Goal: Task Accomplishment & Management: Use online tool/utility

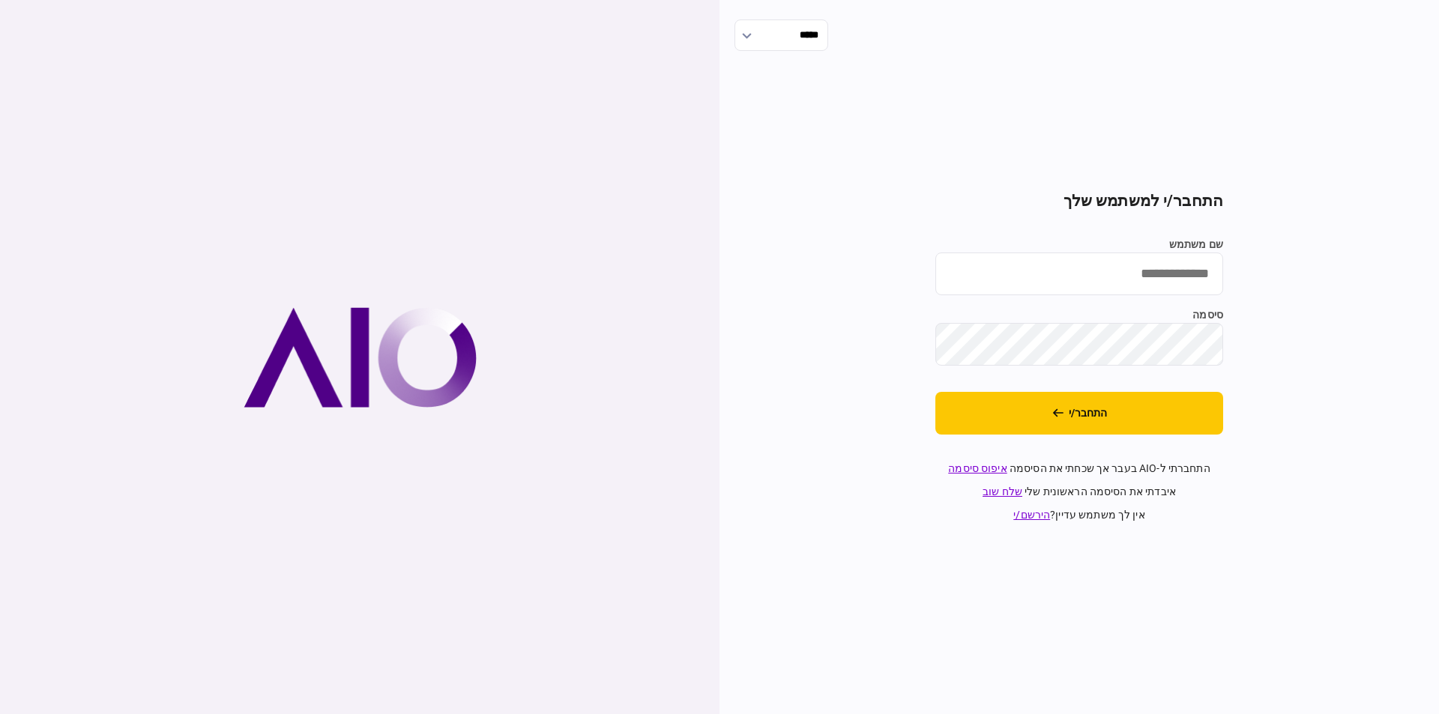
click at [1082, 264] on input "שם משתמש" at bounding box center [1079, 274] width 288 height 43
type input "*********"
click at [935, 392] on button "התחבר/י" at bounding box center [1079, 413] width 288 height 43
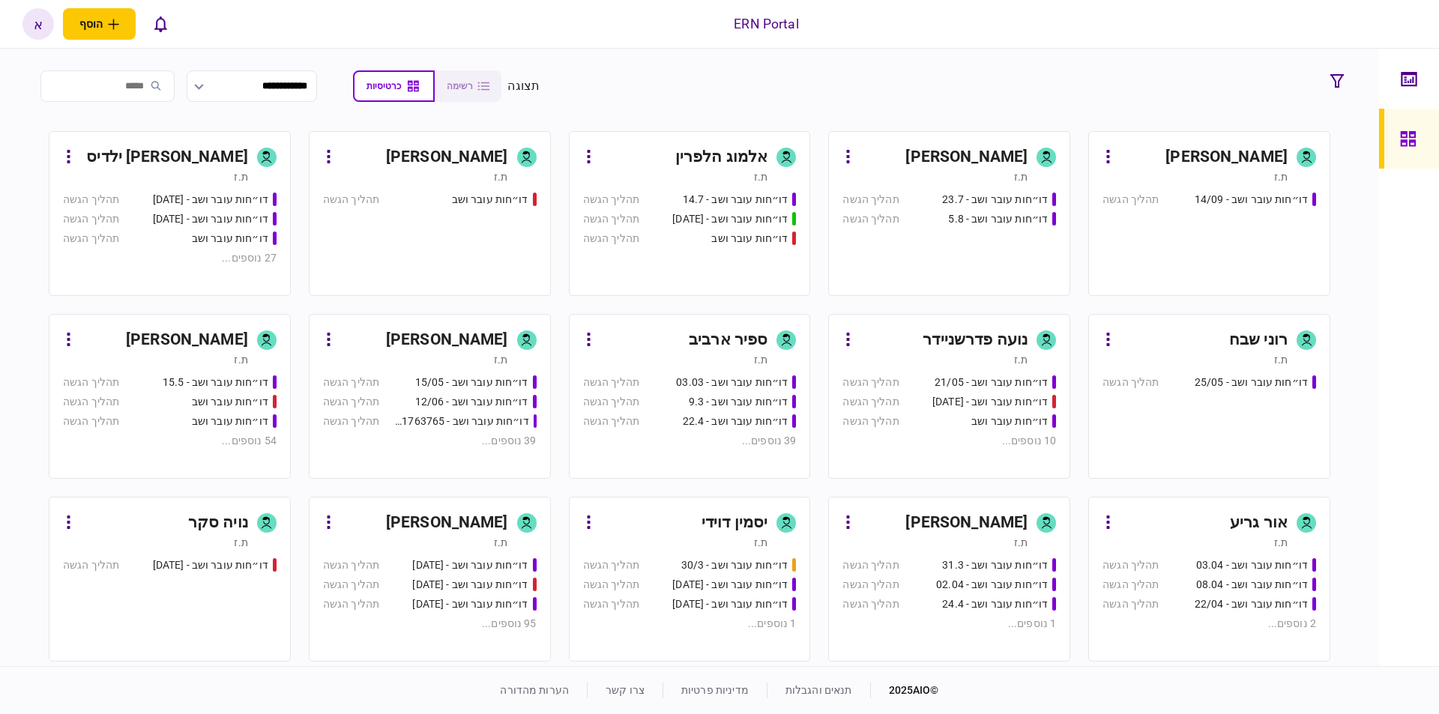
click at [436, 529] on div "[PERSON_NAME]" at bounding box center [447, 523] width 122 height 24
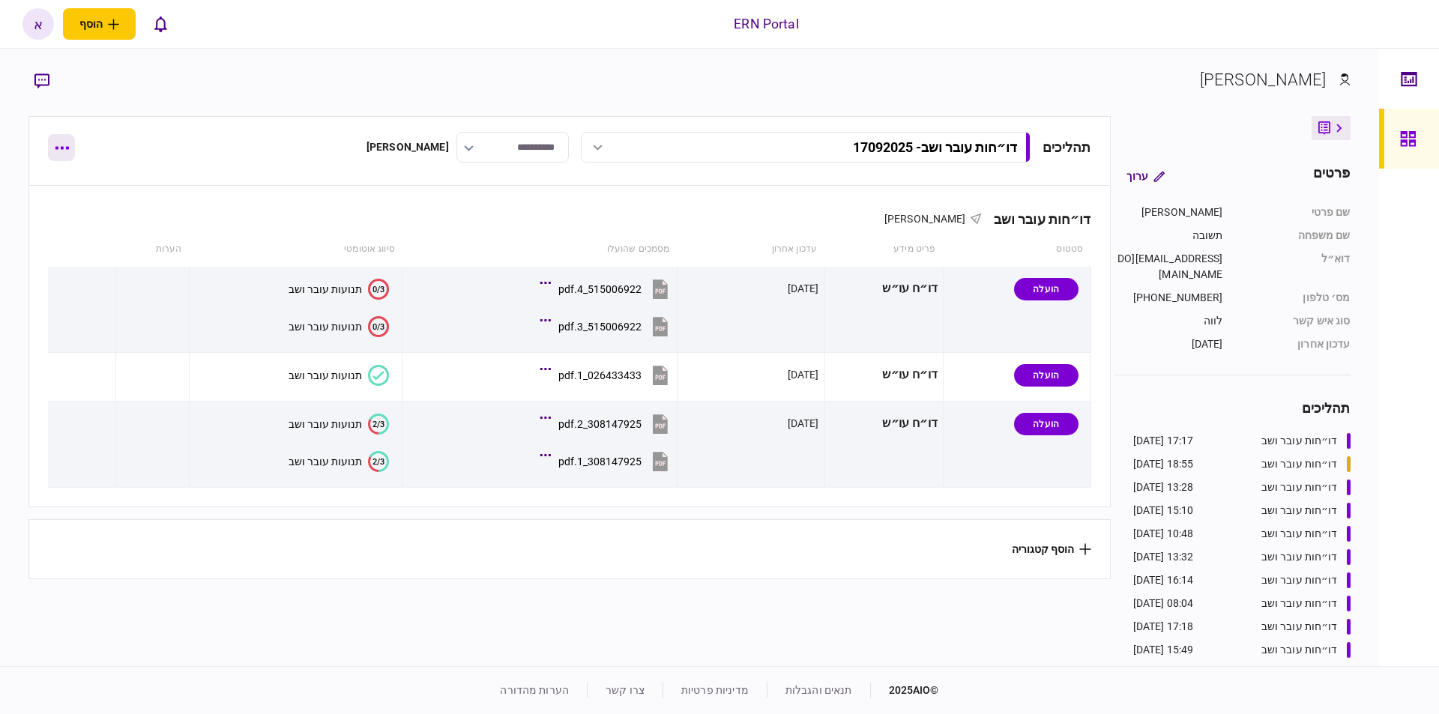
click at [59, 157] on button "button" at bounding box center [61, 147] width 27 height 27
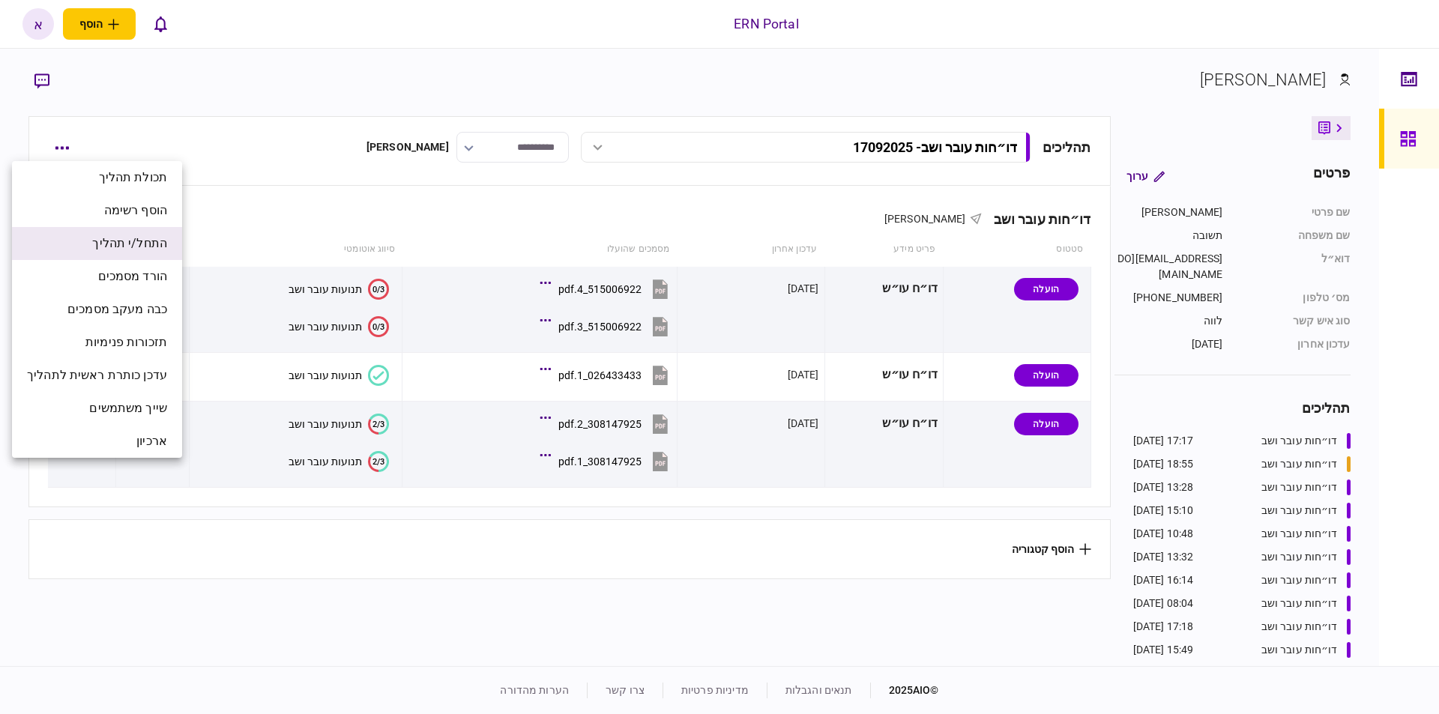
click at [164, 249] on span "התחל/י תהליך" at bounding box center [129, 244] width 75 height 18
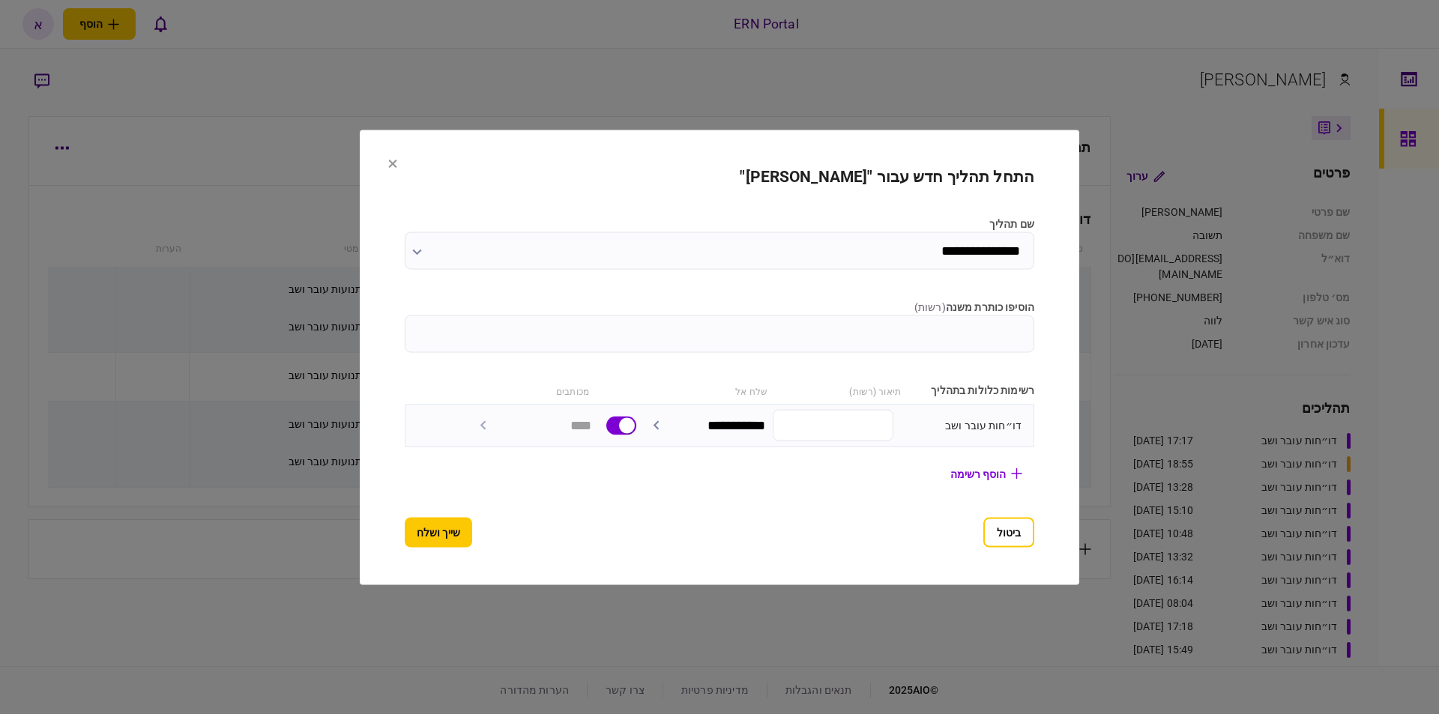
click at [1034, 334] on input "הוסיפו כותרת משנה ( רשות )" at bounding box center [720, 333] width 630 height 37
type input "********"
click at [423, 530] on button "שייך ושלח" at bounding box center [438, 532] width 67 height 30
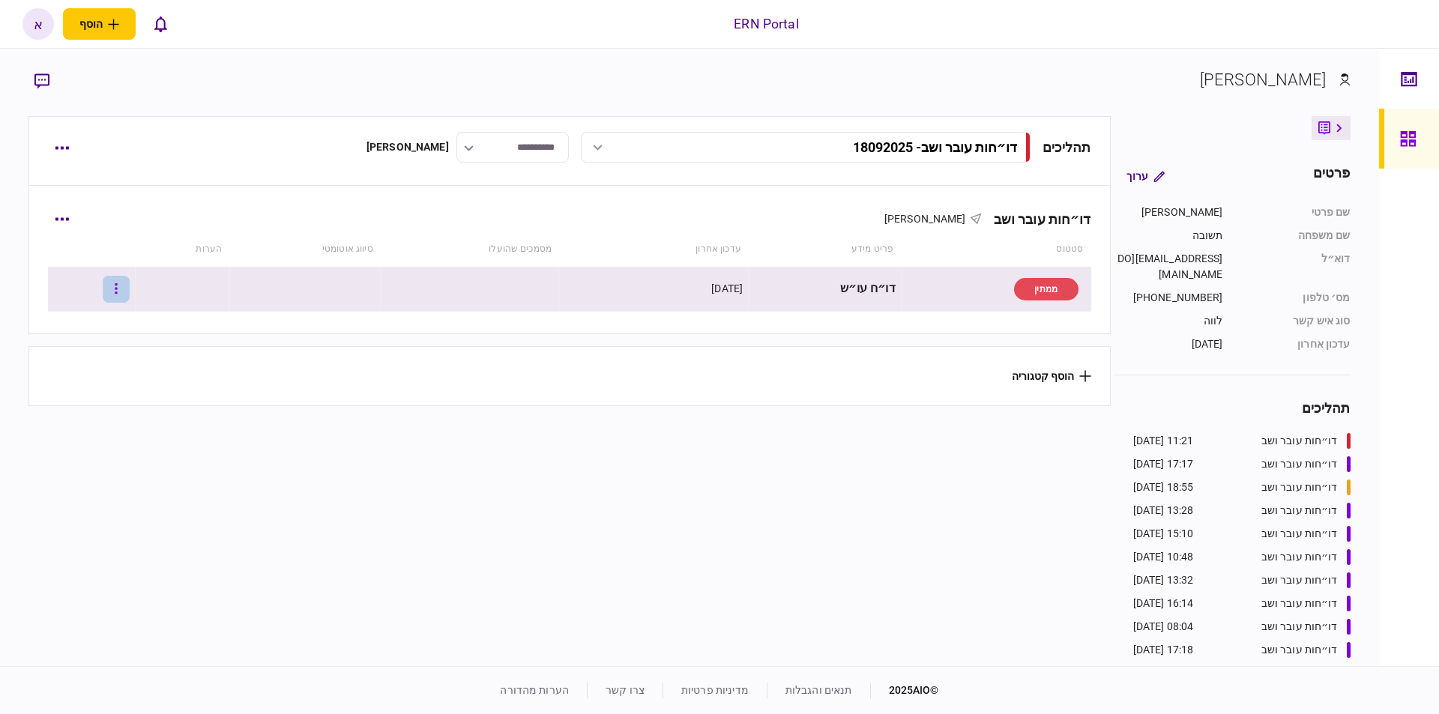
click at [126, 289] on button "button" at bounding box center [116, 289] width 27 height 27
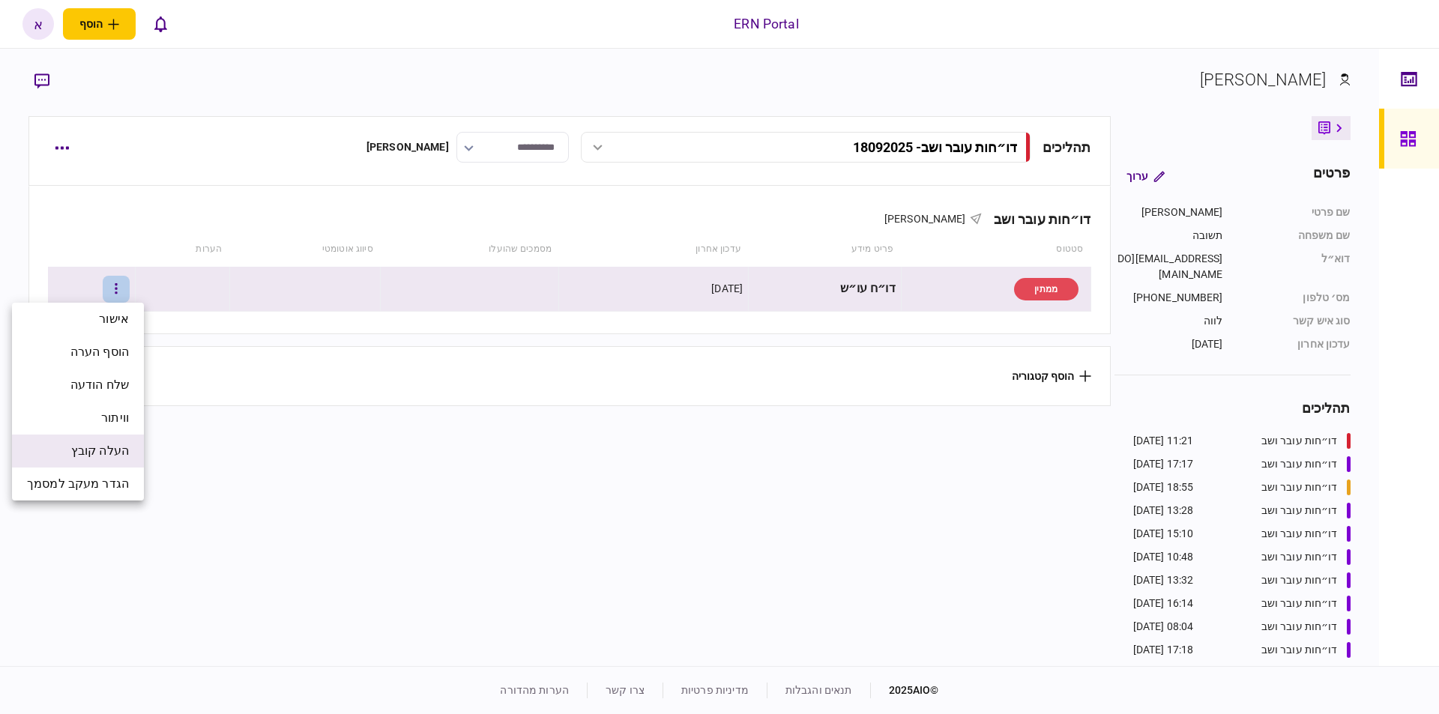
click at [95, 444] on span "העלה קובץ" at bounding box center [100, 451] width 58 height 18
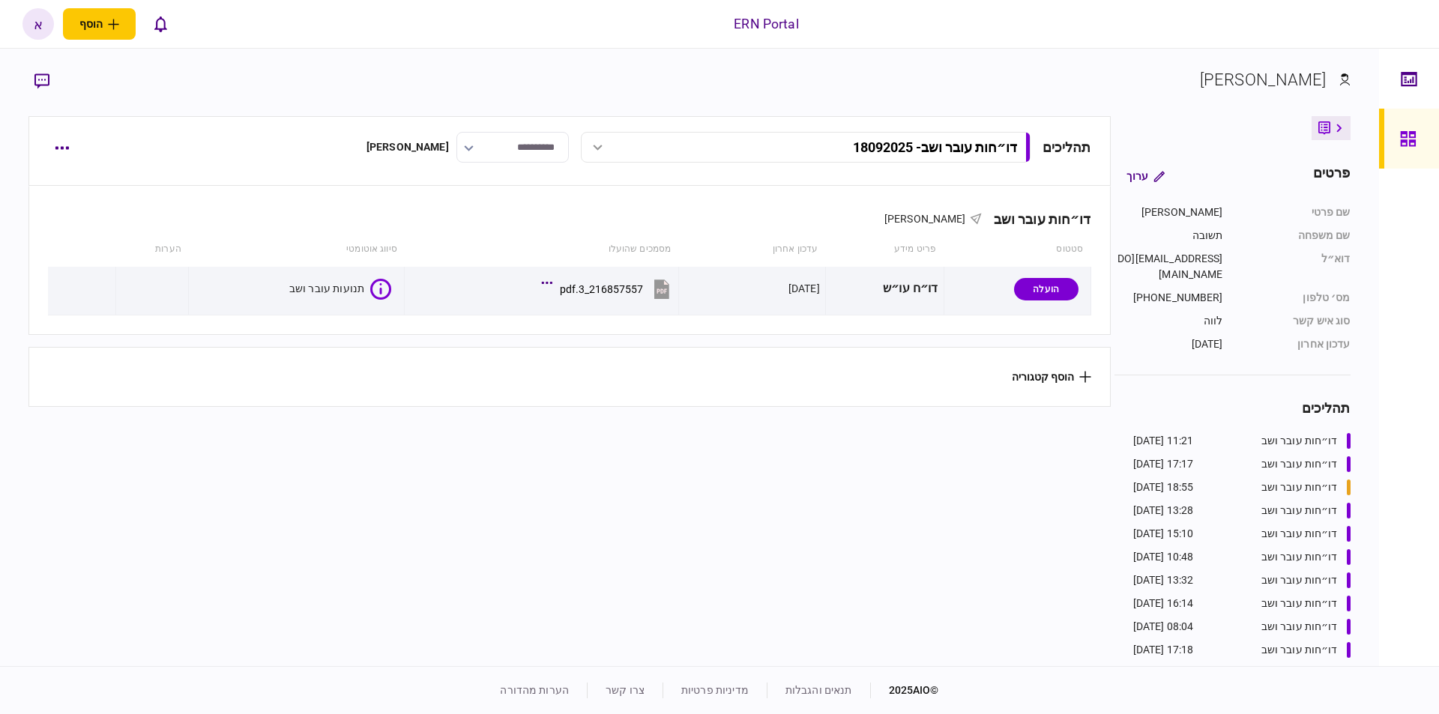
click at [558, 402] on section "הוסף קטגוריה" at bounding box center [569, 377] width 1082 height 60
click at [310, 298] on button "תנועות עובר ושב" at bounding box center [339, 289] width 100 height 21
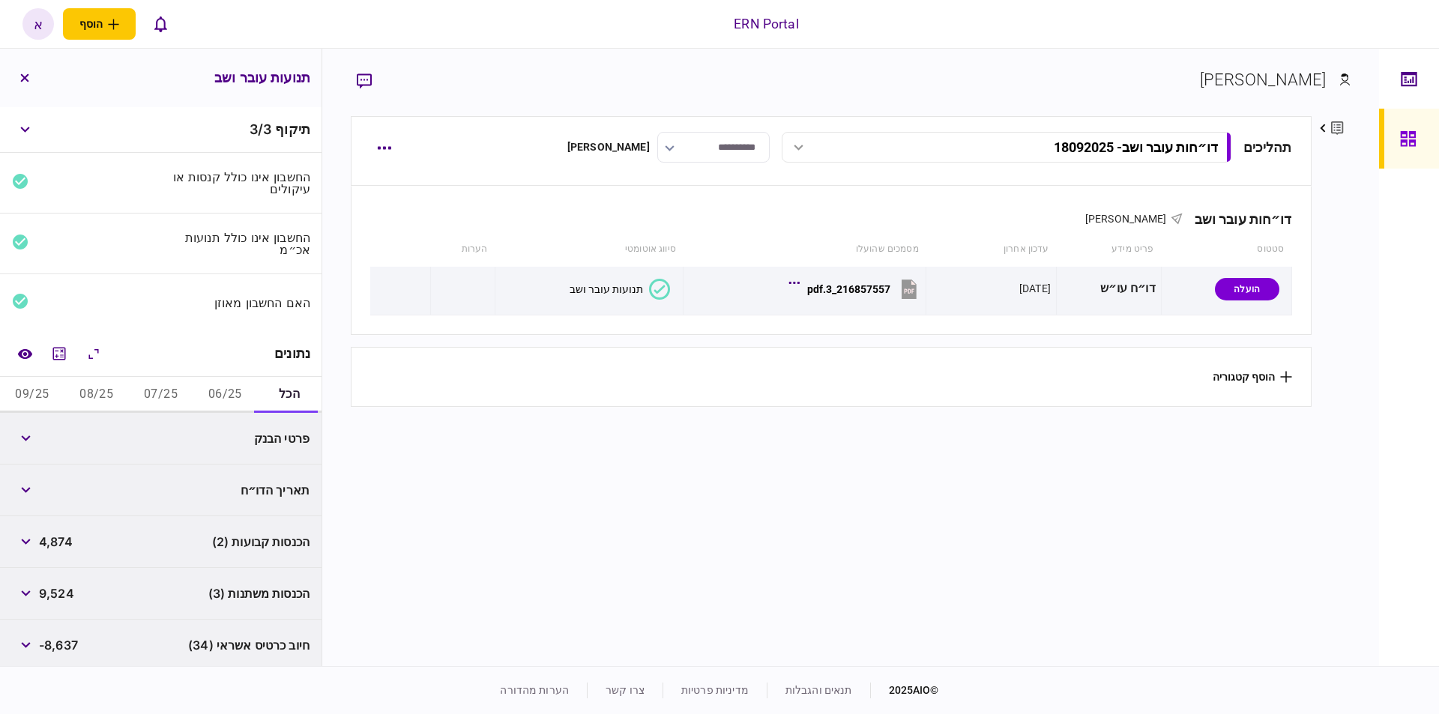
click at [212, 388] on button "06/25" at bounding box center [225, 395] width 64 height 36
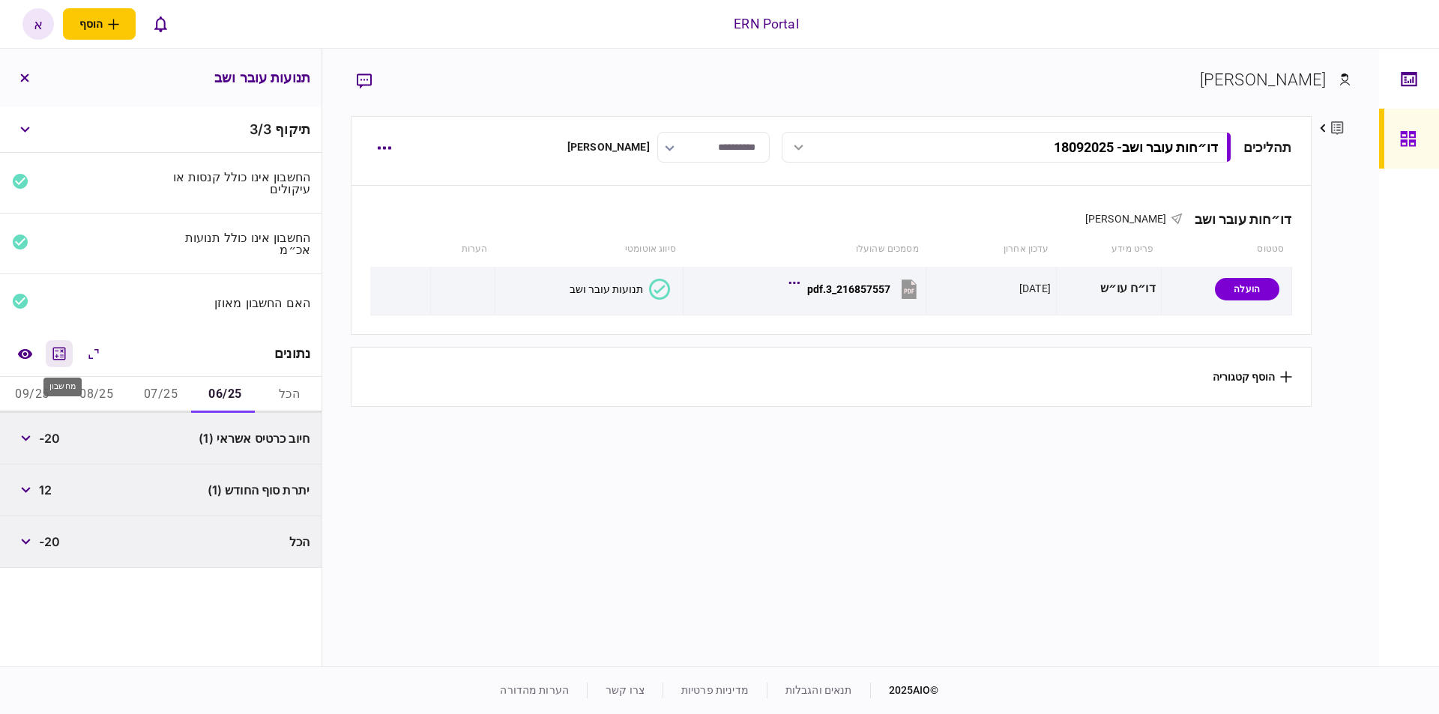
click at [73, 349] on button "מחשבון" at bounding box center [59, 353] width 27 height 27
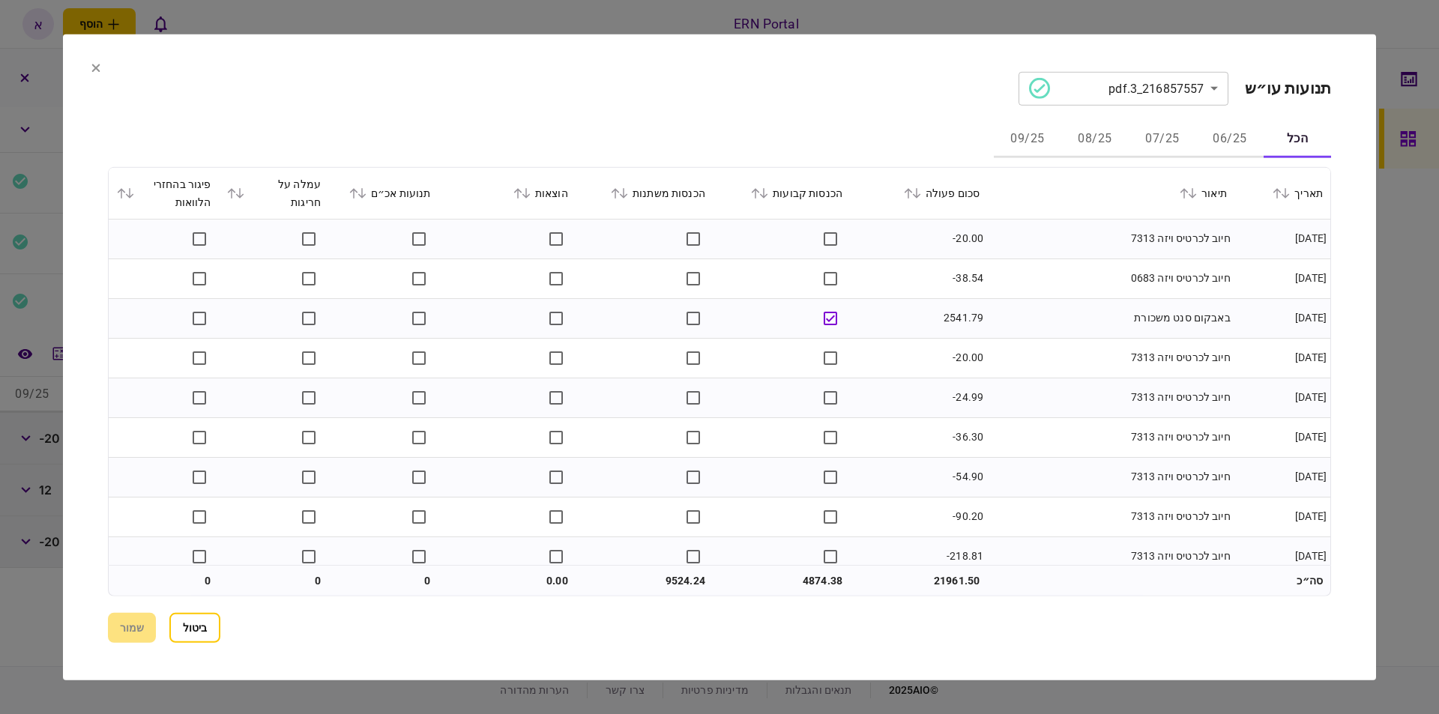
click at [1214, 142] on button "06/25" at bounding box center [1229, 139] width 67 height 36
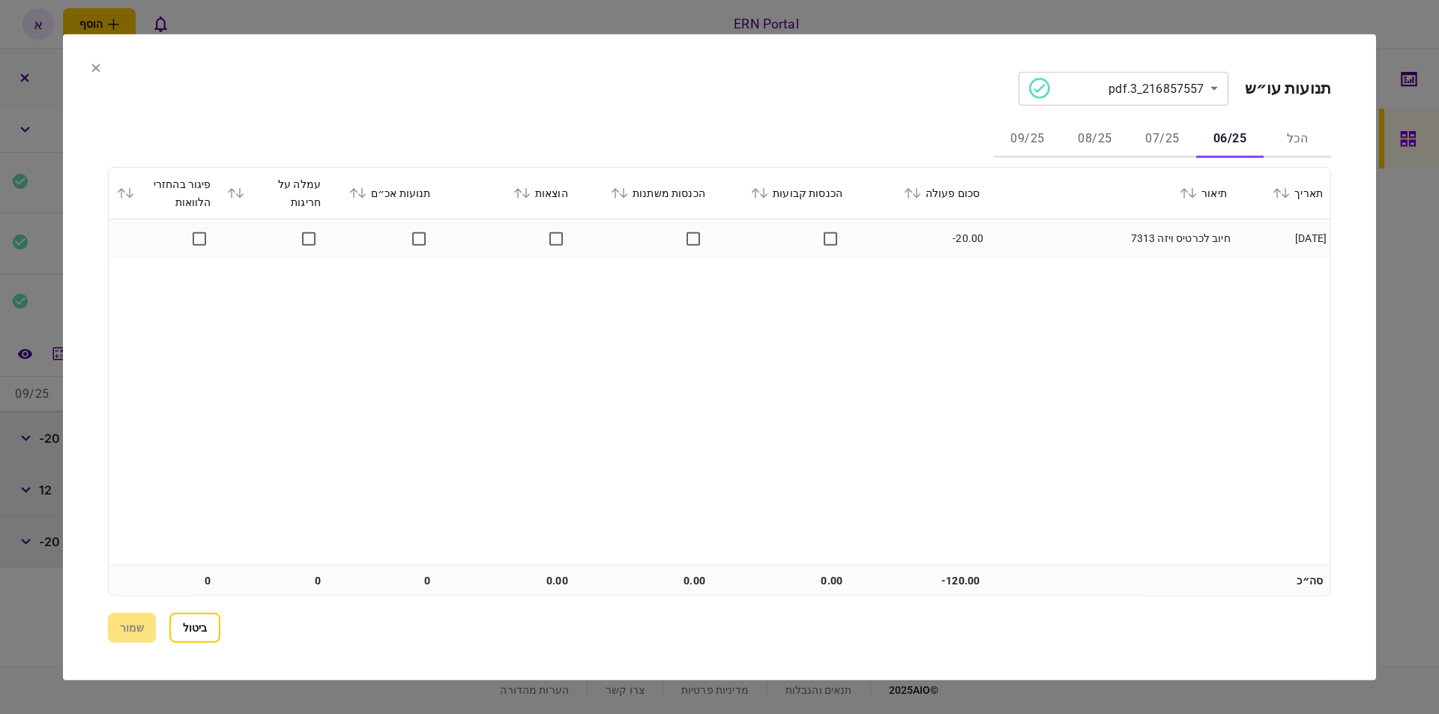
click at [1156, 139] on button "07/25" at bounding box center [1162, 139] width 67 height 36
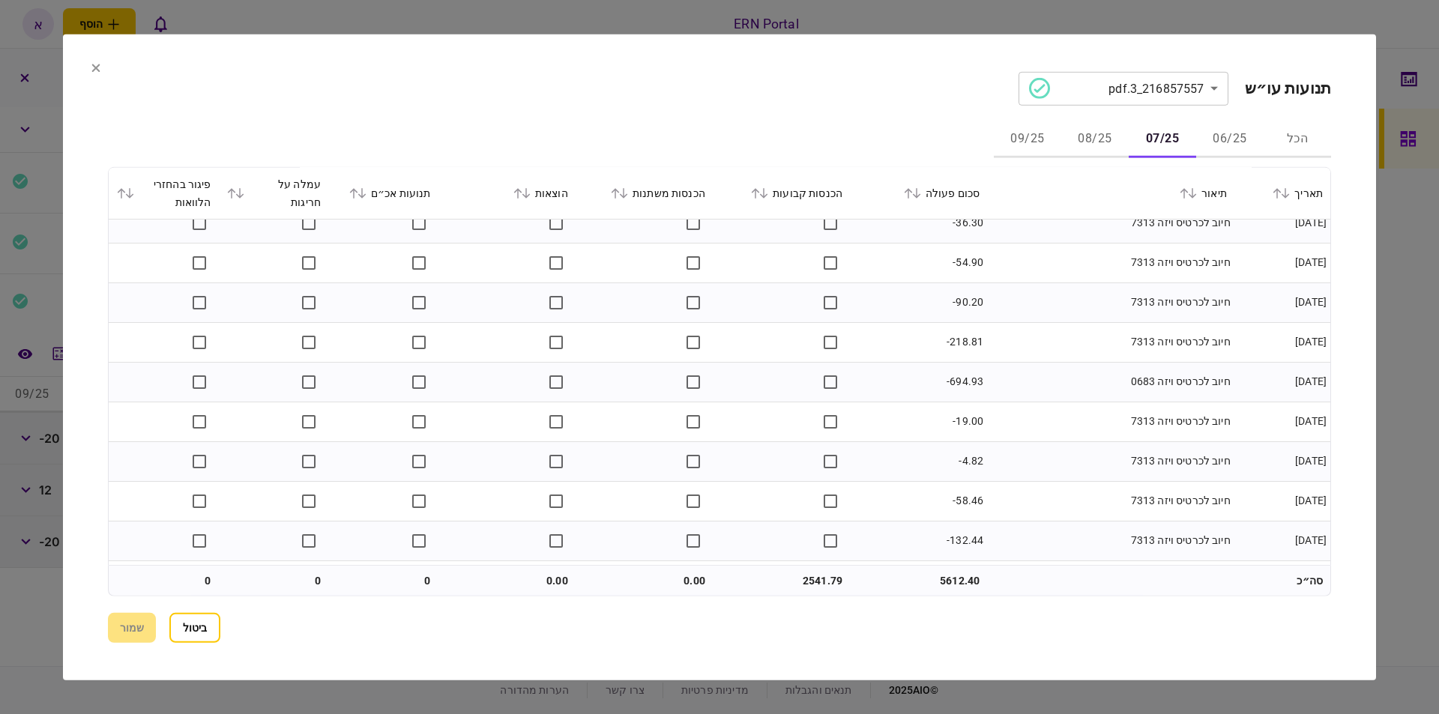
scroll to position [252, 0]
click at [1100, 139] on button "08/25" at bounding box center [1094, 139] width 67 height 36
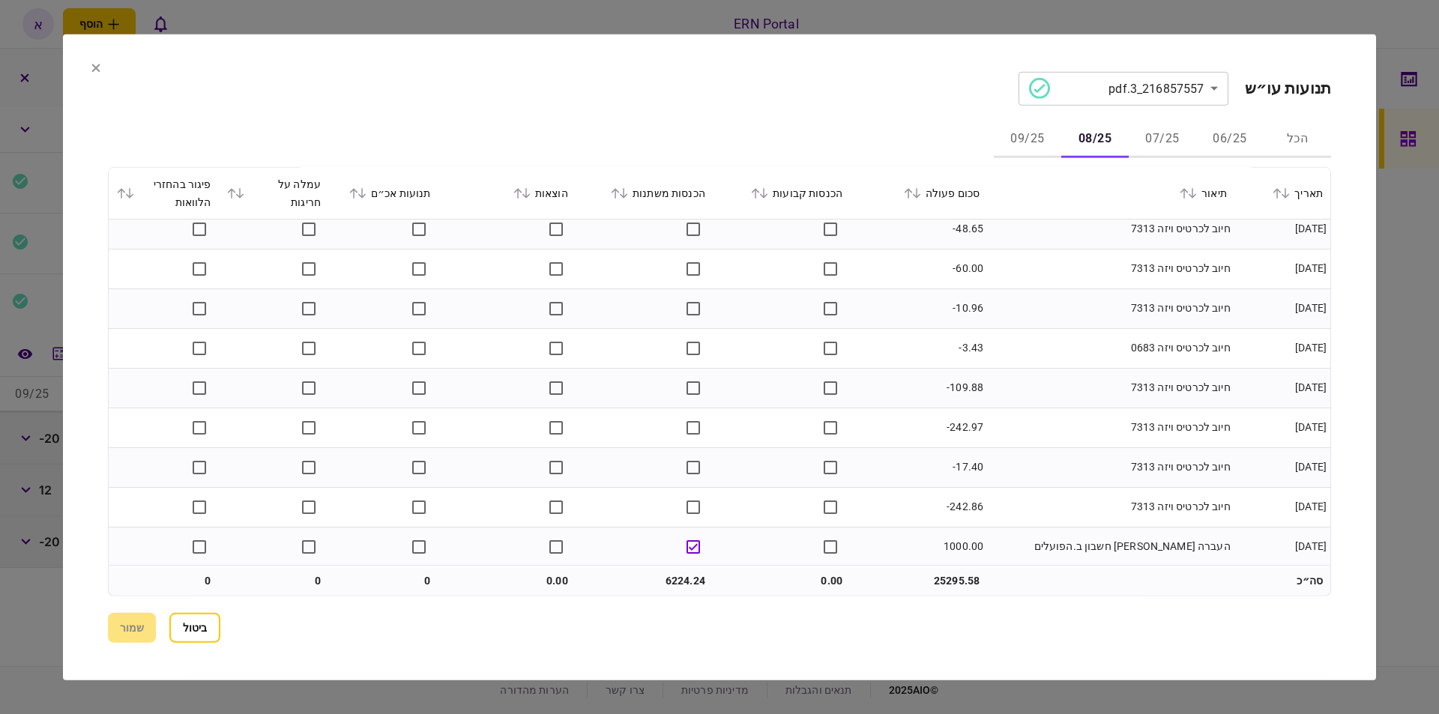
scroll to position [331, 0]
click at [1043, 140] on button "09/25" at bounding box center [1027, 139] width 67 height 36
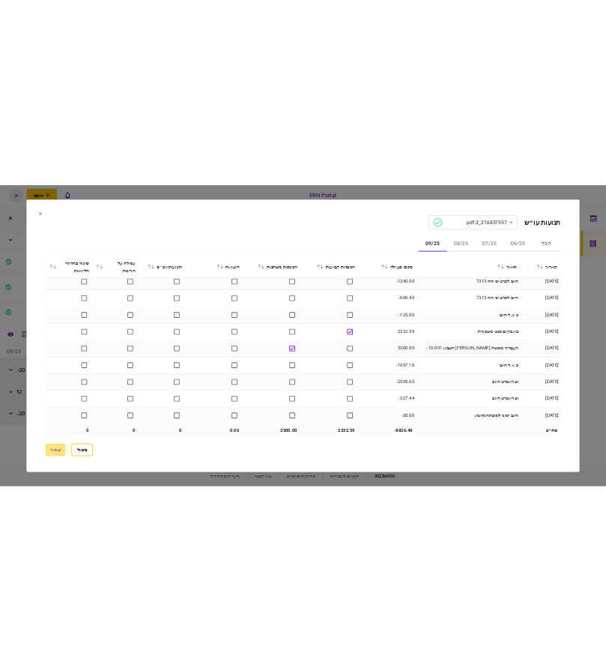
scroll to position [0, 0]
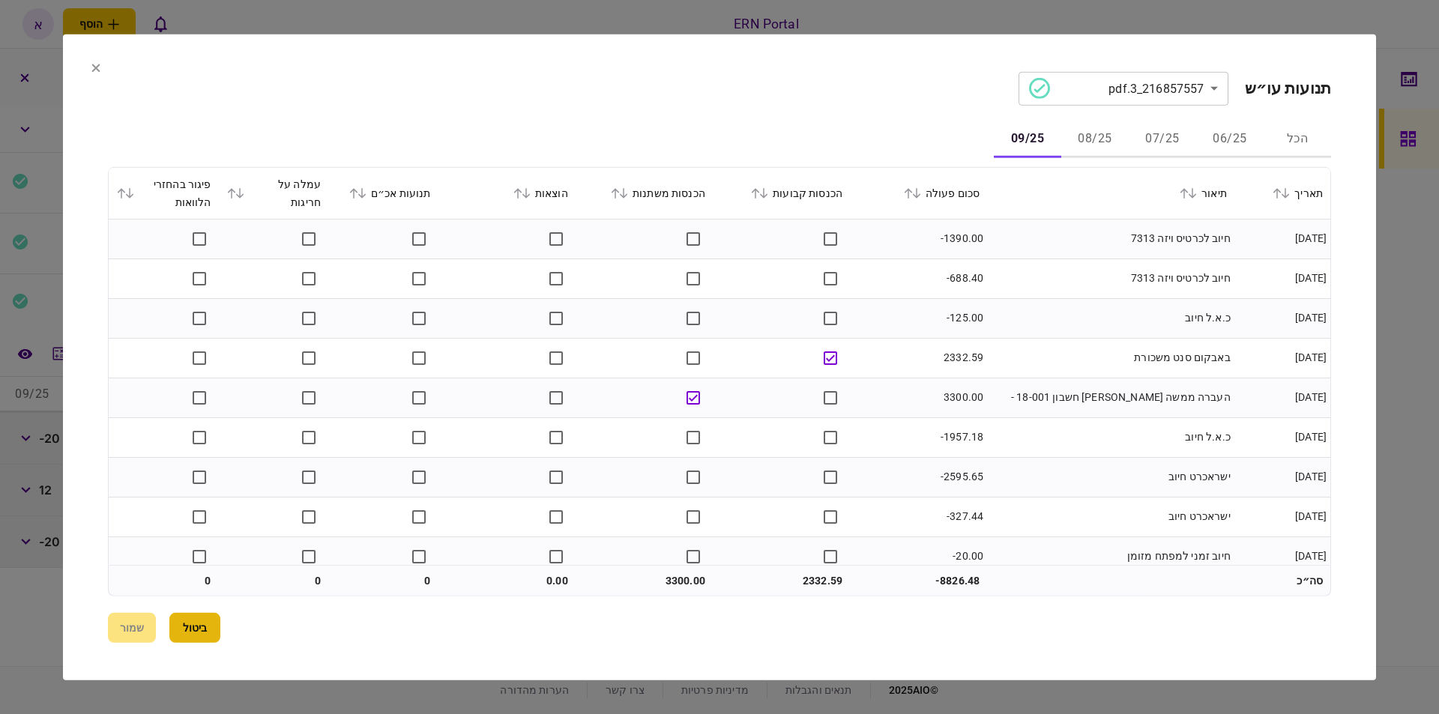
click at [196, 640] on button "ביטול" at bounding box center [194, 628] width 51 height 30
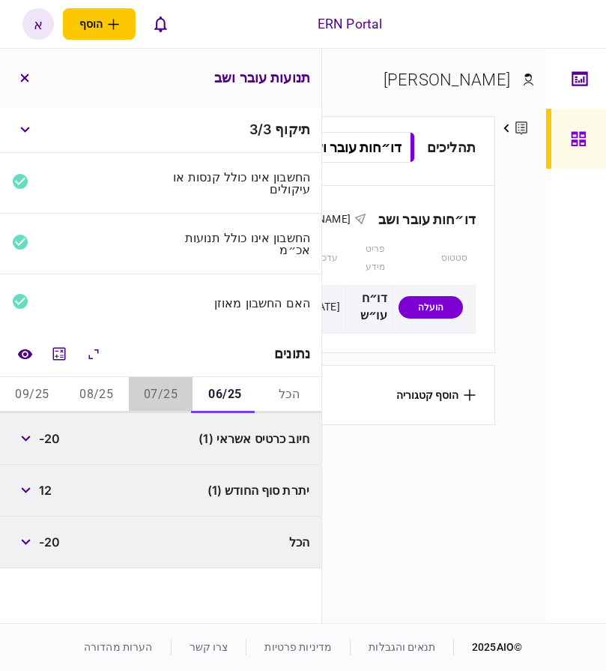
drag, startPoint x: 172, startPoint y: 390, endPoint x: 166, endPoint y: 395, distance: 8.5
click at [172, 391] on button "07/25" at bounding box center [161, 395] width 64 height 36
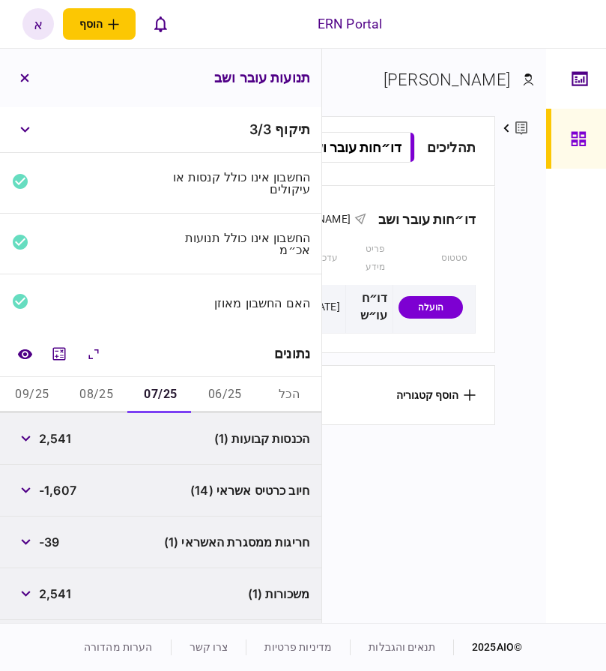
click at [61, 436] on span "2,541" at bounding box center [55, 438] width 32 height 18
copy span "2,541"
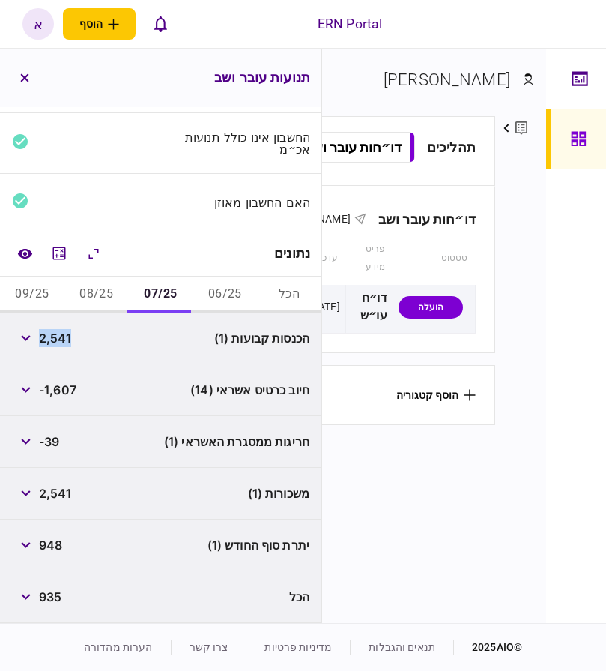
click at [100, 289] on button "08/25" at bounding box center [96, 295] width 64 height 36
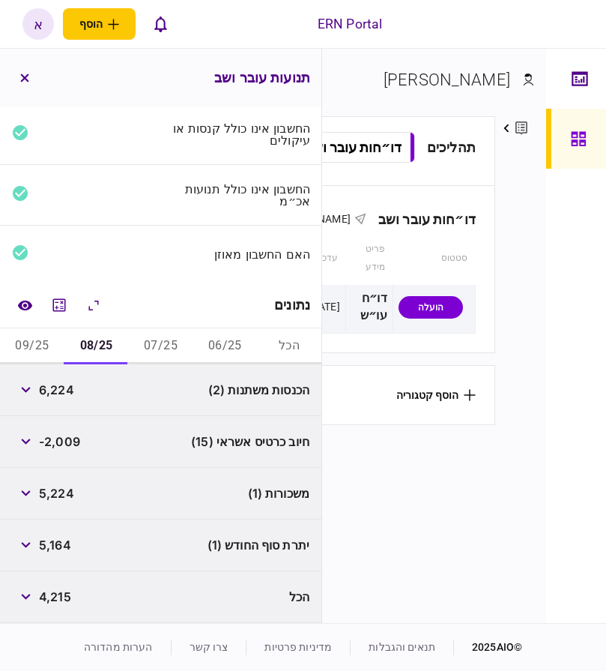
scroll to position [49, 0]
click at [63, 392] on span "6,224" at bounding box center [56, 390] width 35 height 18
copy span "6,224"
click at [43, 352] on button "09/25" at bounding box center [32, 346] width 64 height 36
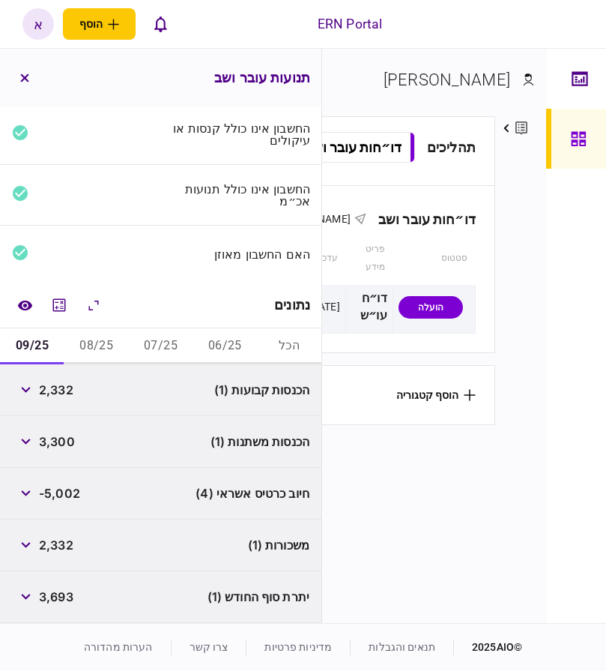
click at [52, 392] on span "2,332" at bounding box center [56, 390] width 34 height 18
click at [52, 391] on span "2,332" at bounding box center [56, 390] width 34 height 18
copy span "2,332"
click at [160, 350] on button "07/25" at bounding box center [161, 346] width 64 height 36
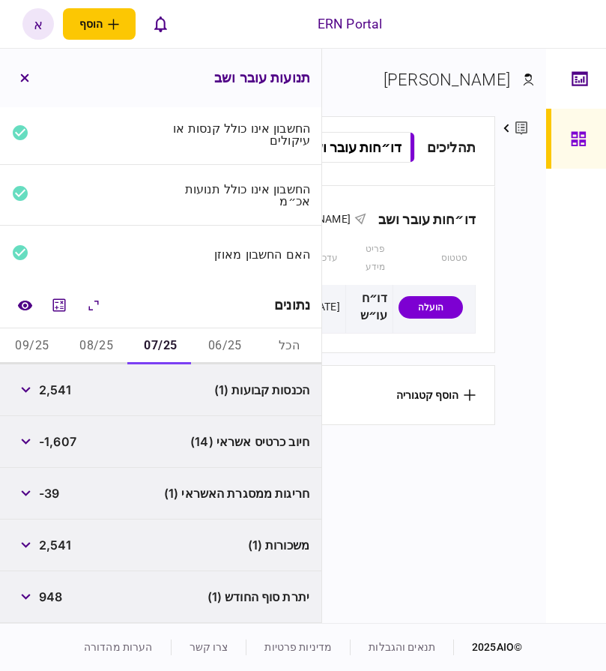
click at [98, 349] on button "08/25" at bounding box center [96, 346] width 64 height 36
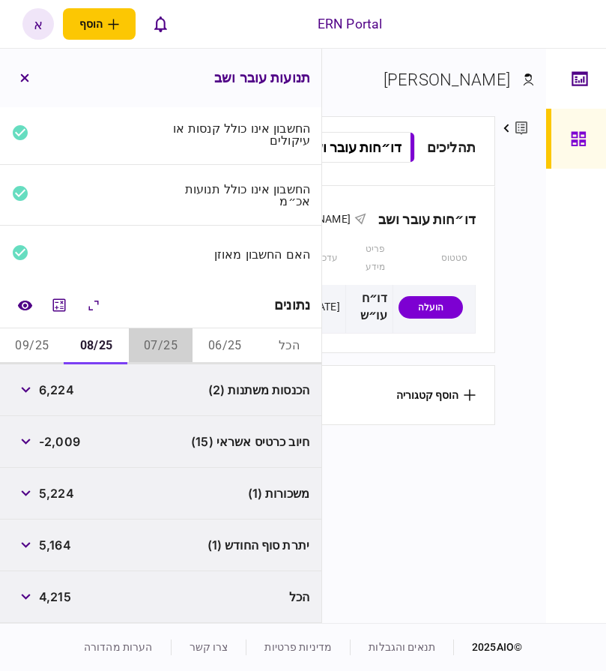
click at [177, 354] on button "07/25" at bounding box center [161, 346] width 64 height 36
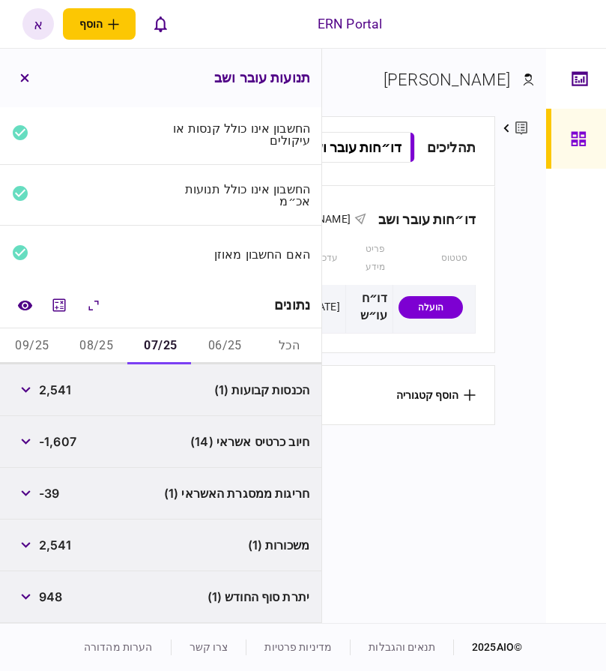
click at [106, 349] on button "08/25" at bounding box center [96, 346] width 64 height 36
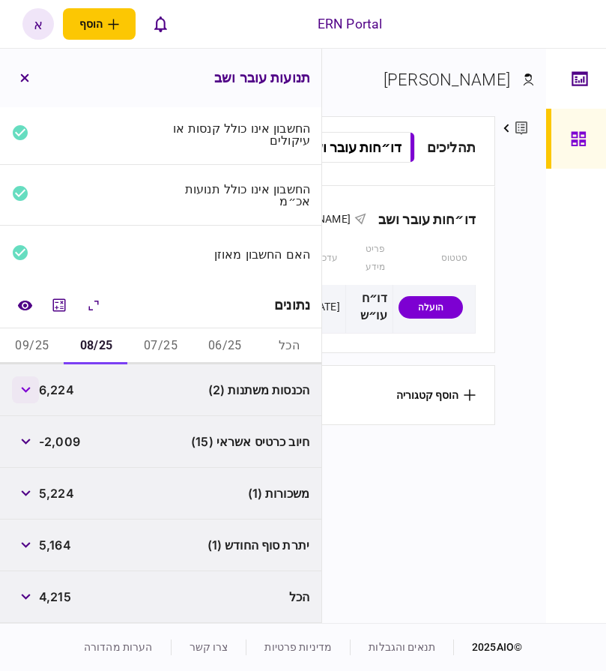
click at [21, 396] on button "button" at bounding box center [25, 389] width 27 height 27
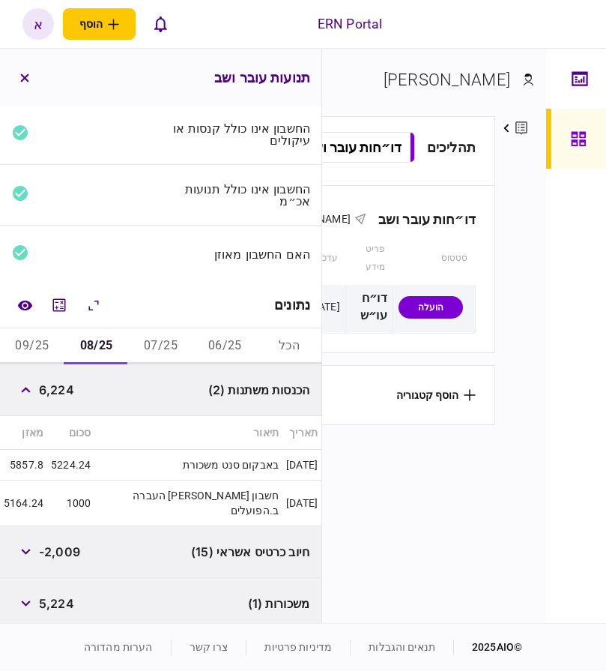
click at [41, 340] on button "09/25" at bounding box center [32, 346] width 64 height 36
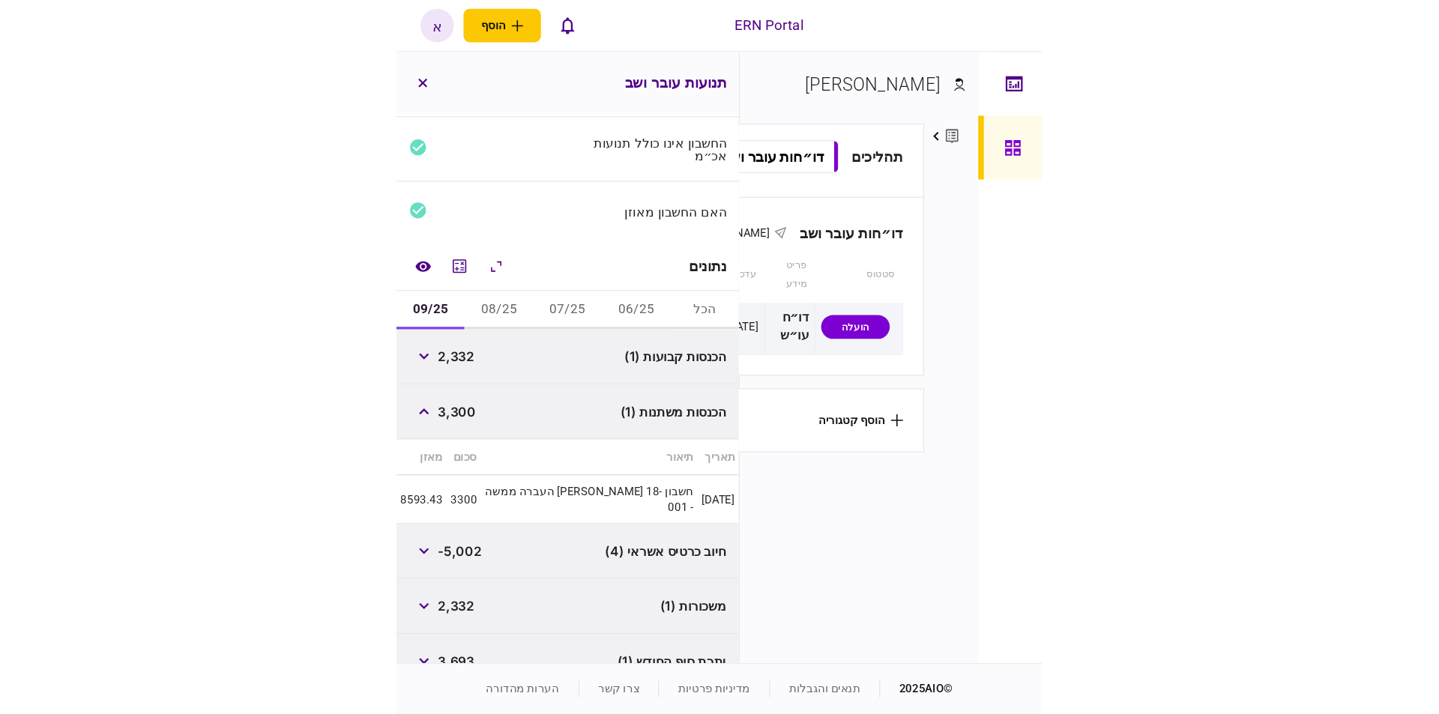
scroll to position [165, 0]
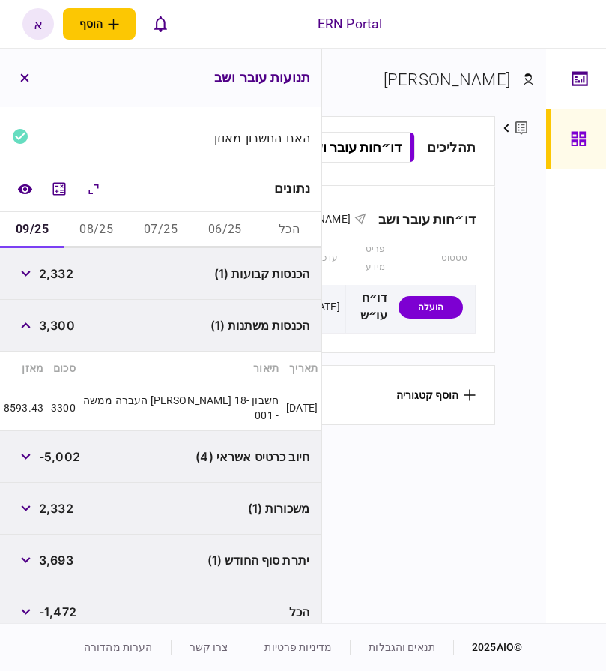
click at [60, 552] on span "3,693" at bounding box center [56, 560] width 34 height 18
copy span "3,693"
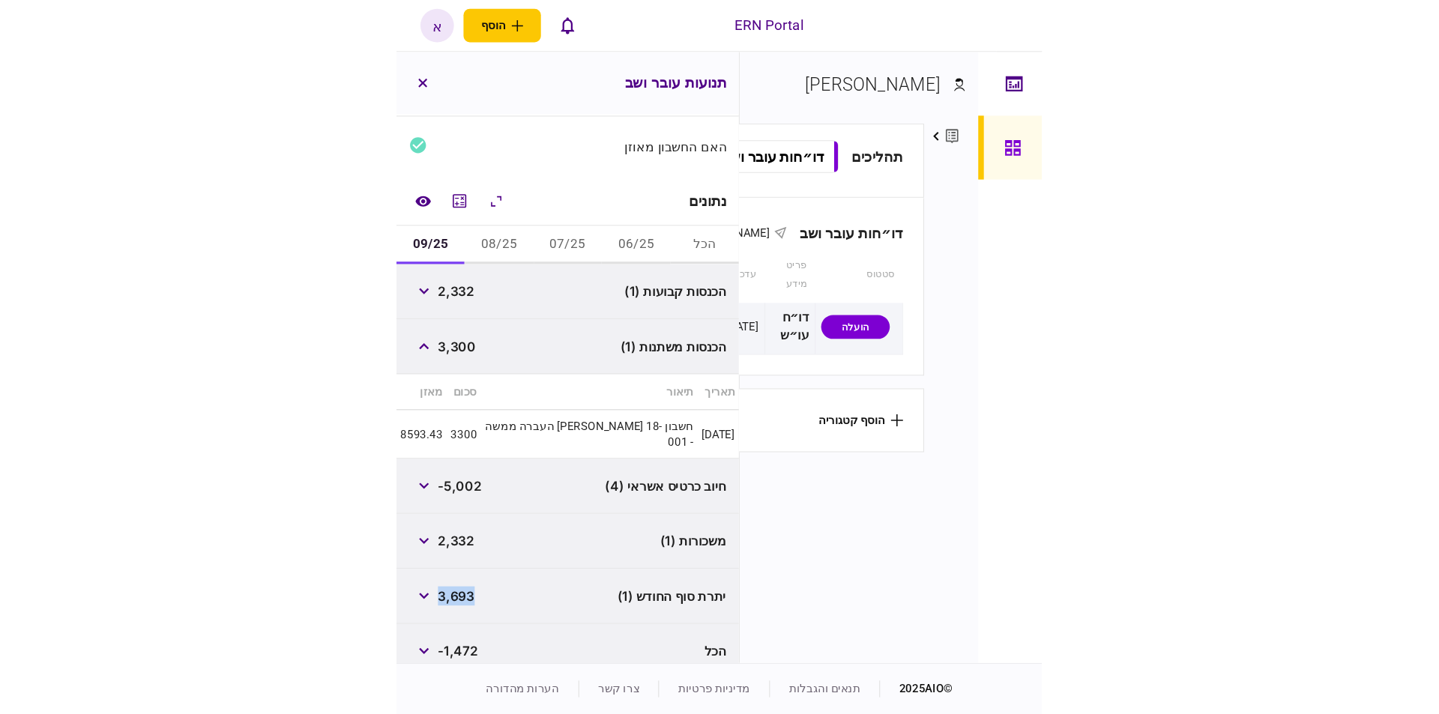
scroll to position [121, 0]
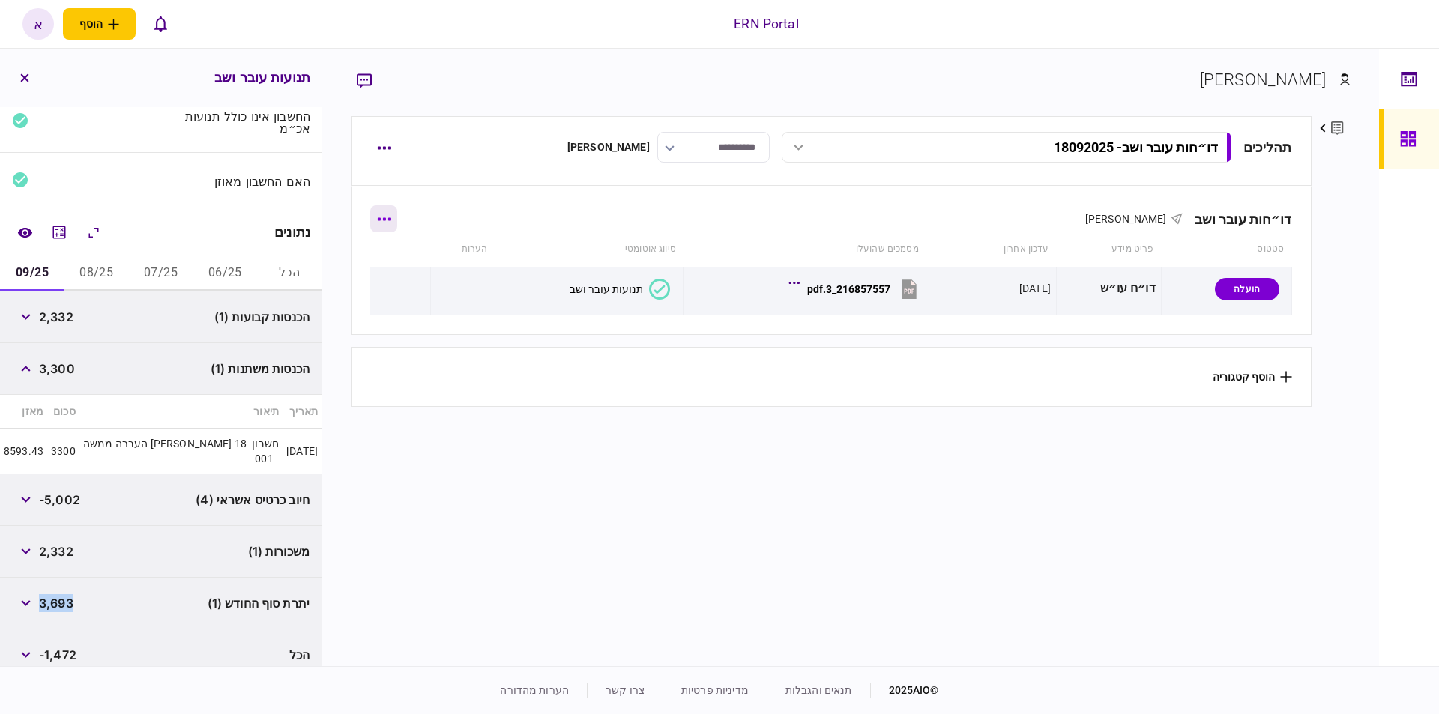
click at [397, 224] on button "button" at bounding box center [383, 218] width 27 height 27
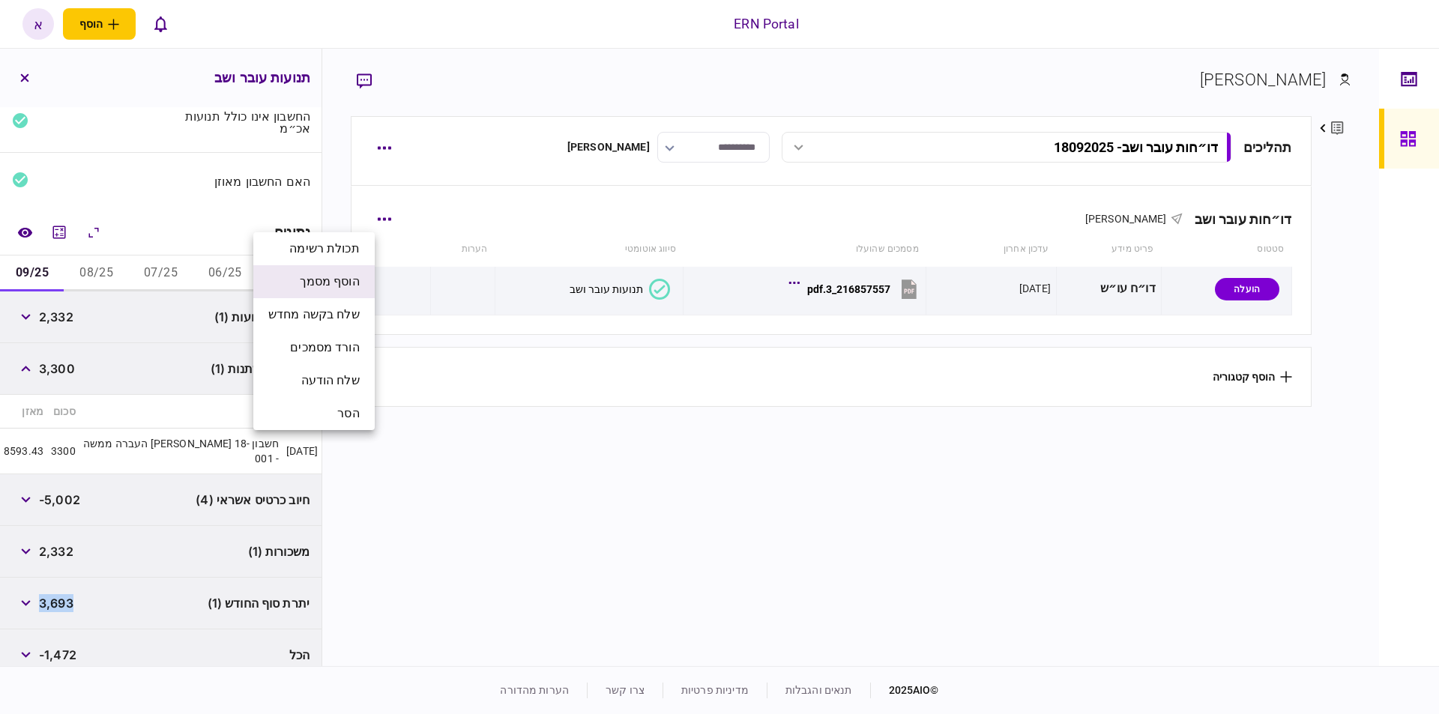
click at [356, 286] on span "הוסף מסמך" at bounding box center [330, 282] width 60 height 18
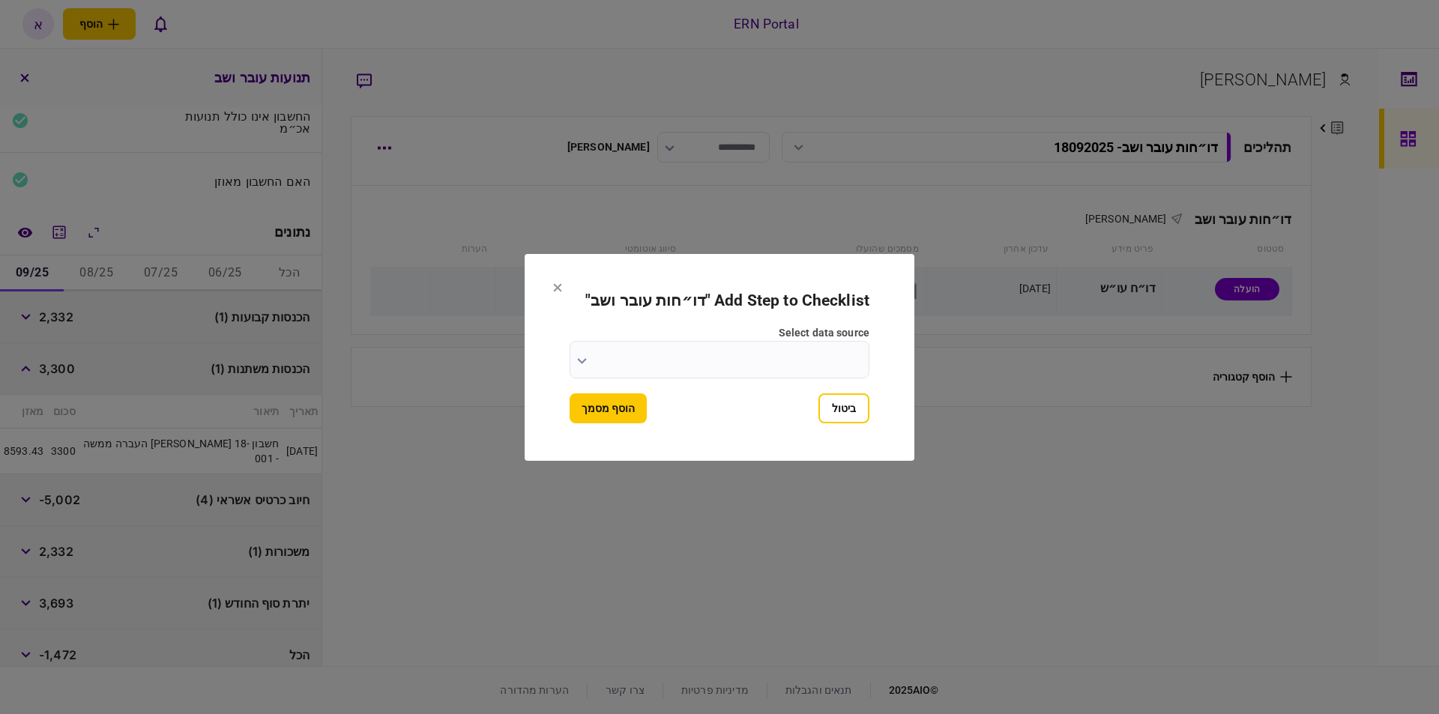
click at [696, 354] on input "select data source" at bounding box center [720, 359] width 300 height 37
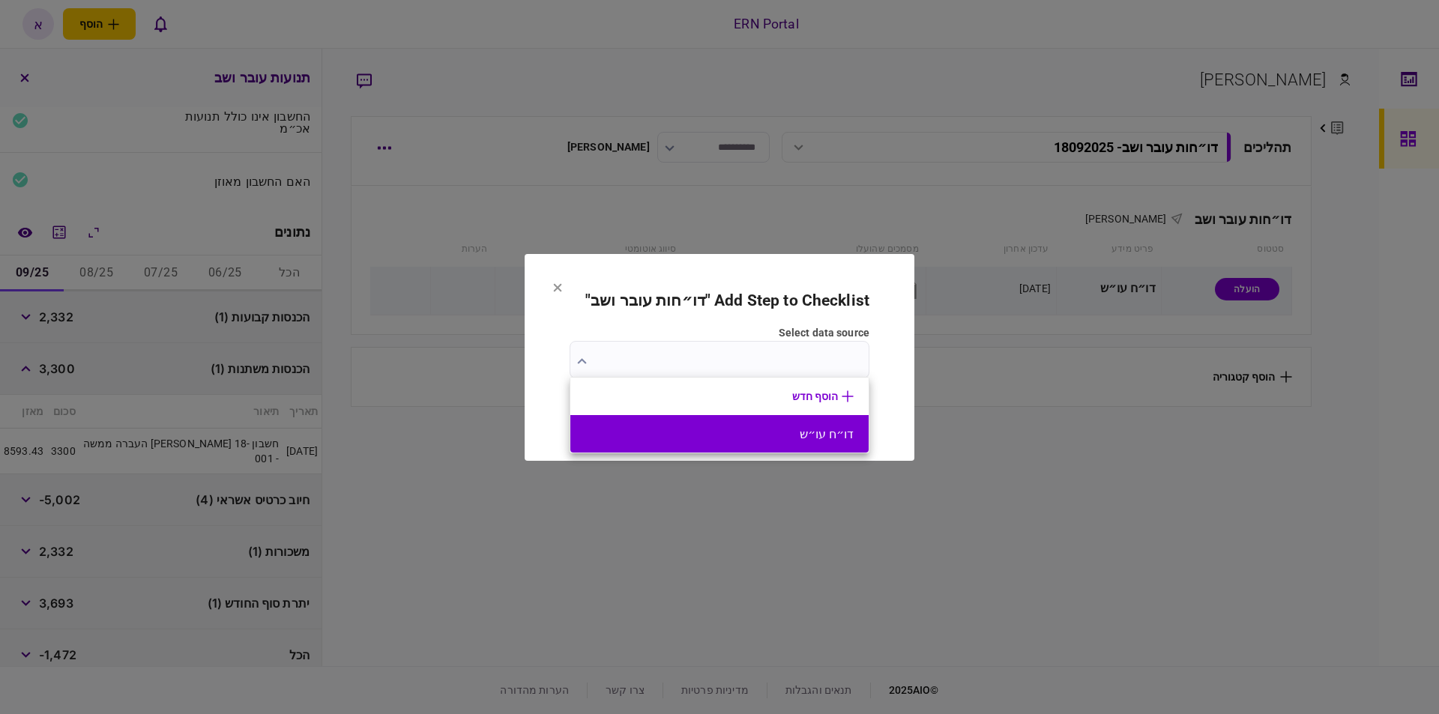
click at [800, 427] on button "דו״ח עו״ש" at bounding box center [719, 434] width 268 height 14
type input "*********"
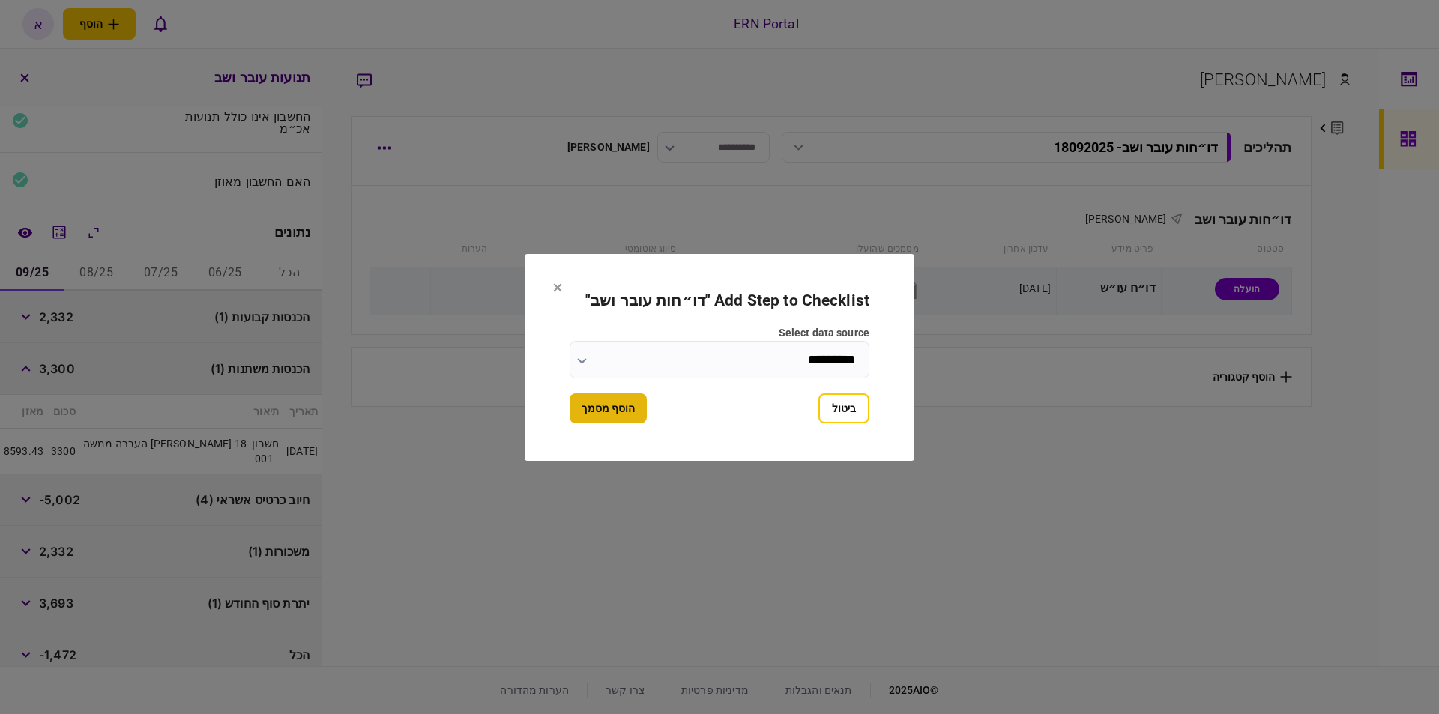
click at [605, 414] on button "הוסף מסמך" at bounding box center [608, 409] width 77 height 30
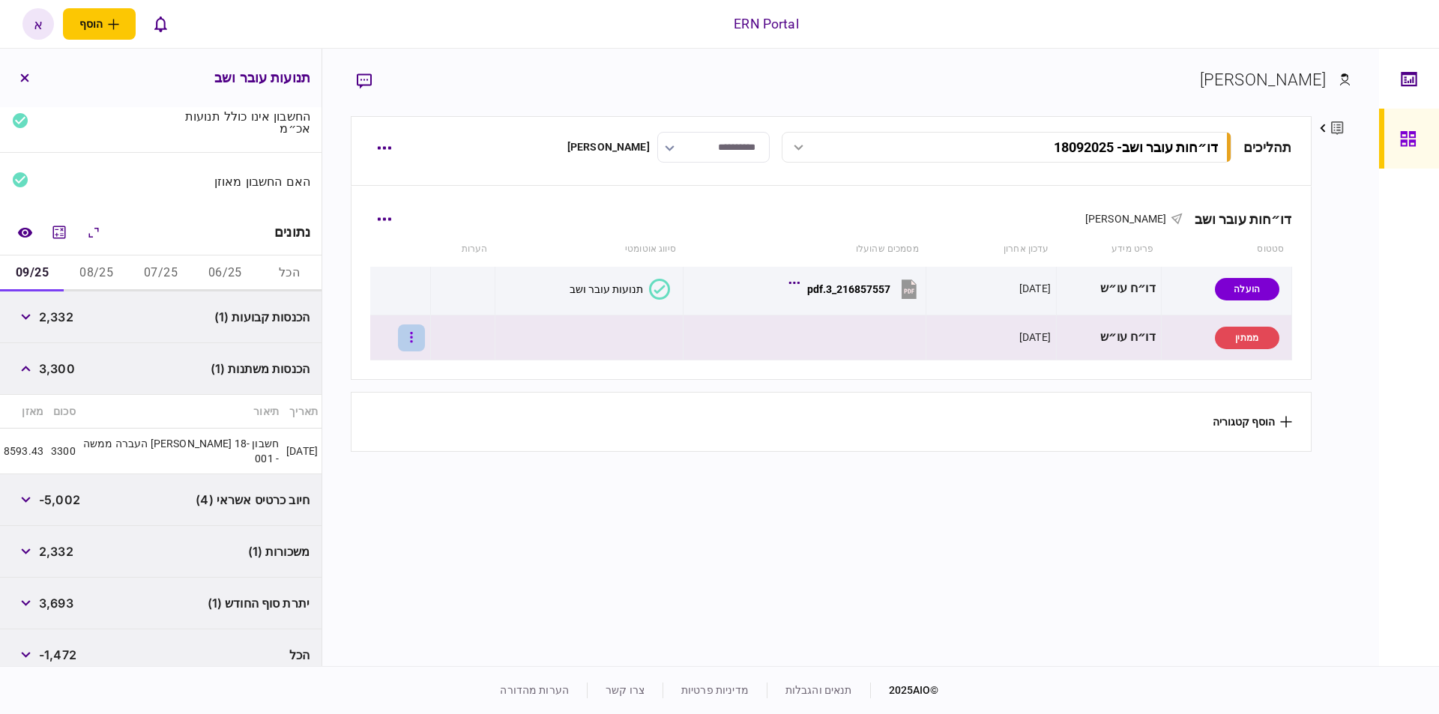
click at [412, 337] on icon "button" at bounding box center [411, 337] width 2 height 10
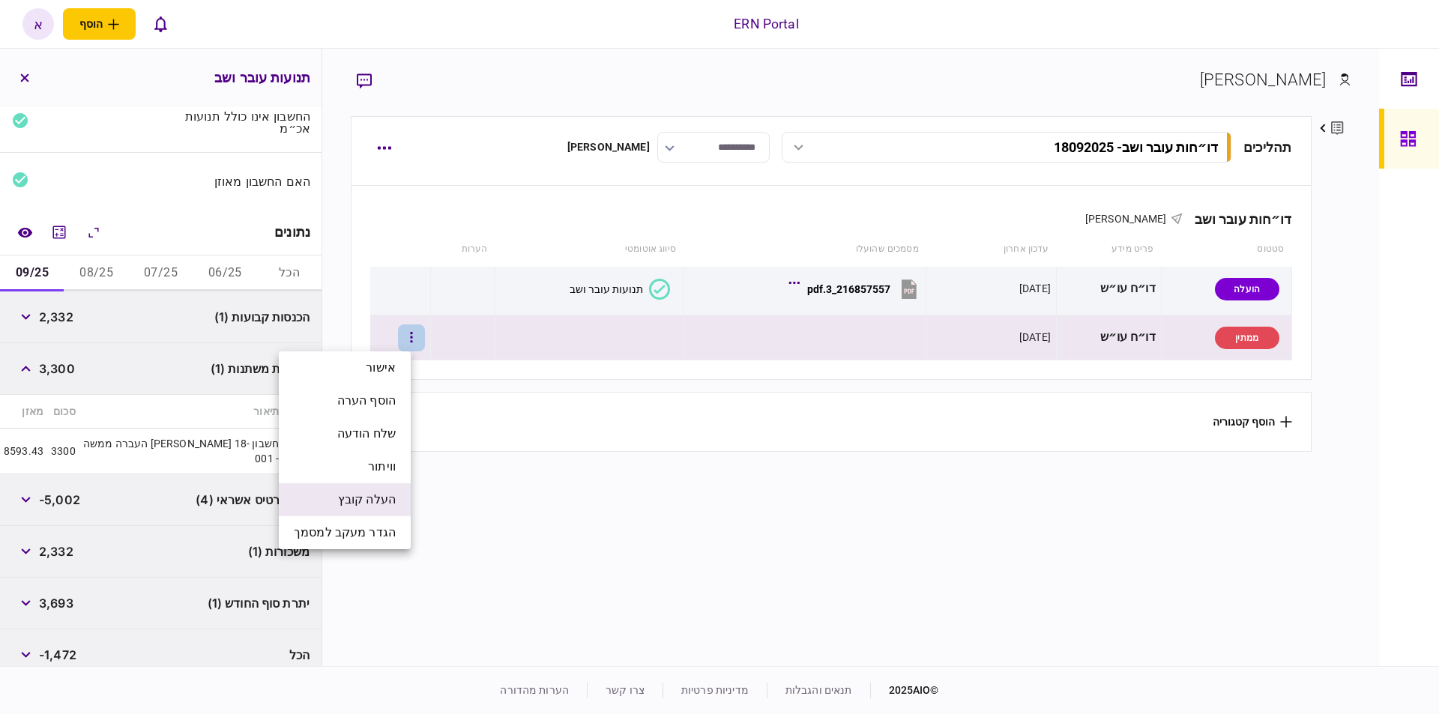
click at [391, 505] on span "העלה קובץ" at bounding box center [367, 500] width 58 height 18
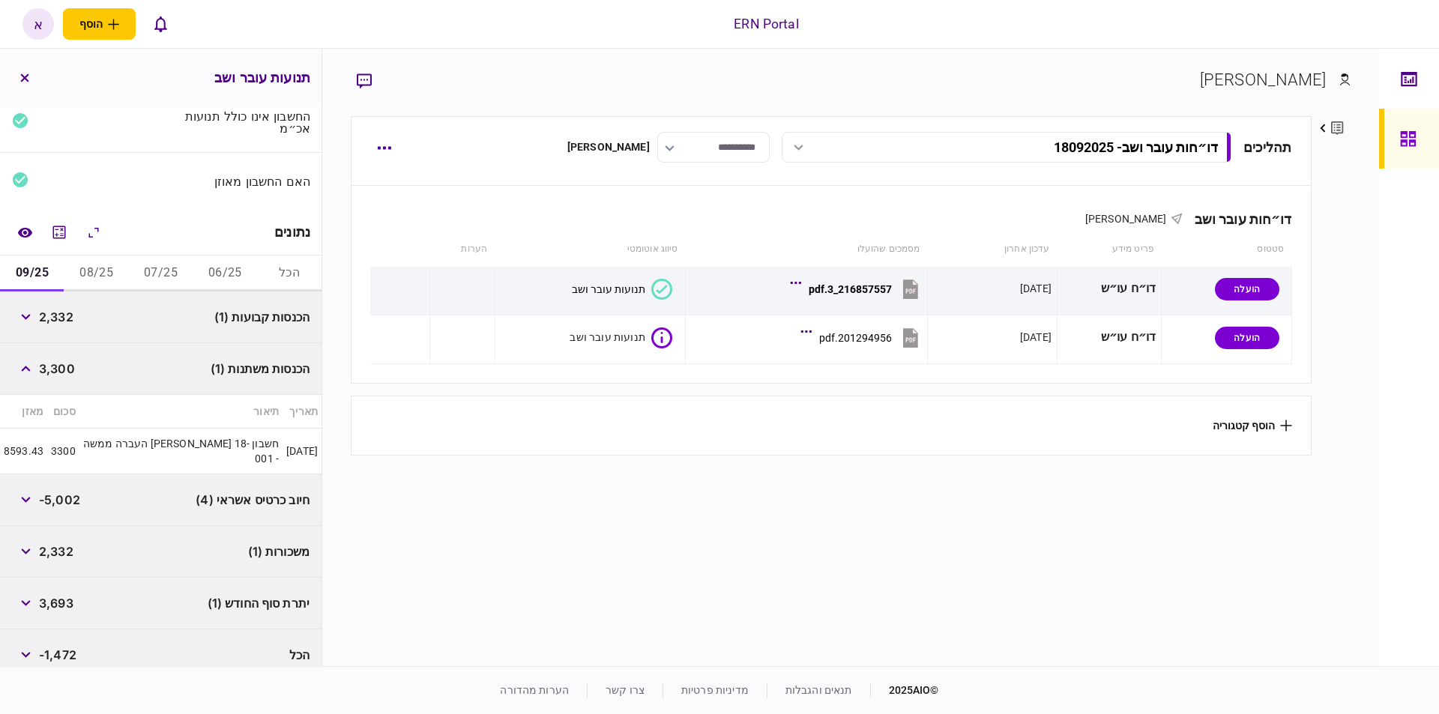
click at [599, 447] on section "הוסף קטגוריה" at bounding box center [831, 426] width 960 height 60
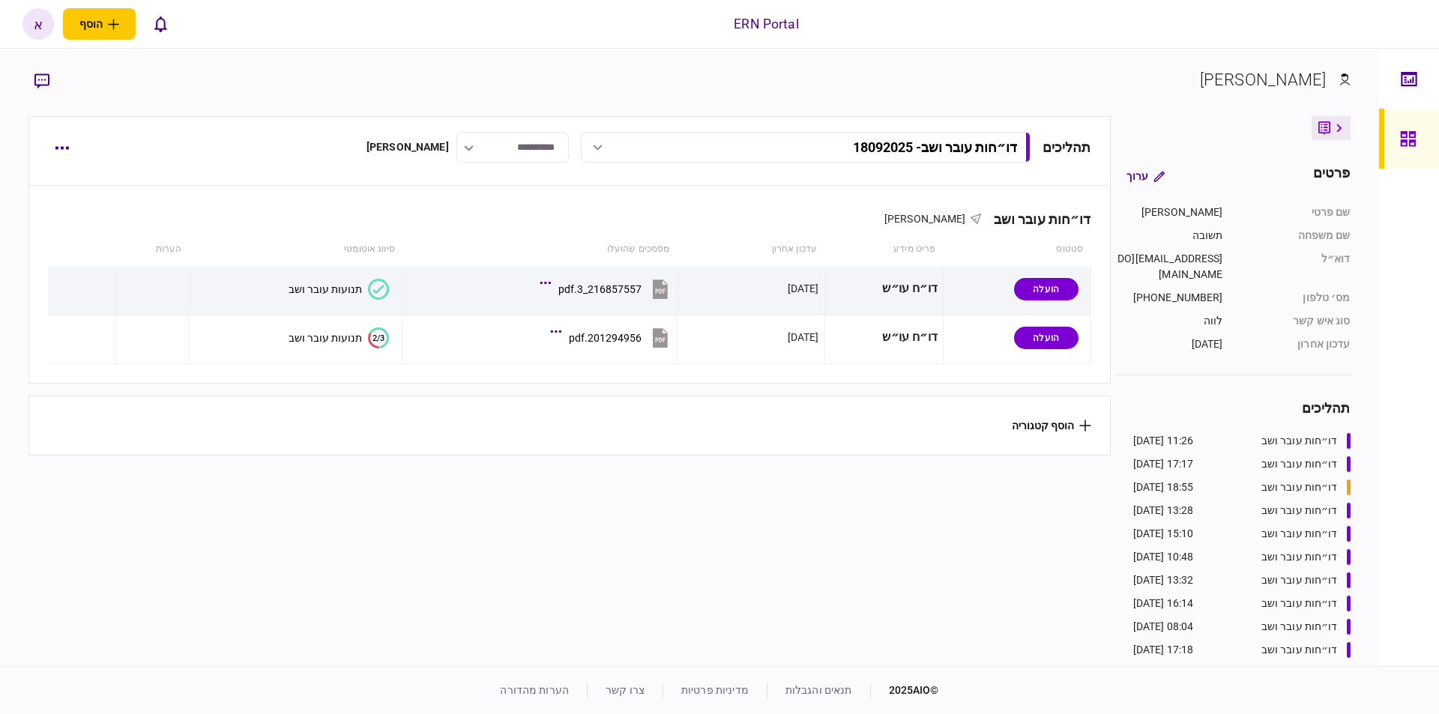
click at [313, 334] on div "תנועות עובר ושב" at bounding box center [325, 338] width 73 height 12
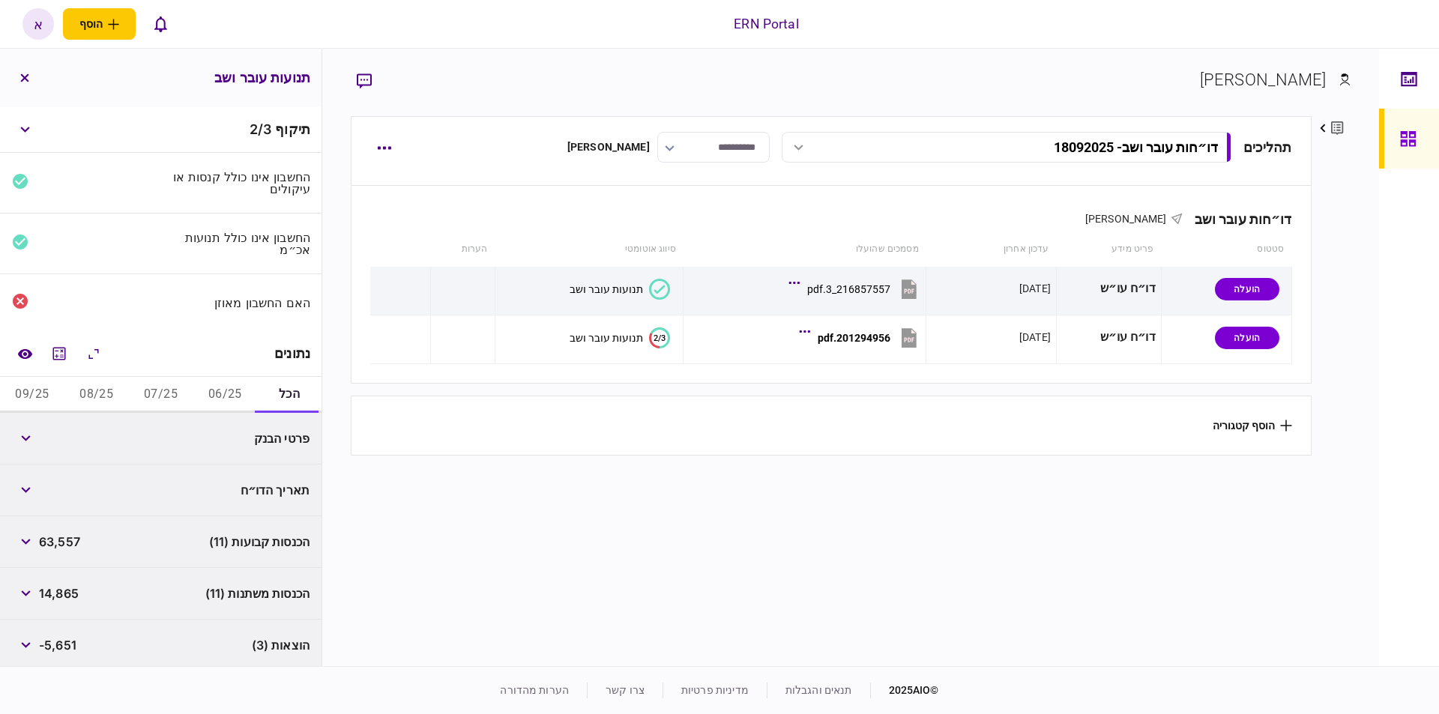
click at [211, 382] on button "06/25" at bounding box center [225, 395] width 64 height 36
click at [65, 358] on icon "מחשבון" at bounding box center [59, 354] width 18 height 18
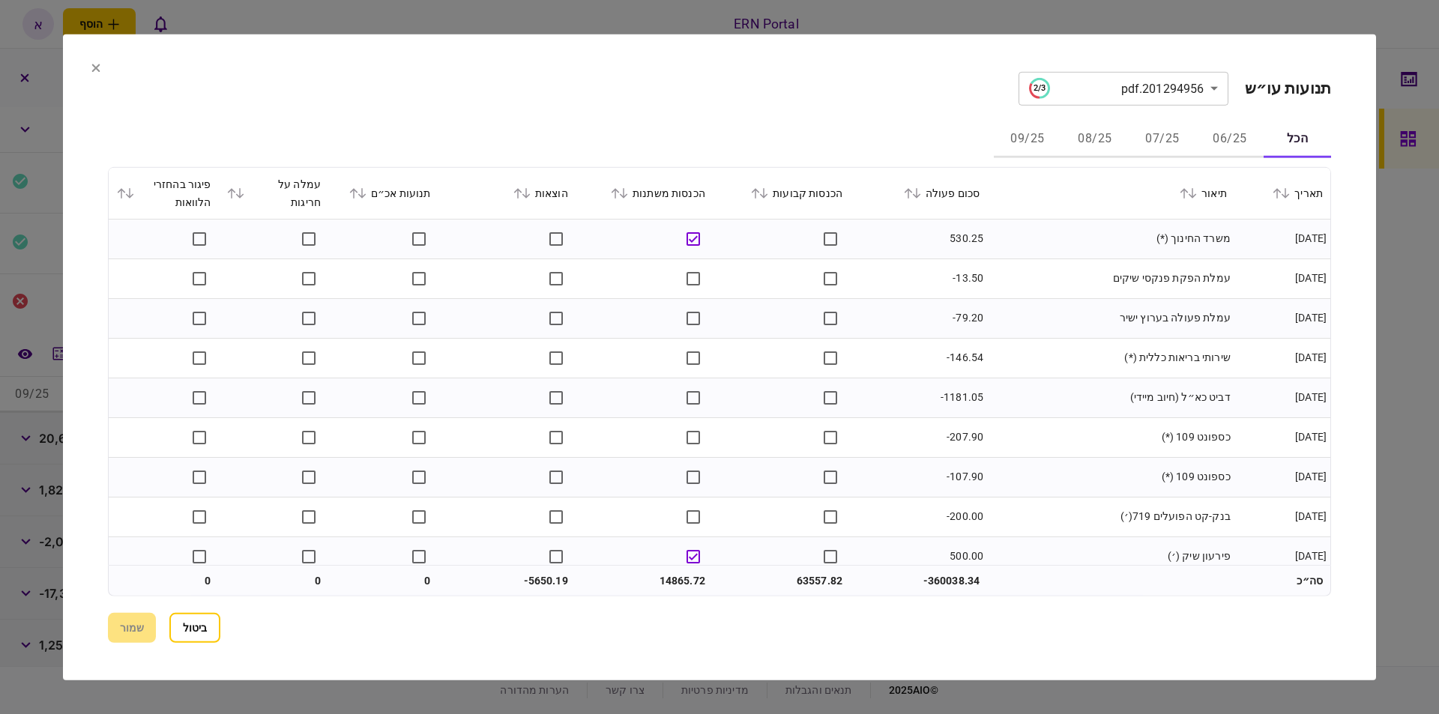
click at [1216, 150] on button "06/25" at bounding box center [1229, 139] width 67 height 36
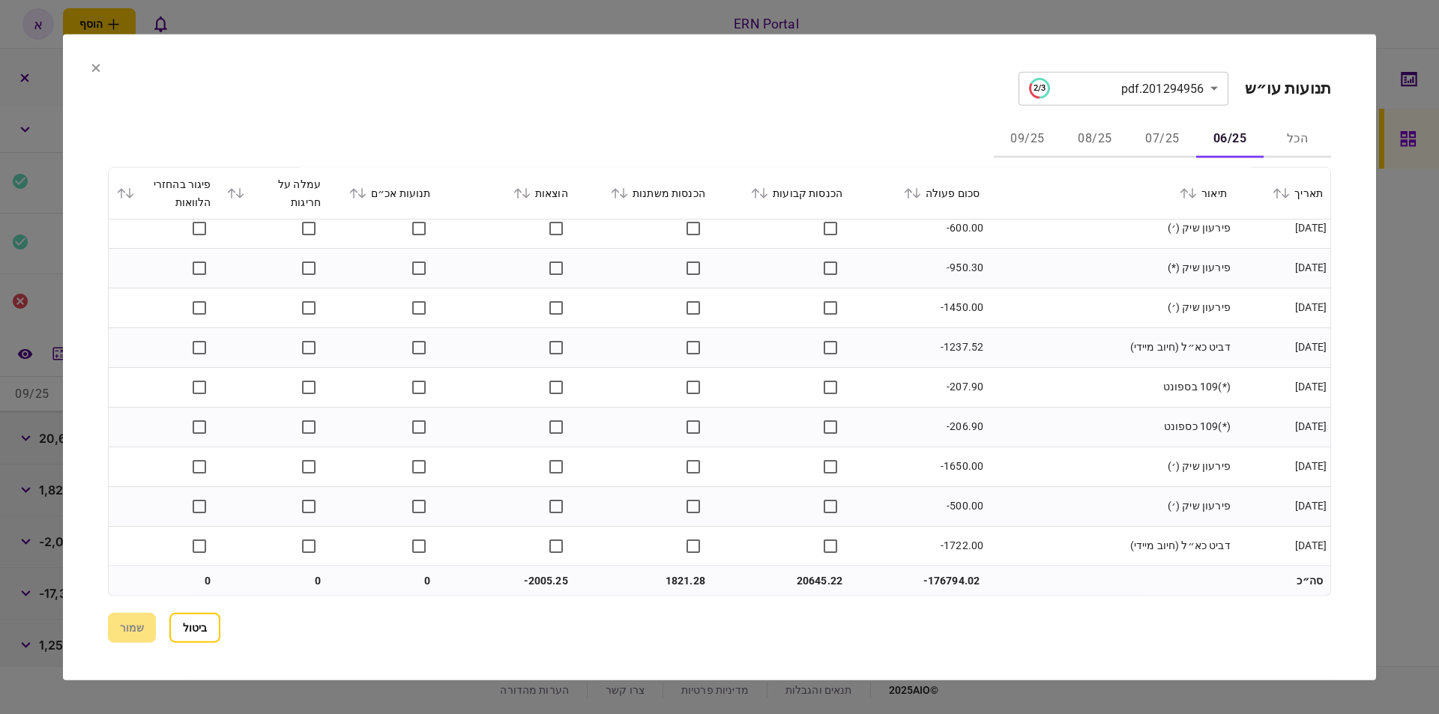
scroll to position [2596, 0]
click at [1171, 147] on button "07/25" at bounding box center [1162, 139] width 67 height 36
click at [520, 193] on icon at bounding box center [517, 192] width 9 height 10
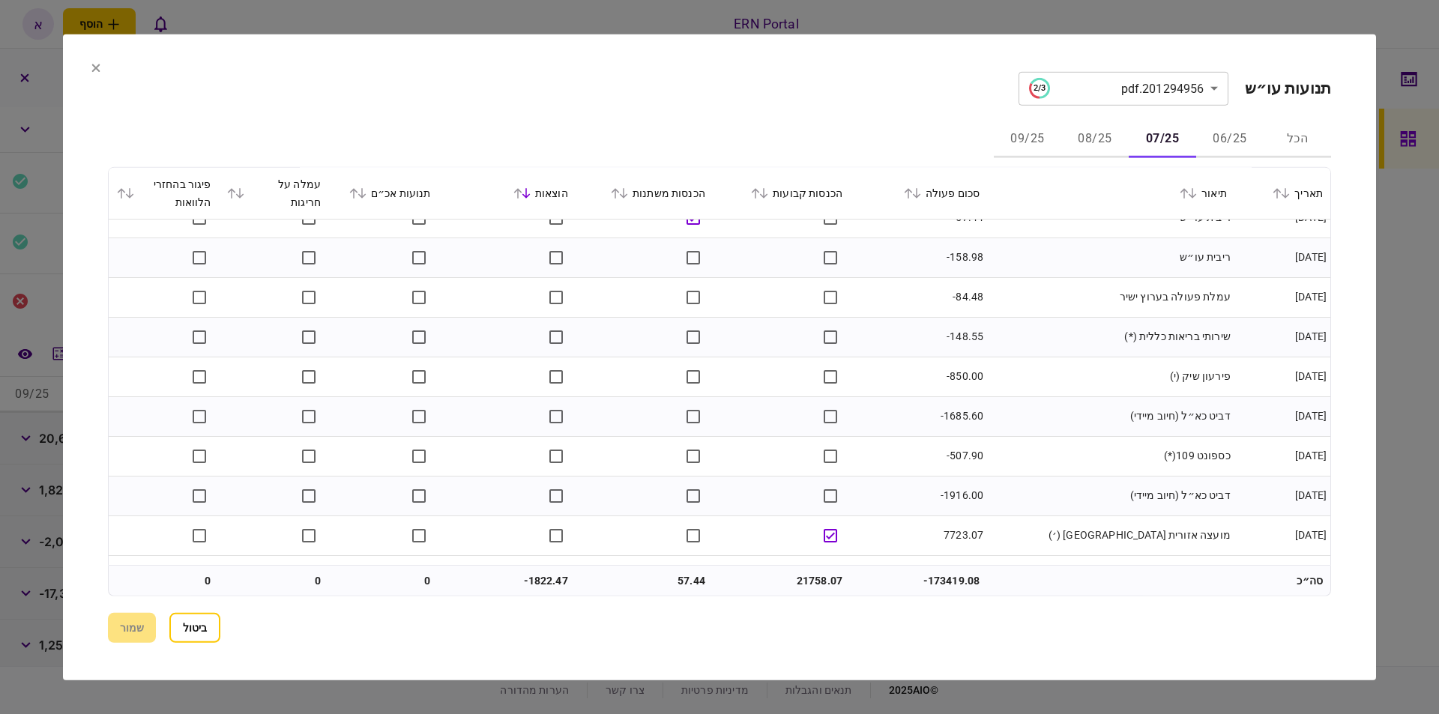
scroll to position [0, 0]
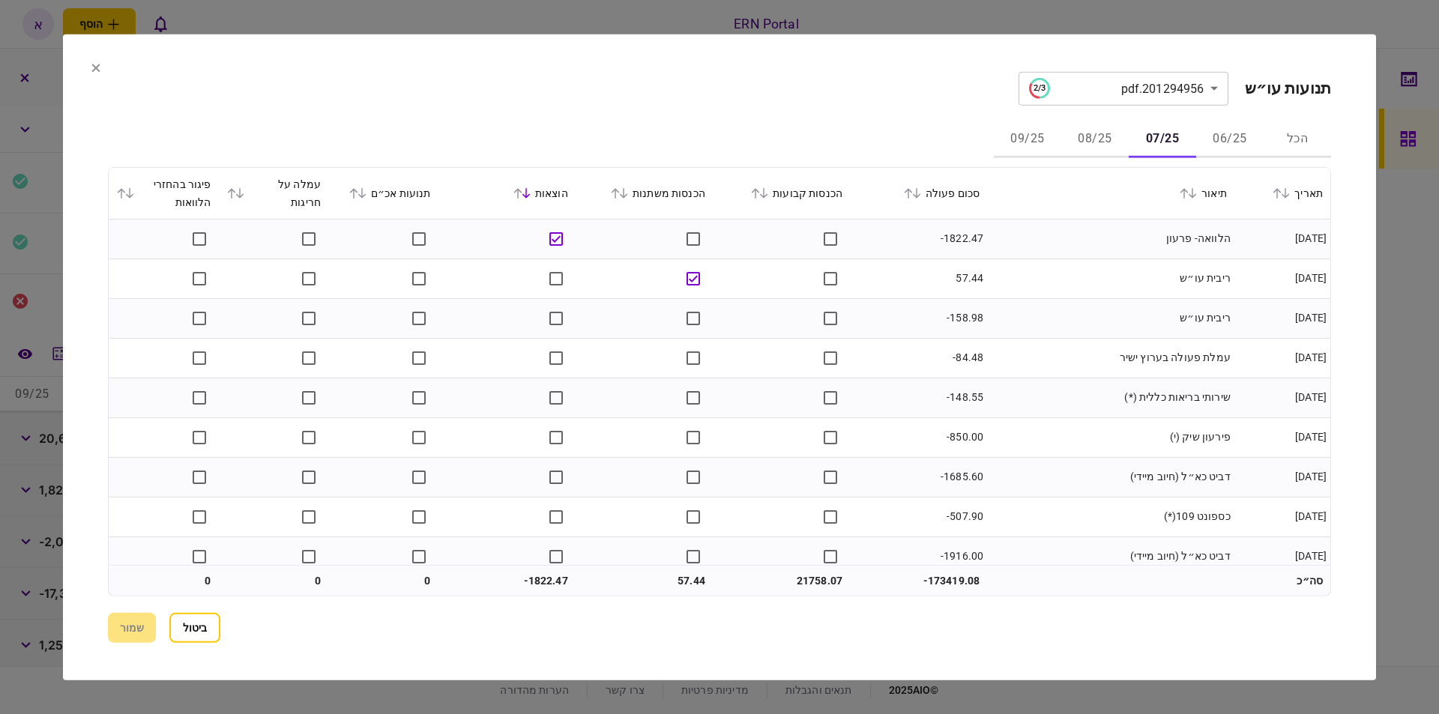
click at [522, 193] on icon at bounding box center [517, 192] width 9 height 10
click at [1115, 139] on button "08/25" at bounding box center [1094, 139] width 67 height 36
click at [531, 196] on icon at bounding box center [526, 193] width 8 height 10
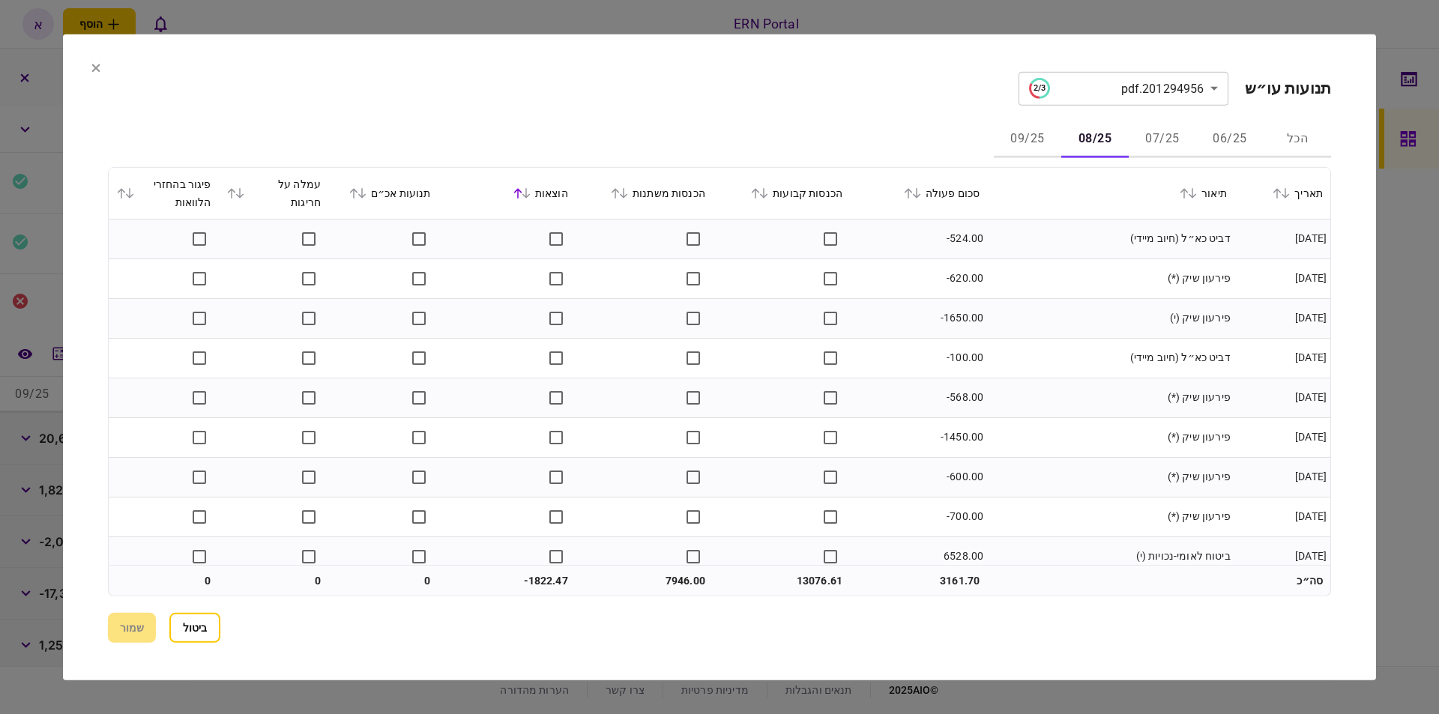
click at [531, 196] on icon at bounding box center [526, 193] width 8 height 10
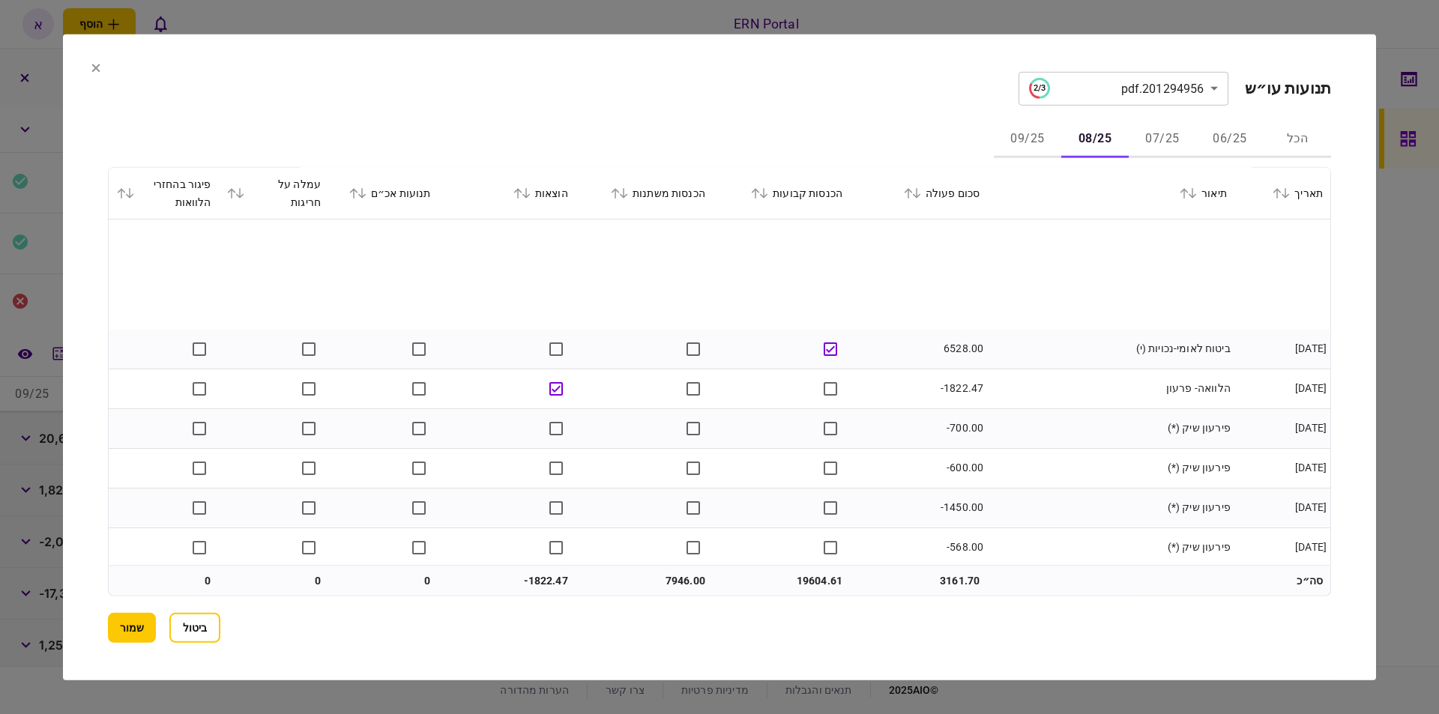
scroll to position [1338, 0]
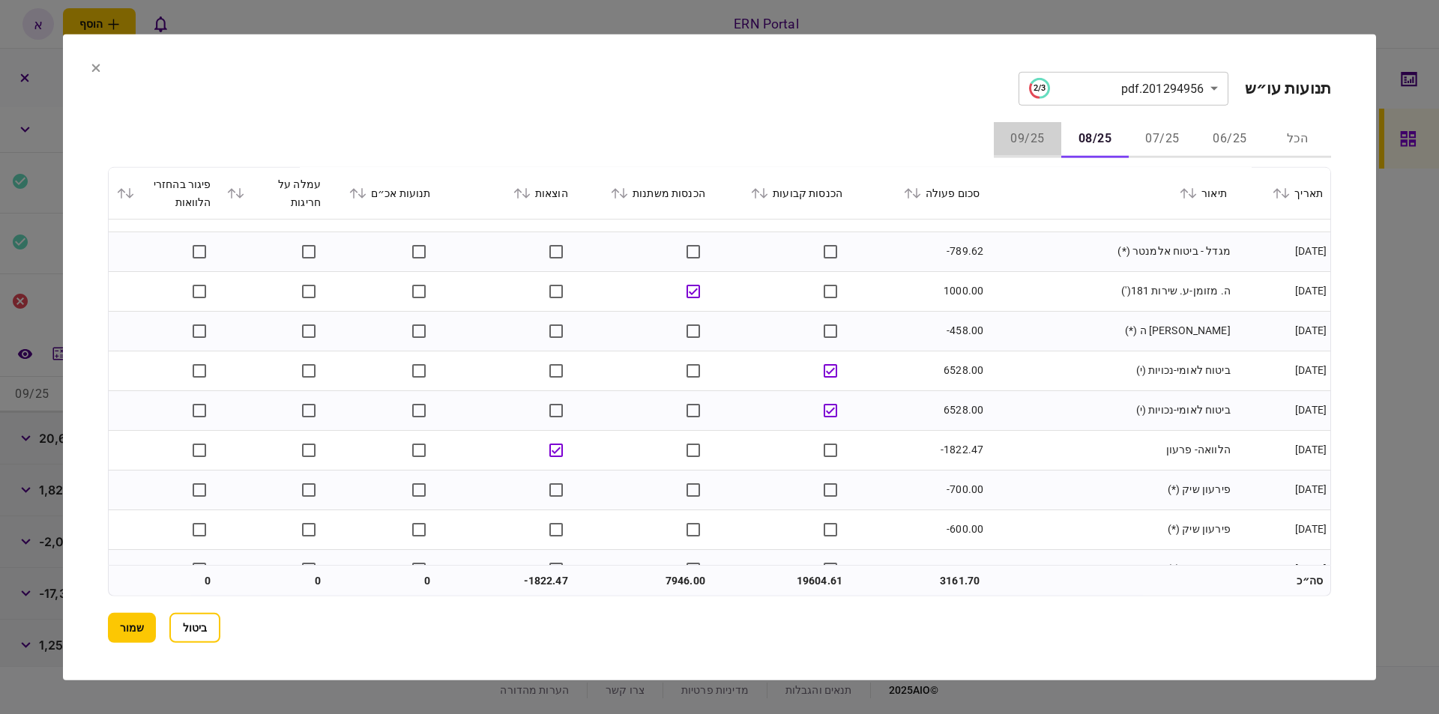
click at [1032, 123] on button "09/25" at bounding box center [1027, 139] width 67 height 36
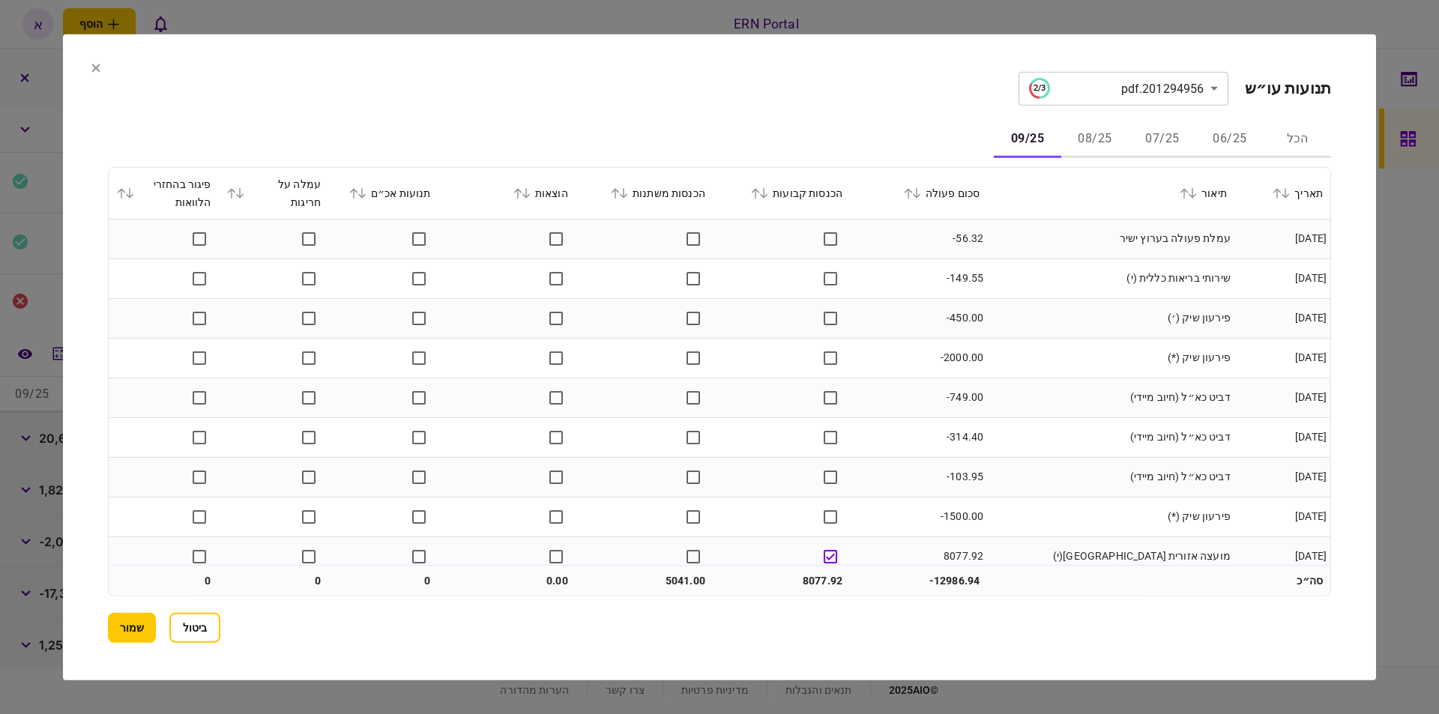
click at [518, 191] on icon at bounding box center [517, 192] width 9 height 10
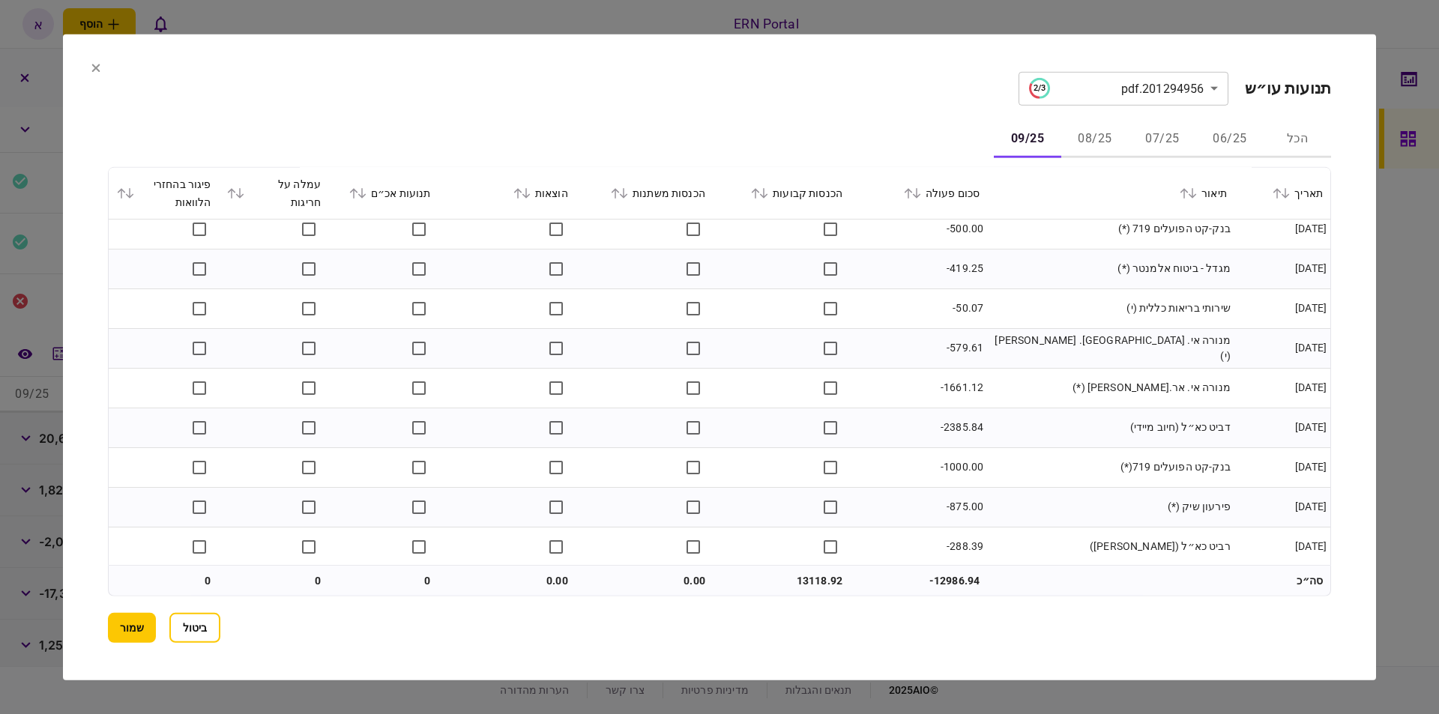
scroll to position [609, 0]
click at [1091, 134] on button "08/25" at bounding box center [1094, 139] width 67 height 36
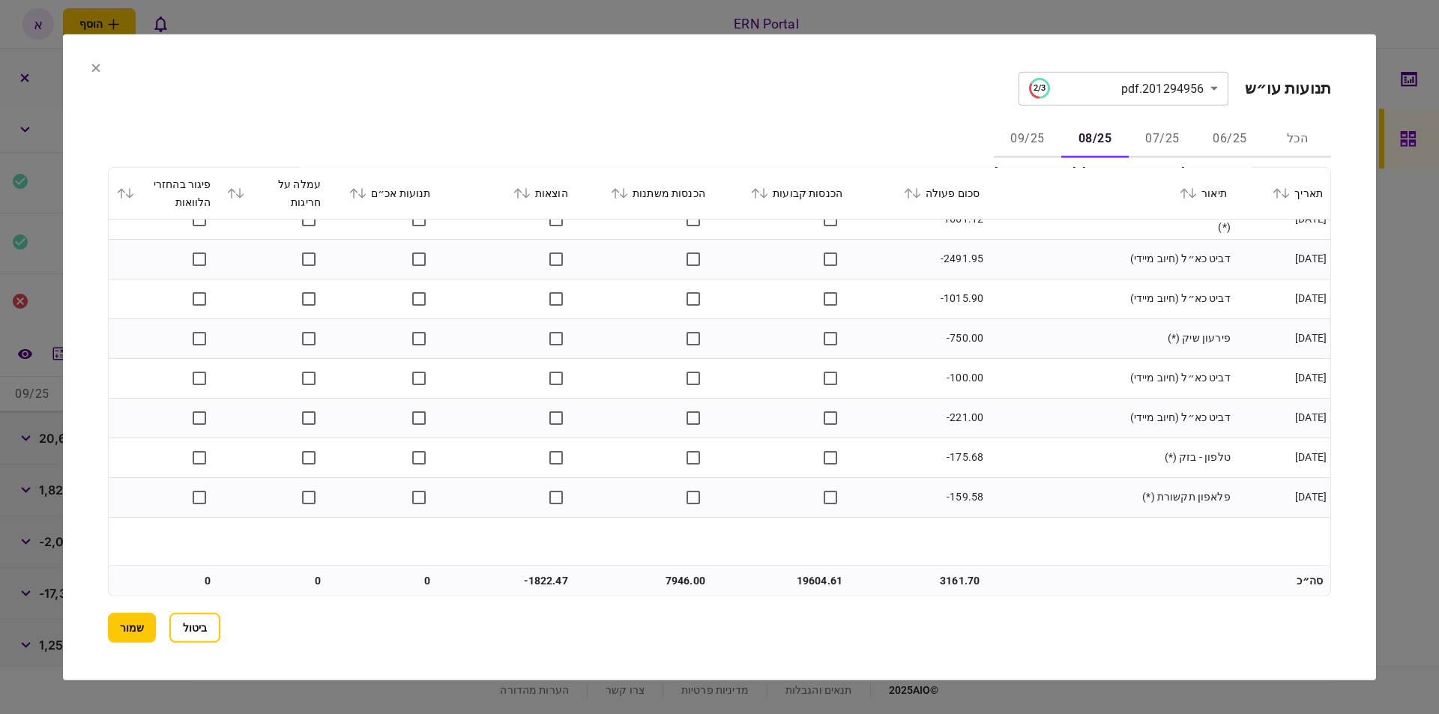
scroll to position [699, 0]
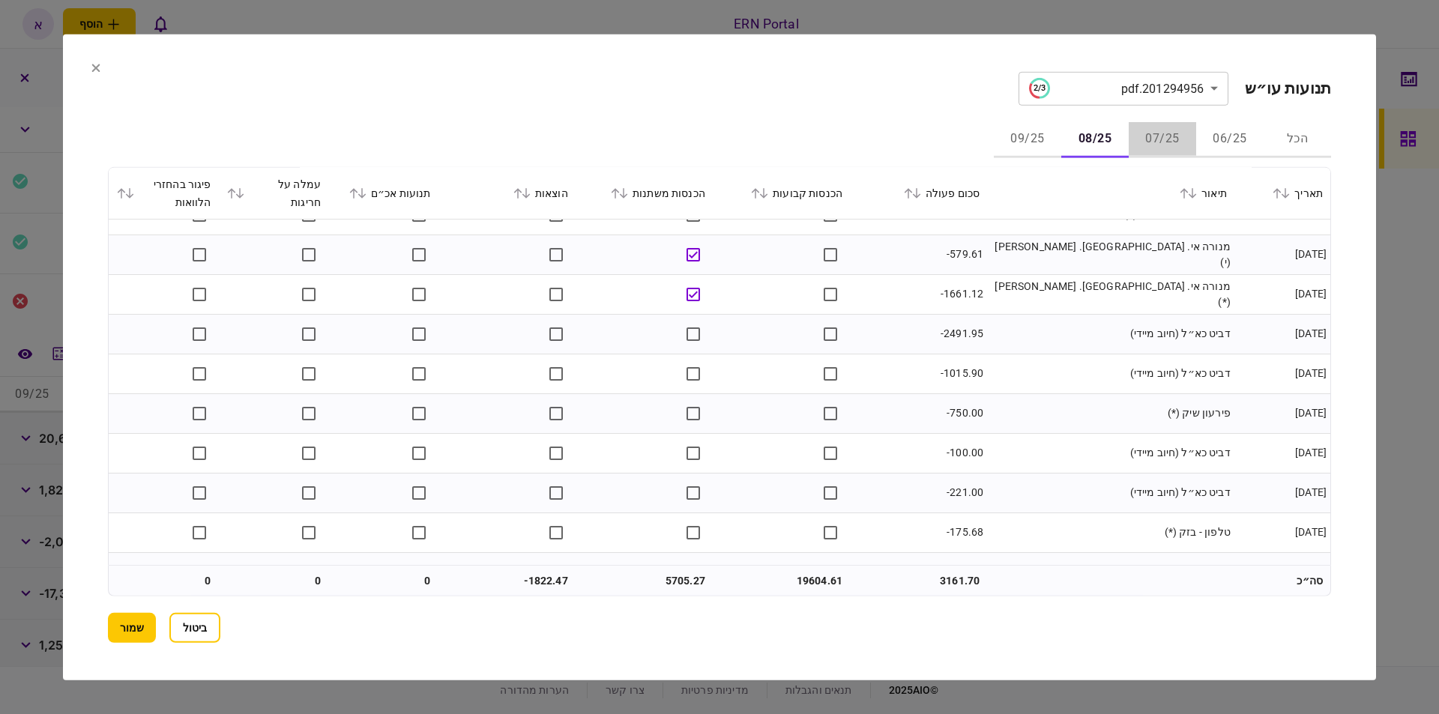
click at [1155, 124] on button "07/25" at bounding box center [1162, 139] width 67 height 36
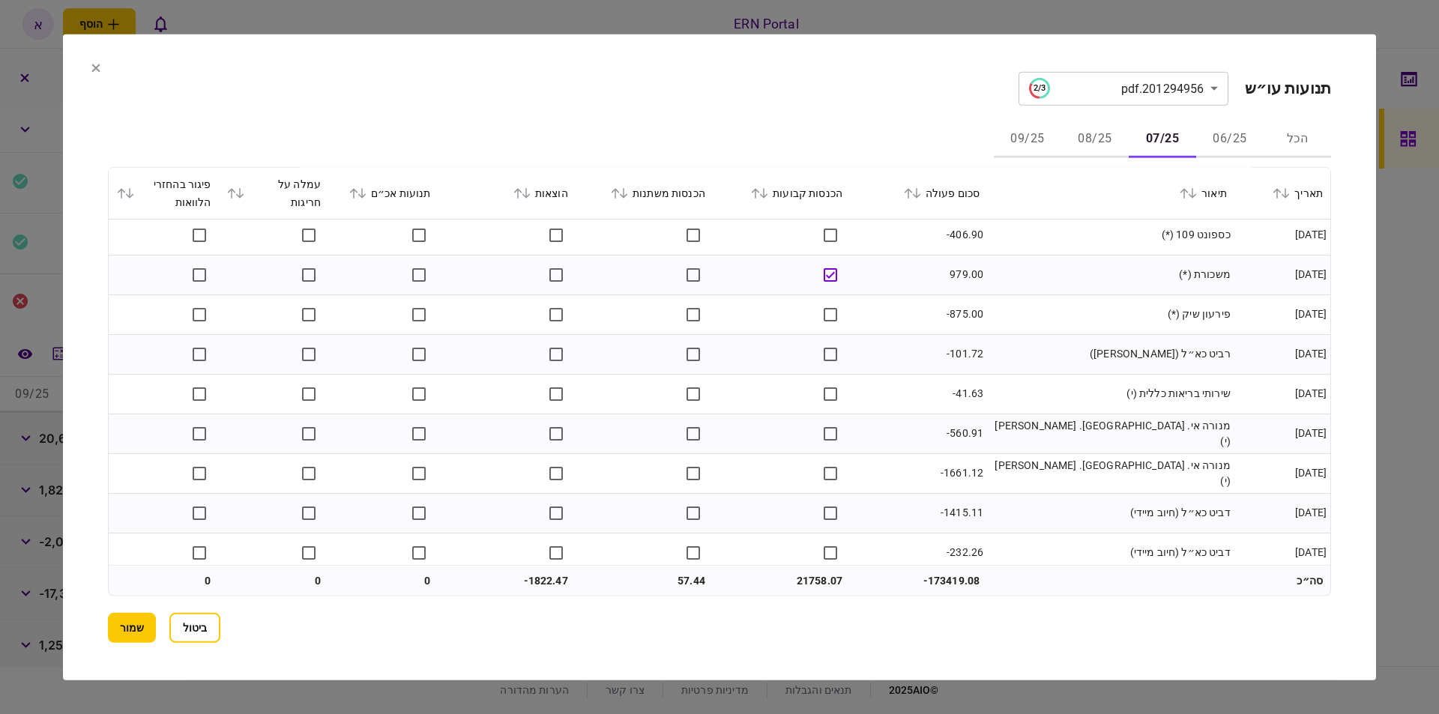
scroll to position [680, 0]
click at [1238, 142] on button "06/25" at bounding box center [1229, 139] width 67 height 36
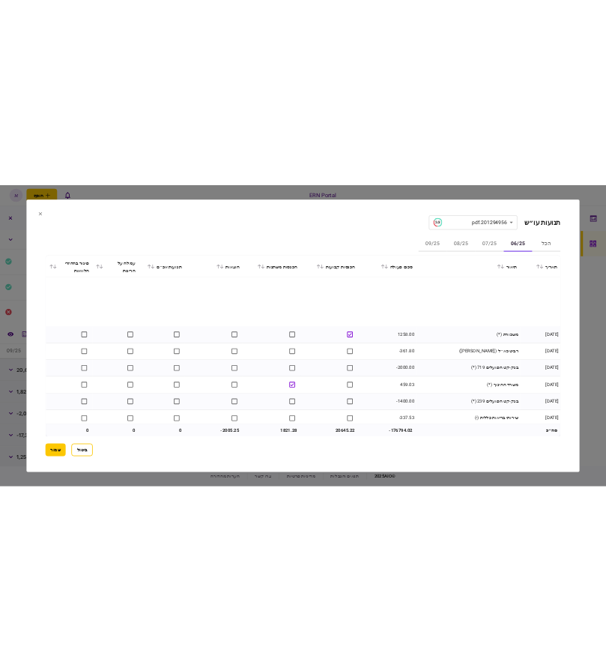
scroll to position [1019, 0]
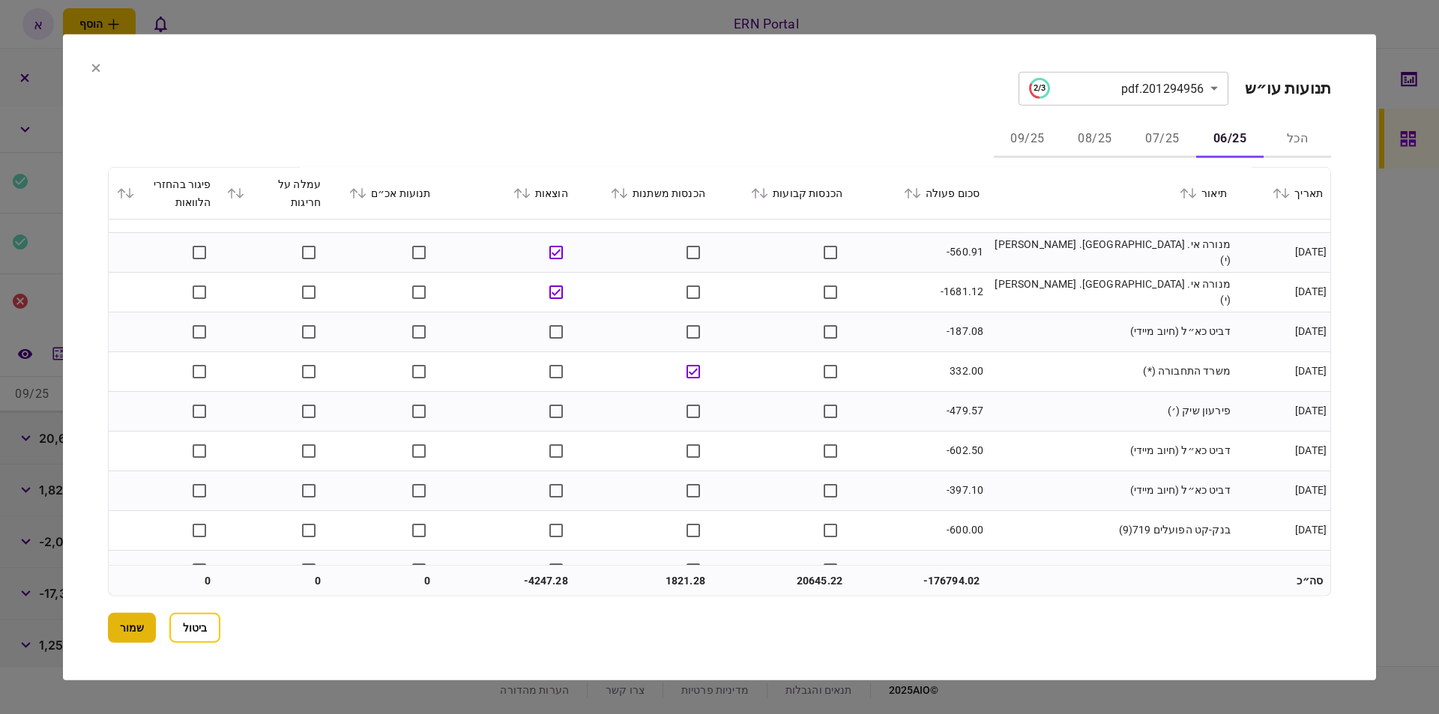
click at [137, 621] on button "שמור" at bounding box center [132, 628] width 48 height 30
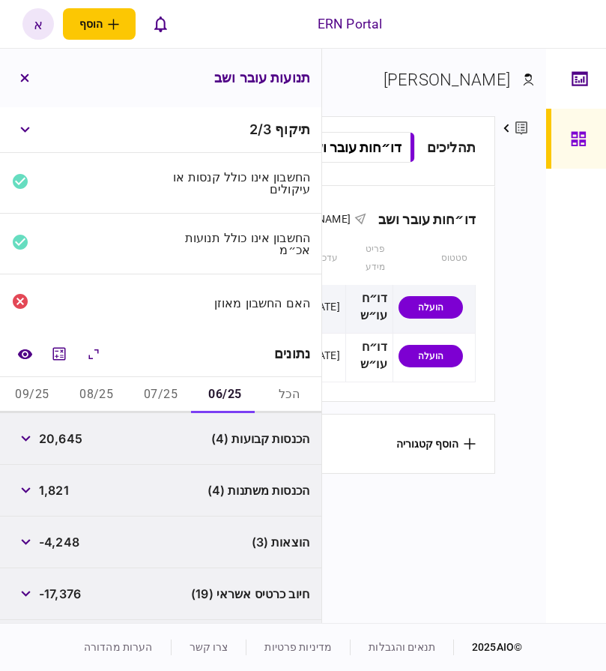
click at [70, 441] on span "20,645" at bounding box center [60, 438] width 43 height 18
copy span "20,645"
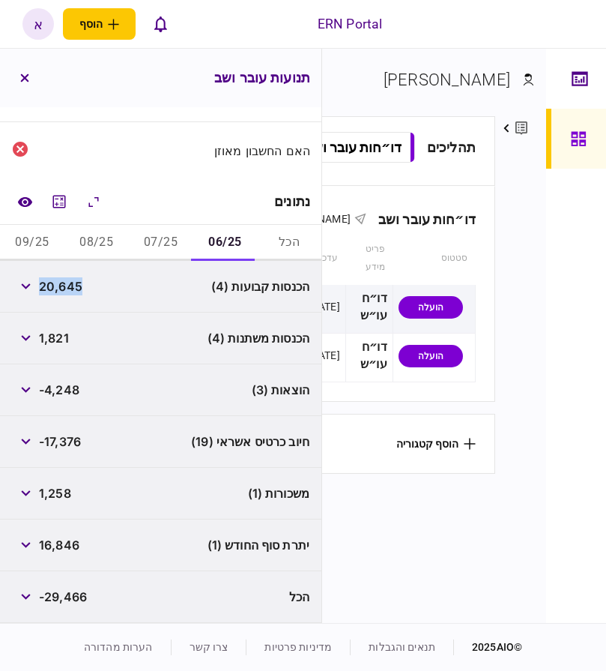
click at [70, 546] on span "16,846" at bounding box center [59, 545] width 40 height 18
copy span "16,846"
click at [144, 238] on button "07/25" at bounding box center [161, 243] width 64 height 36
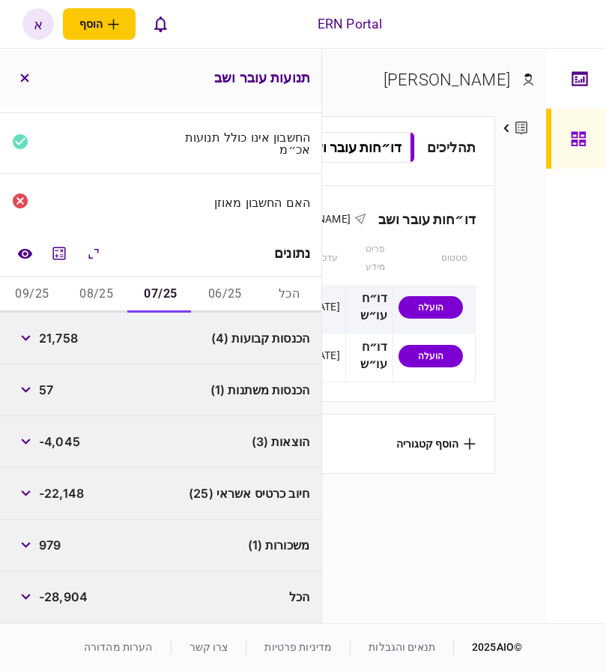
scroll to position [100, 0]
click at [61, 340] on span "21,758" at bounding box center [58, 338] width 39 height 18
drag, startPoint x: 61, startPoint y: 340, endPoint x: 138, endPoint y: 338, distance: 76.5
click at [62, 340] on span "21,758" at bounding box center [58, 338] width 39 height 18
copy span "21,758"
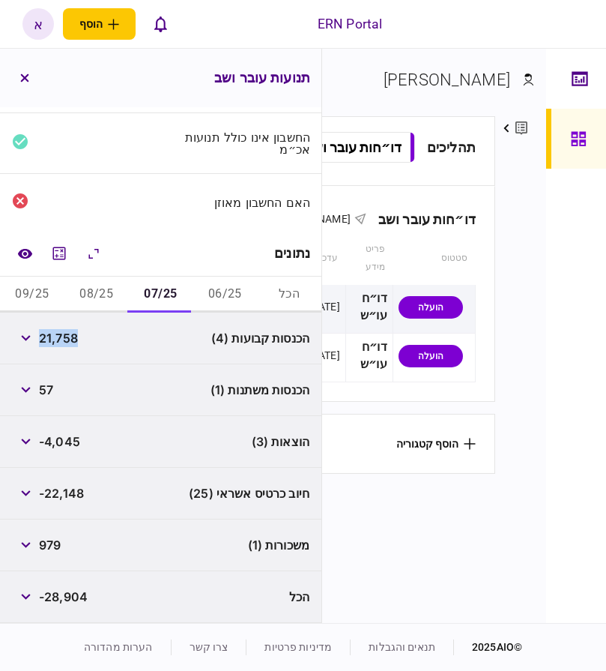
drag, startPoint x: 97, startPoint y: 283, endPoint x: 100, endPoint y: 303, distance: 20.6
click at [97, 283] on button "08/25" at bounding box center [96, 295] width 64 height 36
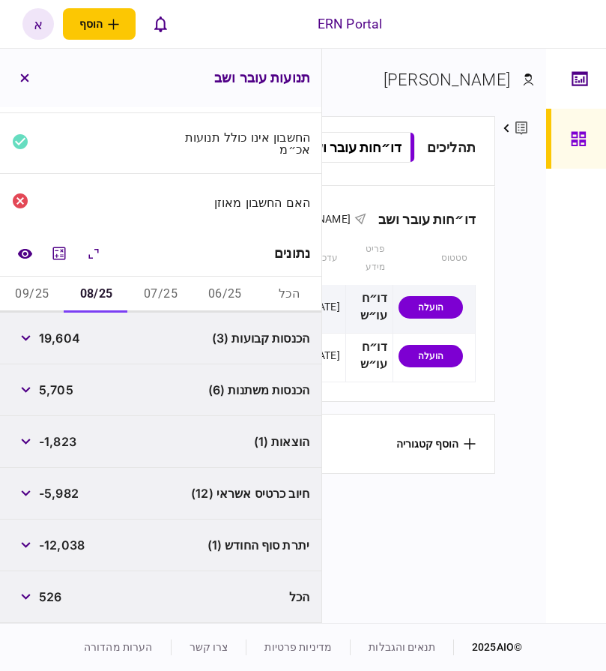
click at [49, 343] on span "19,604" at bounding box center [59, 338] width 41 height 18
copy span "19,604"
click at [52, 259] on button "מחשבון" at bounding box center [59, 253] width 27 height 27
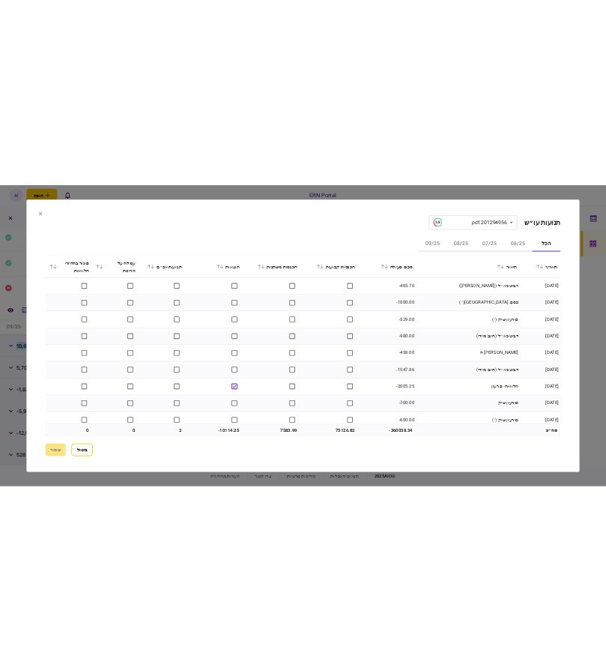
scroll to position [2269, 0]
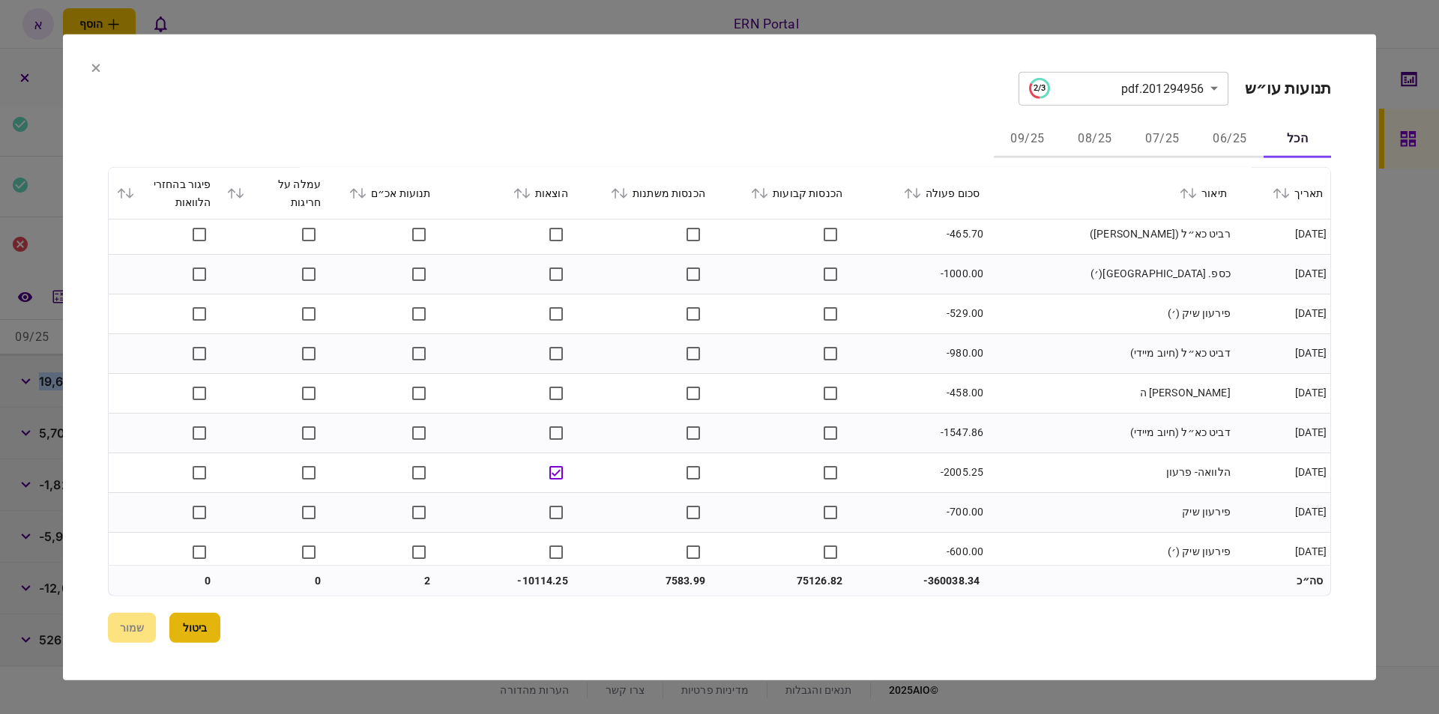
drag, startPoint x: 198, startPoint y: 631, endPoint x: 211, endPoint y: 609, distance: 25.6
click at [199, 630] on button "ביטול" at bounding box center [194, 628] width 51 height 30
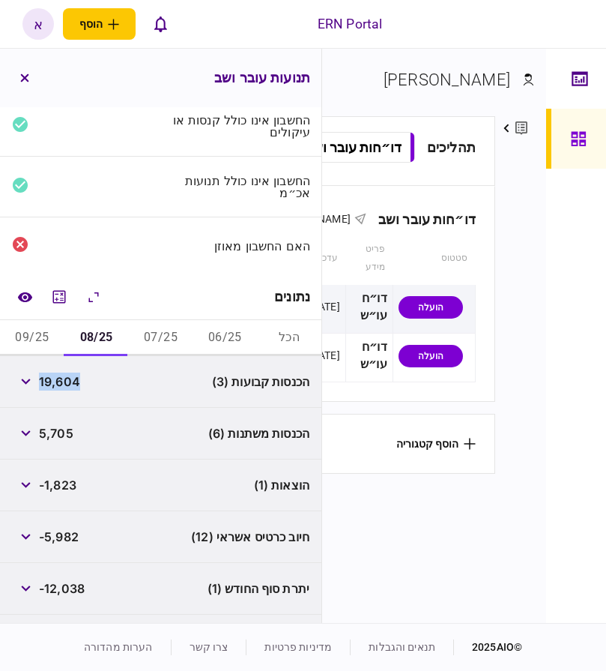
scroll to position [100, 0]
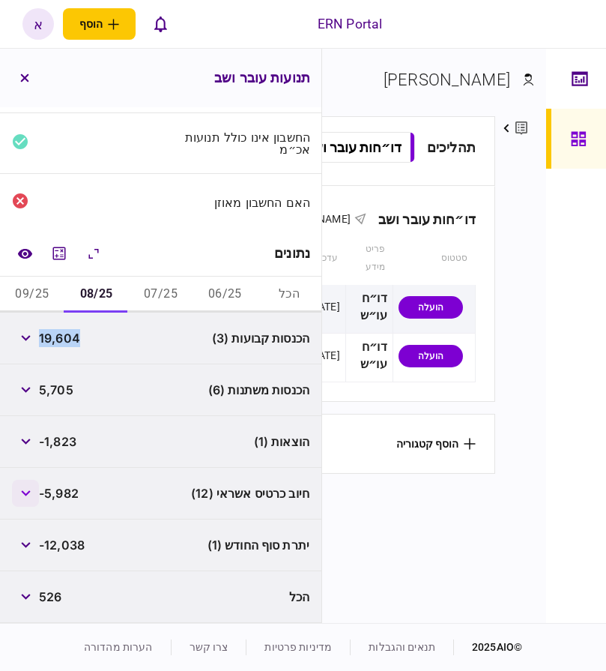
click at [30, 495] on icon "button" at bounding box center [26, 493] width 10 height 6
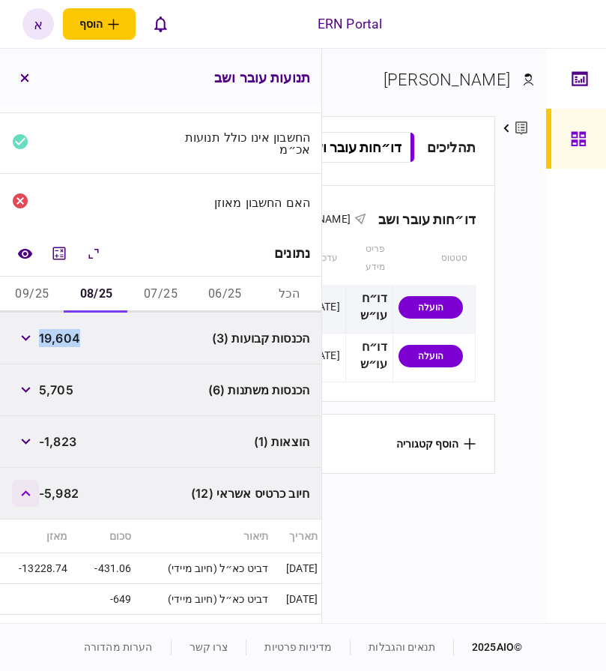
click at [30, 495] on icon "button" at bounding box center [26, 493] width 10 height 6
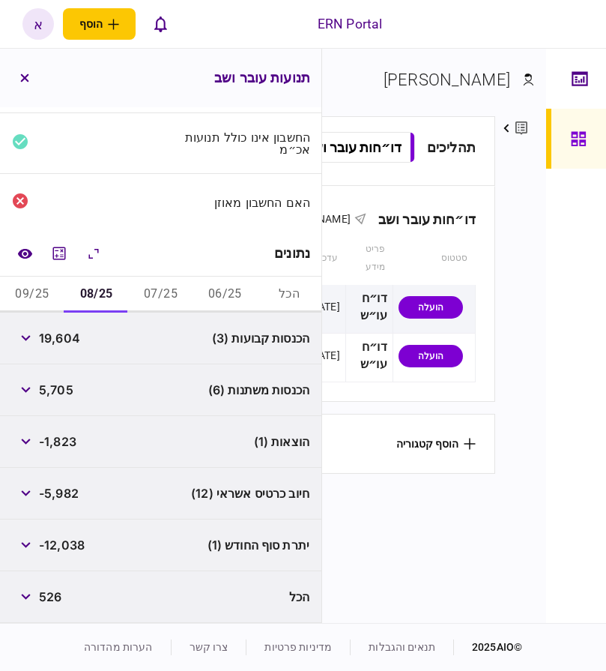
click at [70, 542] on span "-12,038" at bounding box center [62, 545] width 46 height 18
copy span "12,038"
click at [28, 298] on button "09/25" at bounding box center [32, 295] width 64 height 36
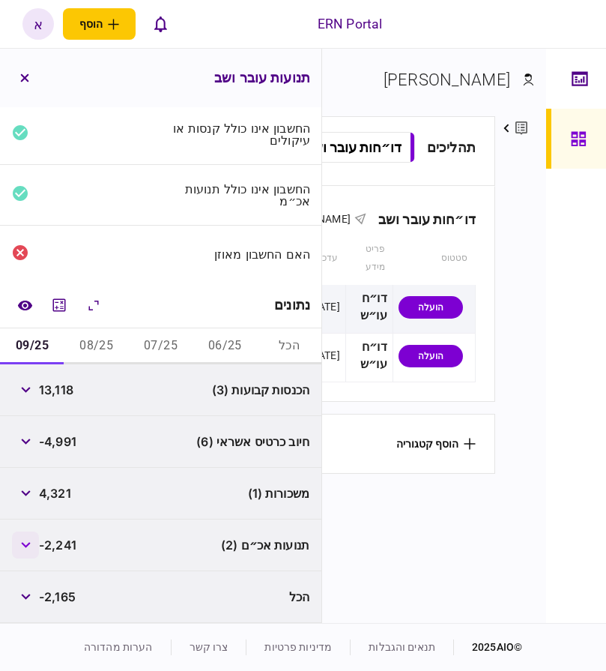
click at [19, 542] on button "button" at bounding box center [25, 544] width 27 height 27
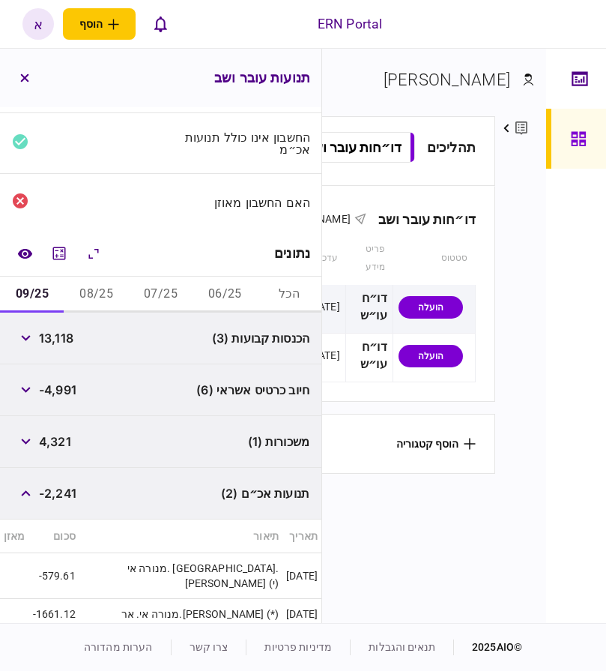
scroll to position [144, 0]
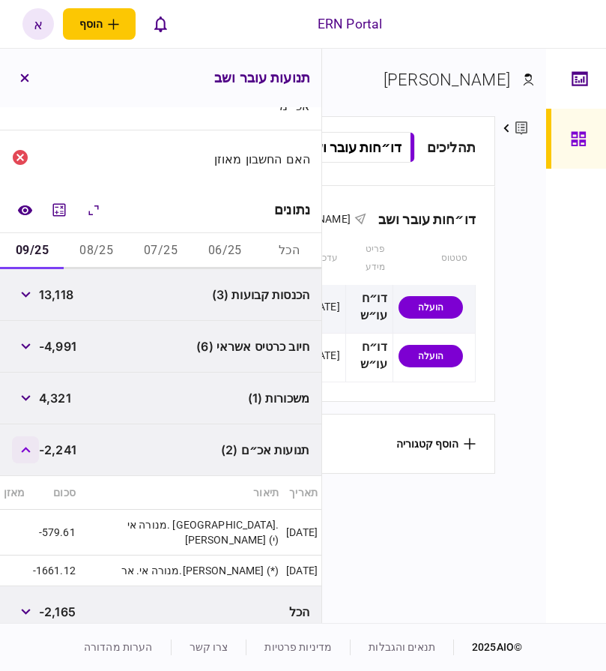
click at [25, 444] on button "button" at bounding box center [25, 449] width 27 height 27
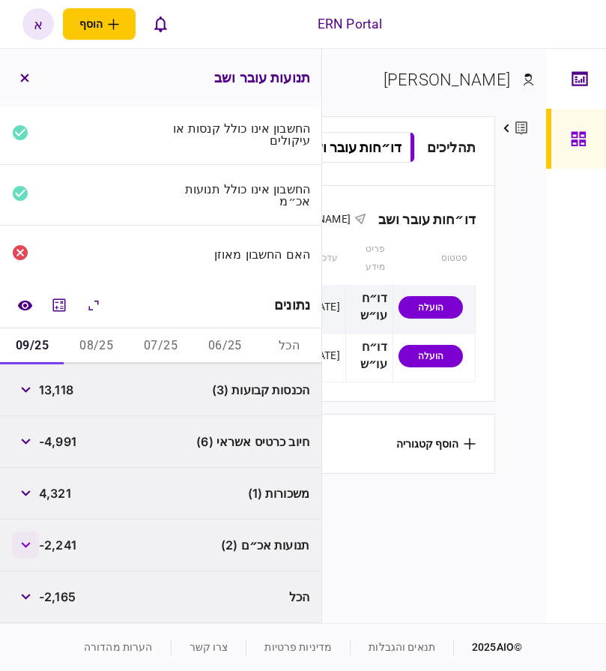
scroll to position [49, 0]
click at [106, 352] on button "08/25" at bounding box center [96, 346] width 64 height 36
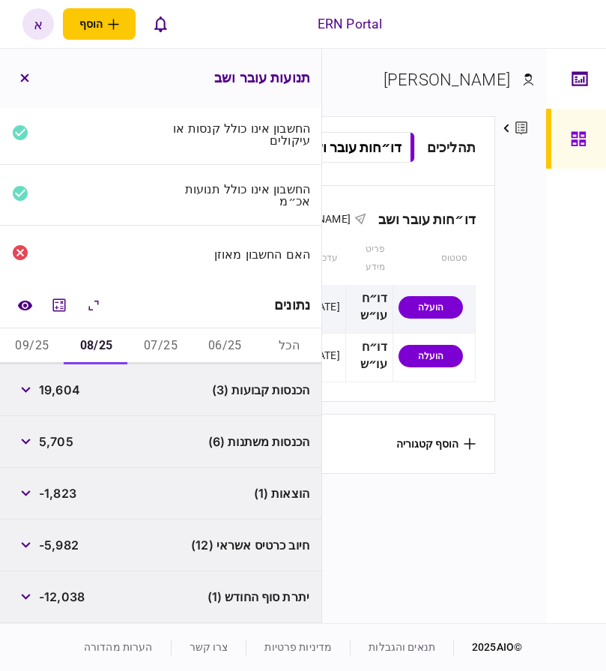
click at [152, 350] on button "07/25" at bounding box center [161, 346] width 64 height 36
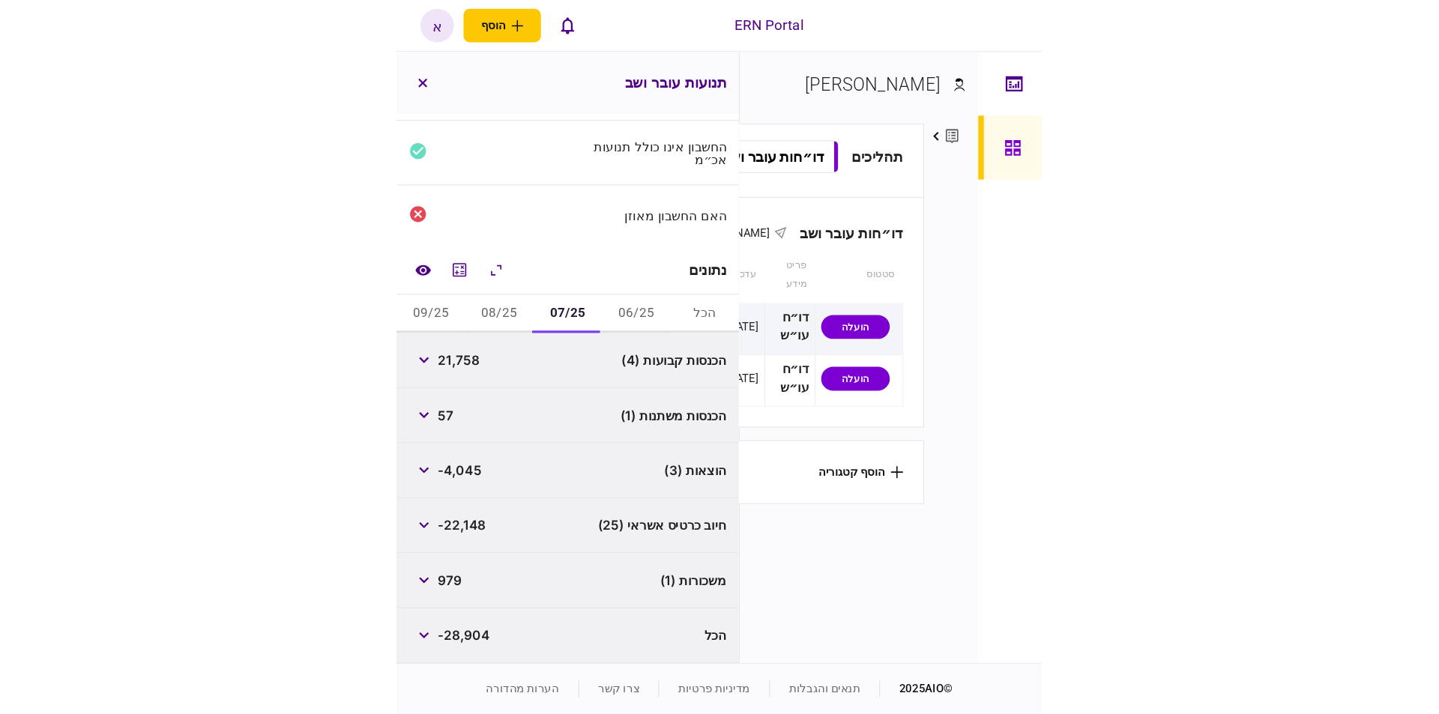
scroll to position [57, 0]
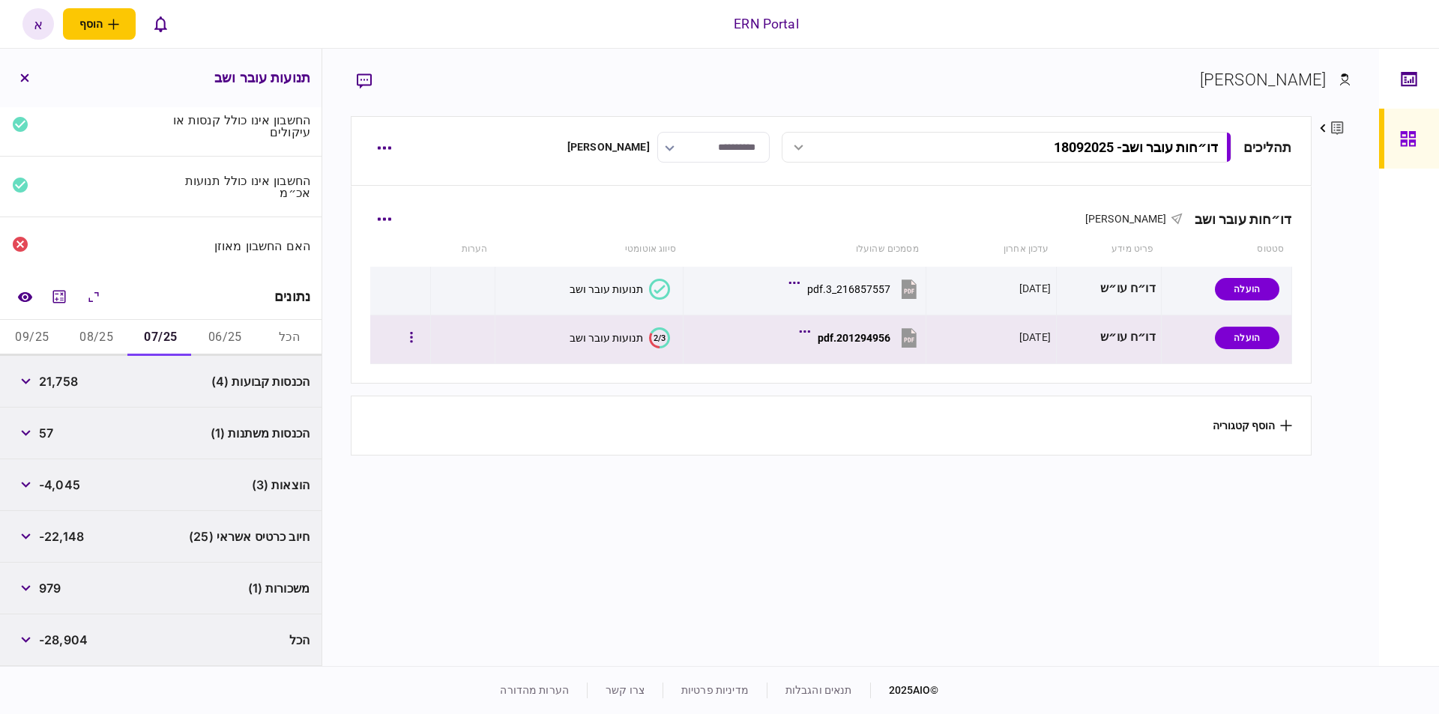
click at [846, 344] on button "201294956.pdf" at bounding box center [862, 338] width 118 height 34
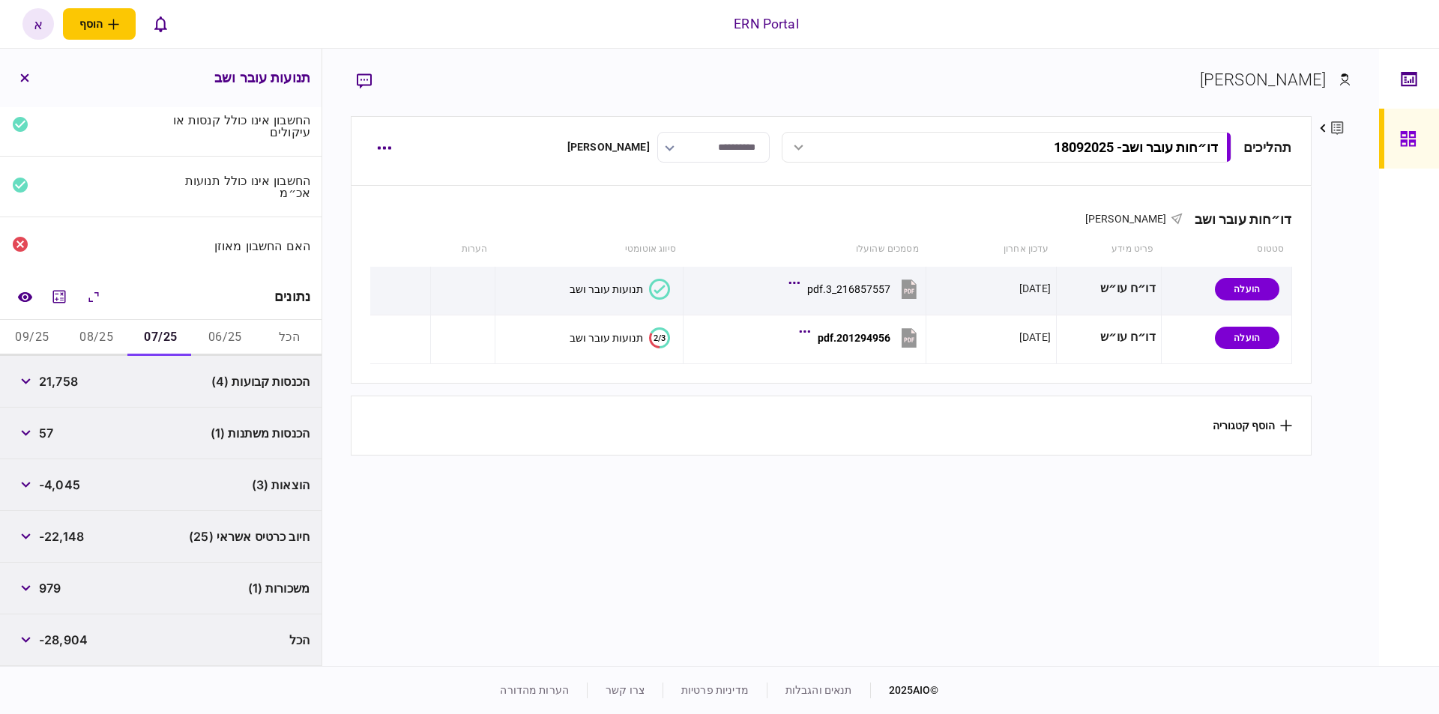
click at [212, 339] on button "06/25" at bounding box center [225, 338] width 64 height 36
click at [41, 339] on button "09/25" at bounding box center [32, 338] width 64 height 36
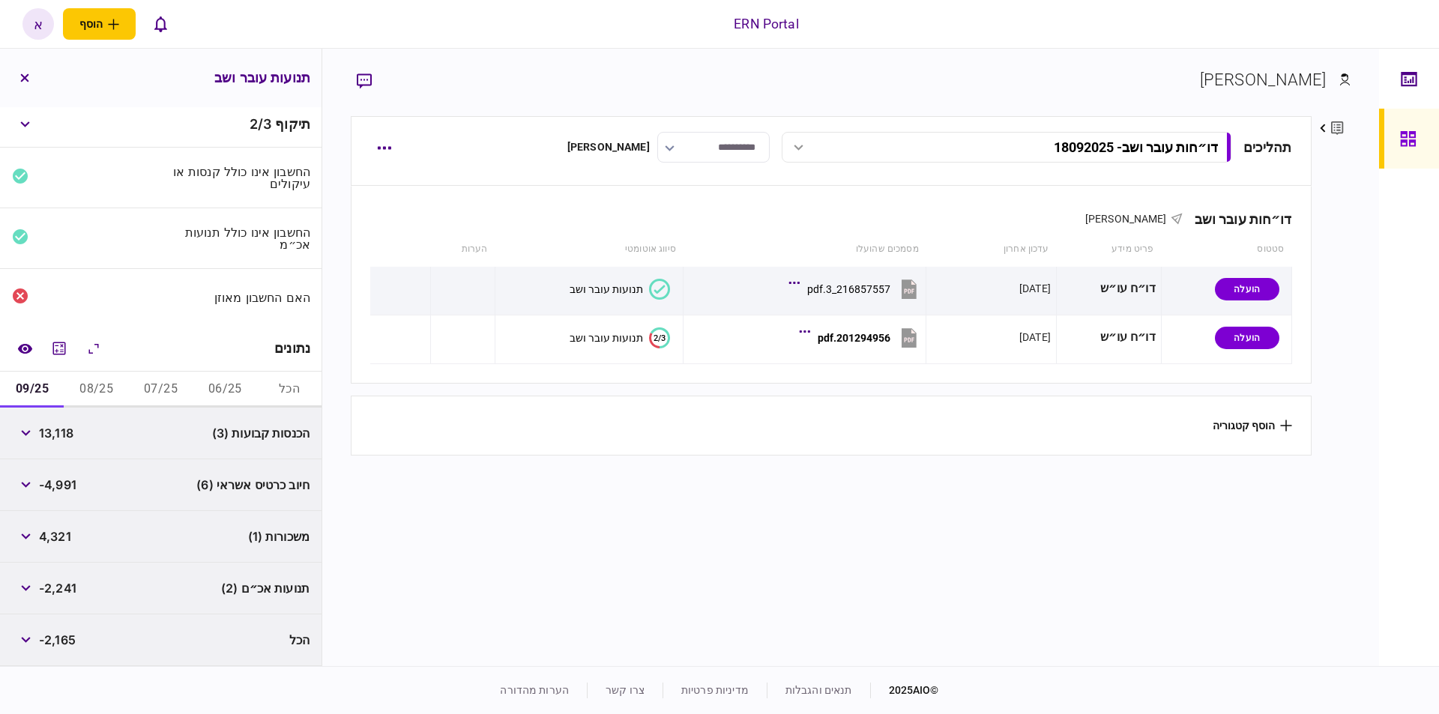
scroll to position [5, 0]
click at [154, 401] on button "07/25" at bounding box center [161, 390] width 64 height 36
click at [96, 391] on button "08/25" at bounding box center [96, 390] width 64 height 36
click at [214, 389] on button "06/25" at bounding box center [225, 390] width 64 height 36
click at [157, 388] on button "07/25" at bounding box center [161, 390] width 64 height 36
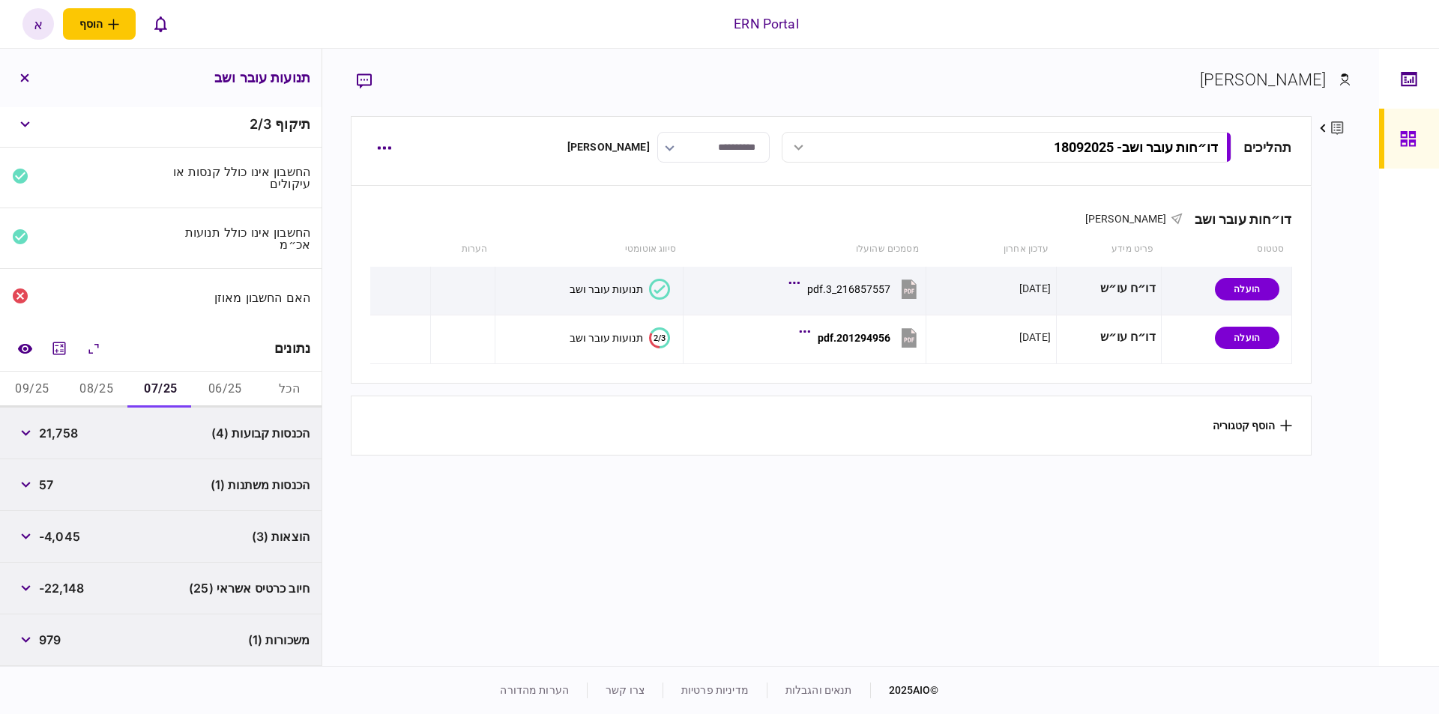
click at [34, 388] on button "09/25" at bounding box center [32, 390] width 64 height 36
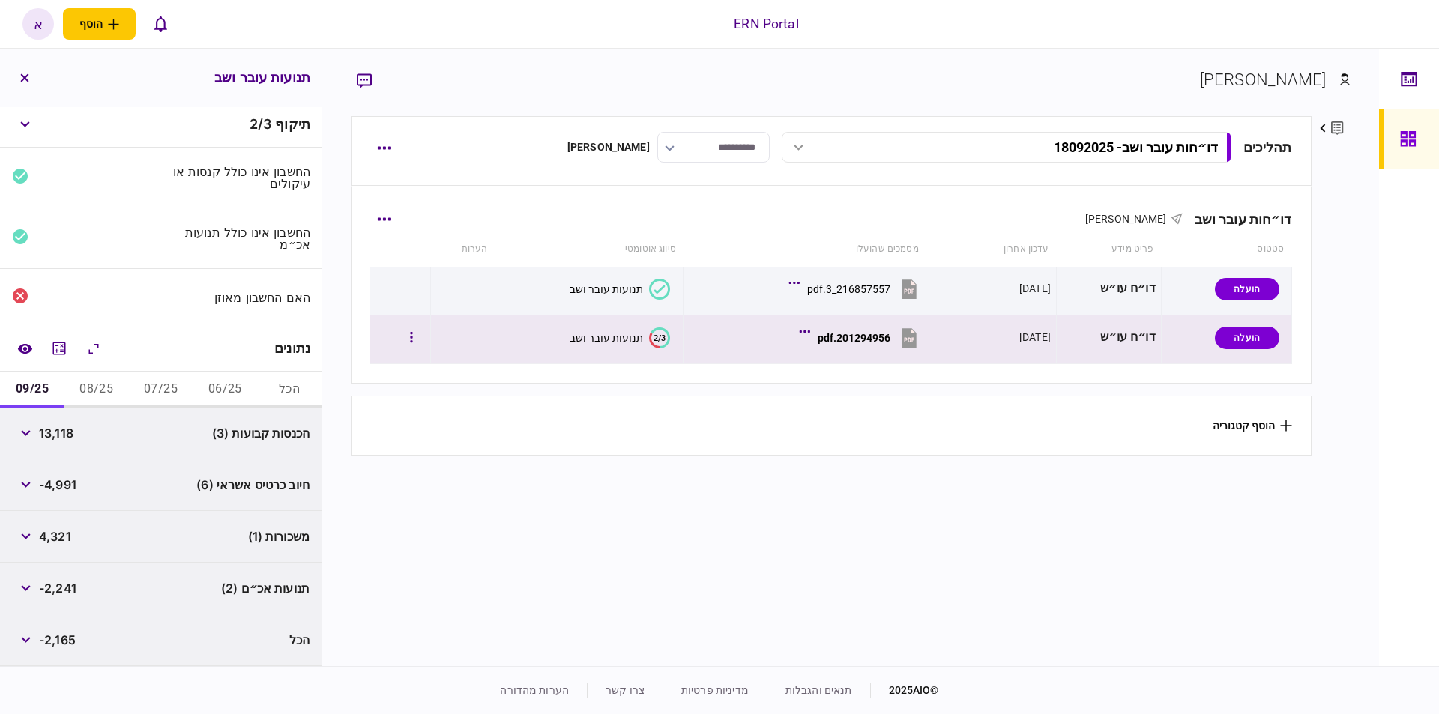
click at [828, 341] on div "201294956.pdf" at bounding box center [854, 338] width 73 height 12
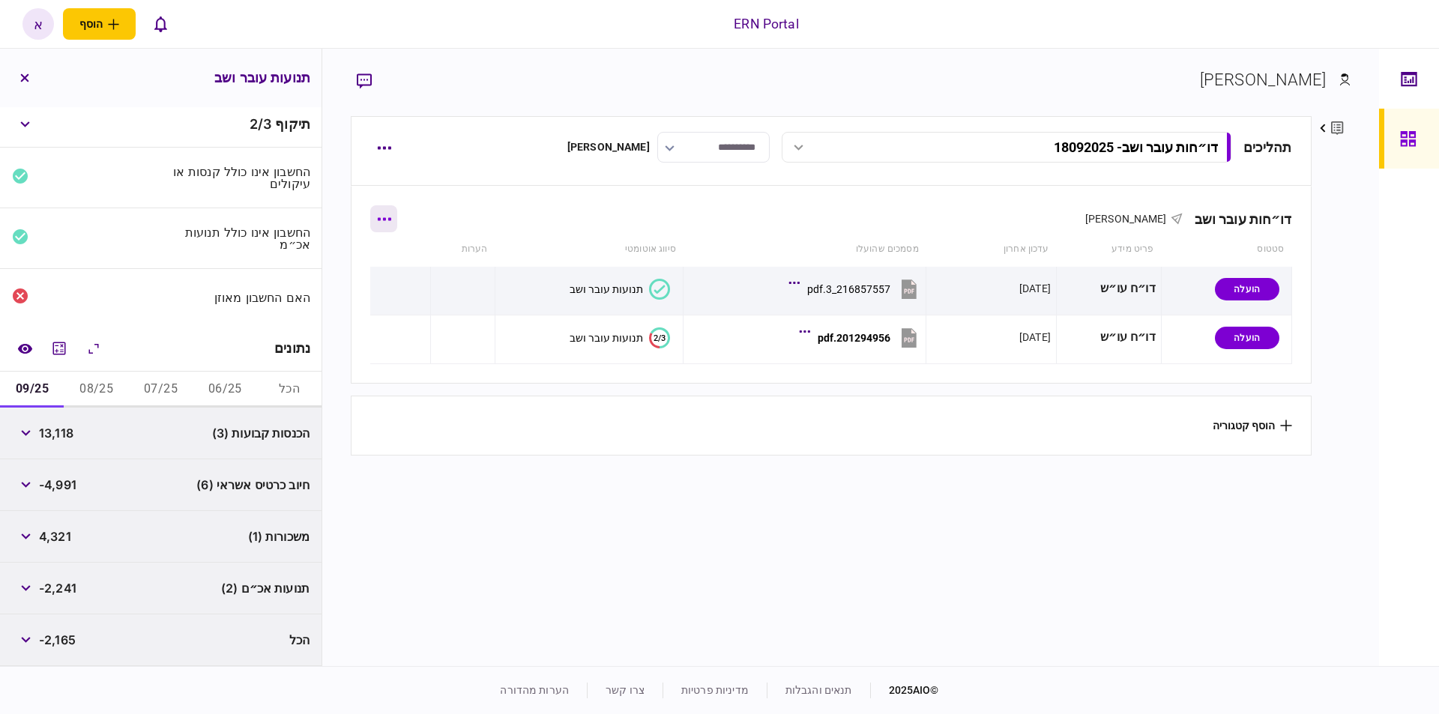
click at [385, 217] on button "button" at bounding box center [383, 218] width 27 height 27
click at [364, 283] on li "הוסף מסמך" at bounding box center [313, 281] width 121 height 33
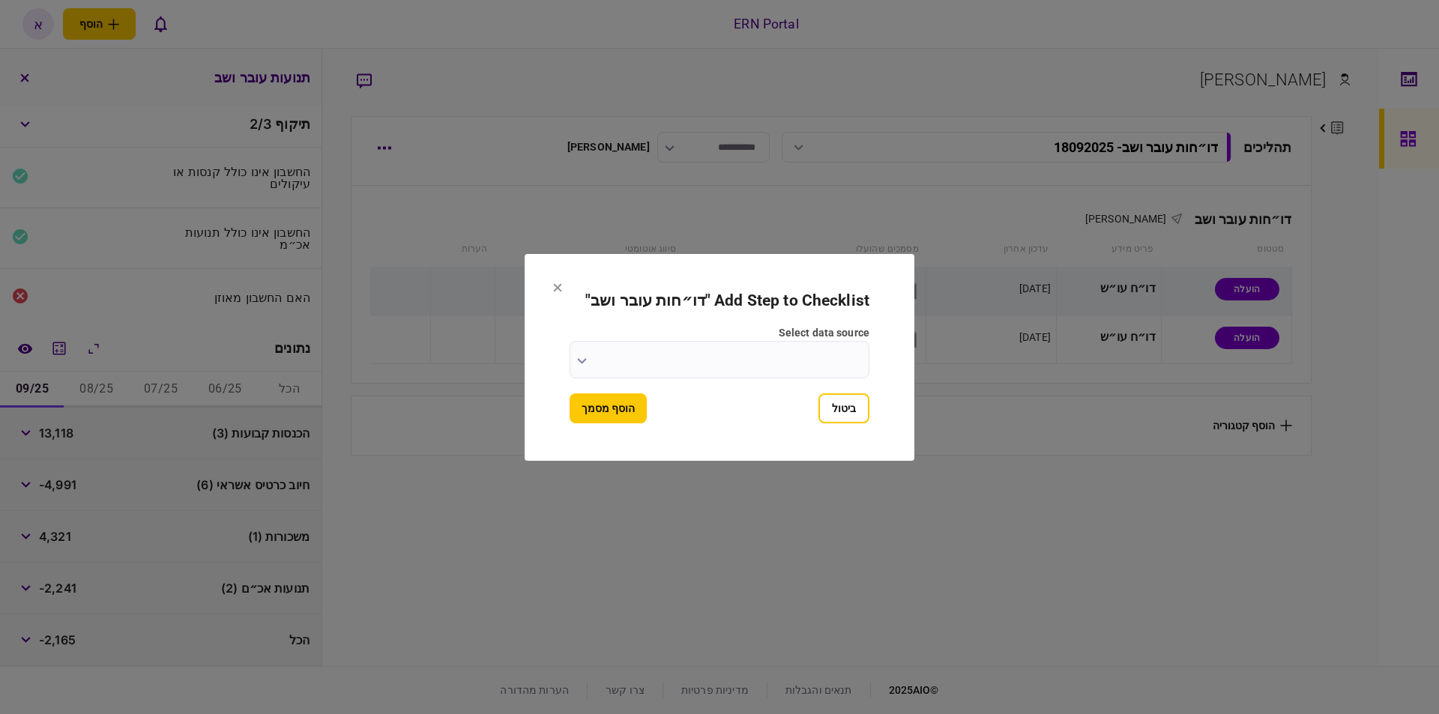
click at [771, 349] on input "select data source" at bounding box center [720, 359] width 300 height 37
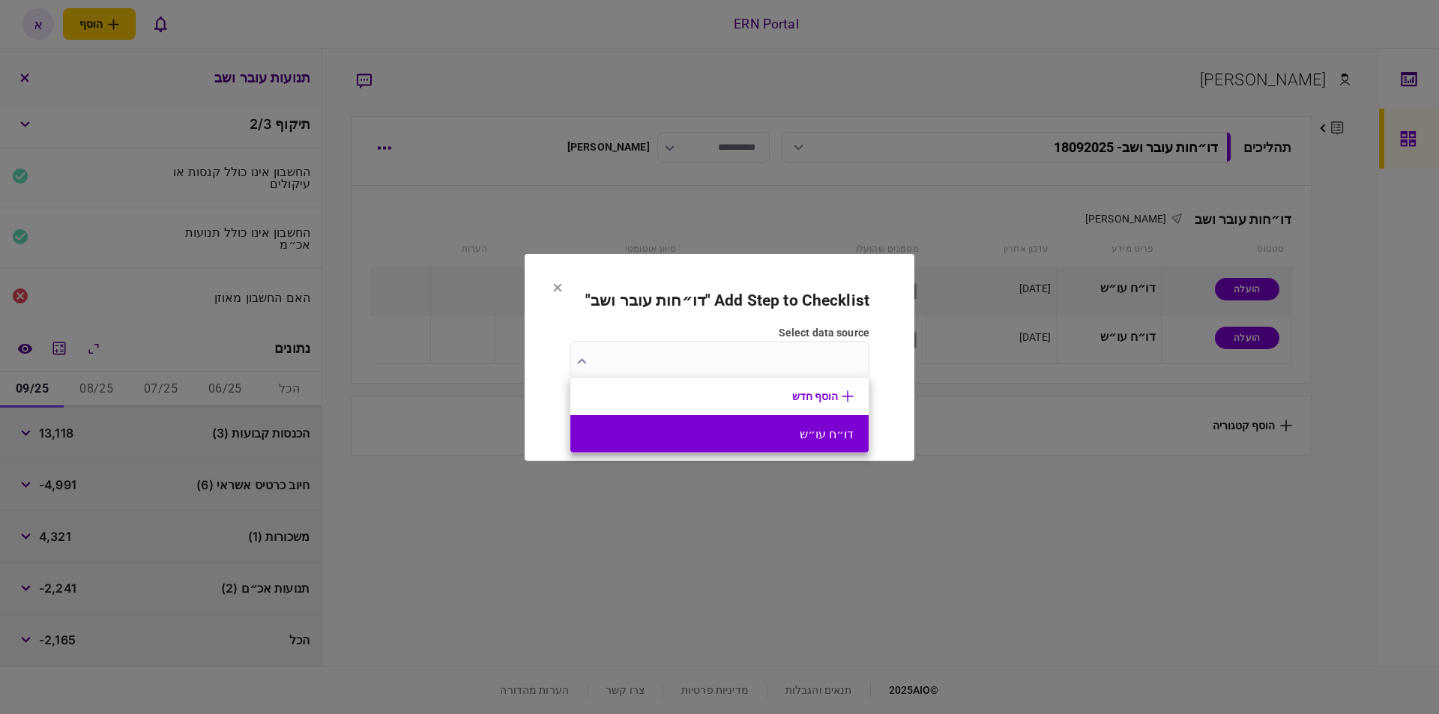
click at [775, 433] on button "דו״ח עו״ש" at bounding box center [719, 434] width 268 height 14
type input "*********"
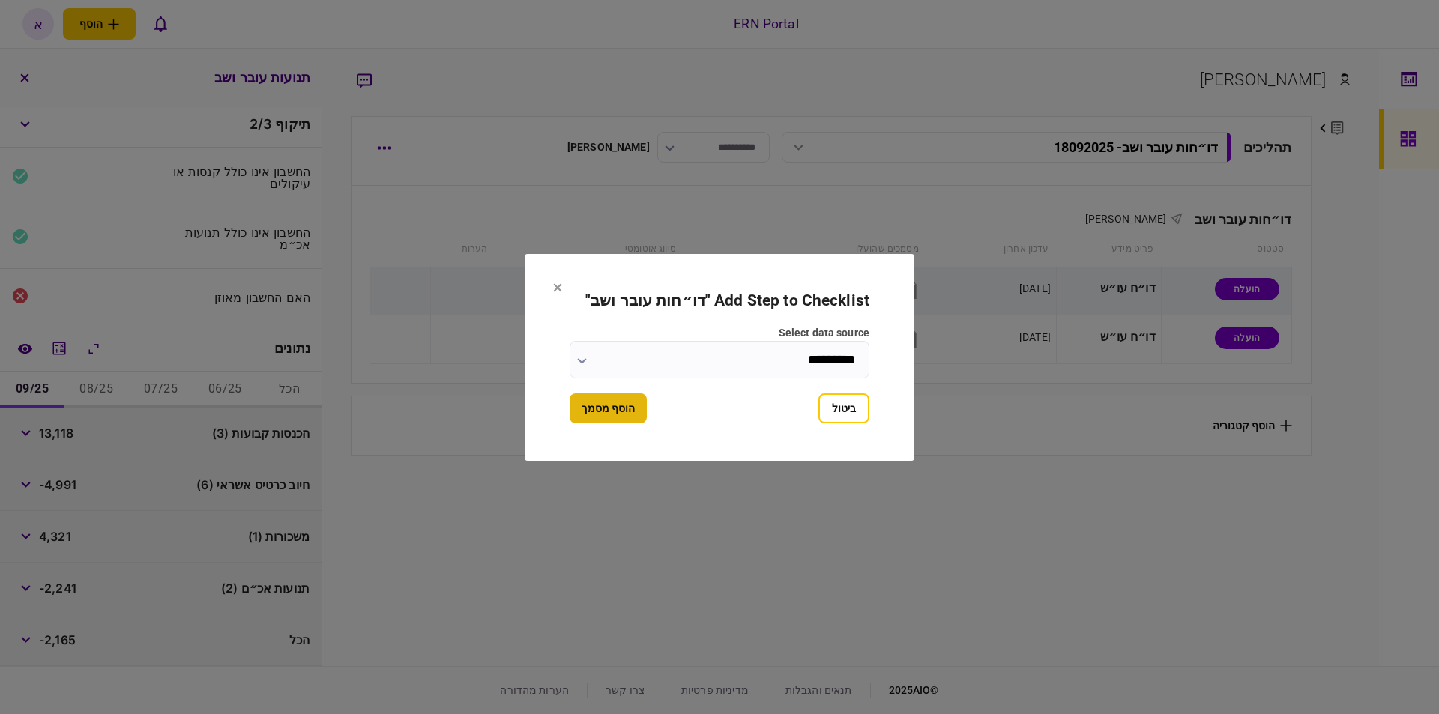
click at [642, 406] on button "הוסף מסמך" at bounding box center [608, 409] width 77 height 30
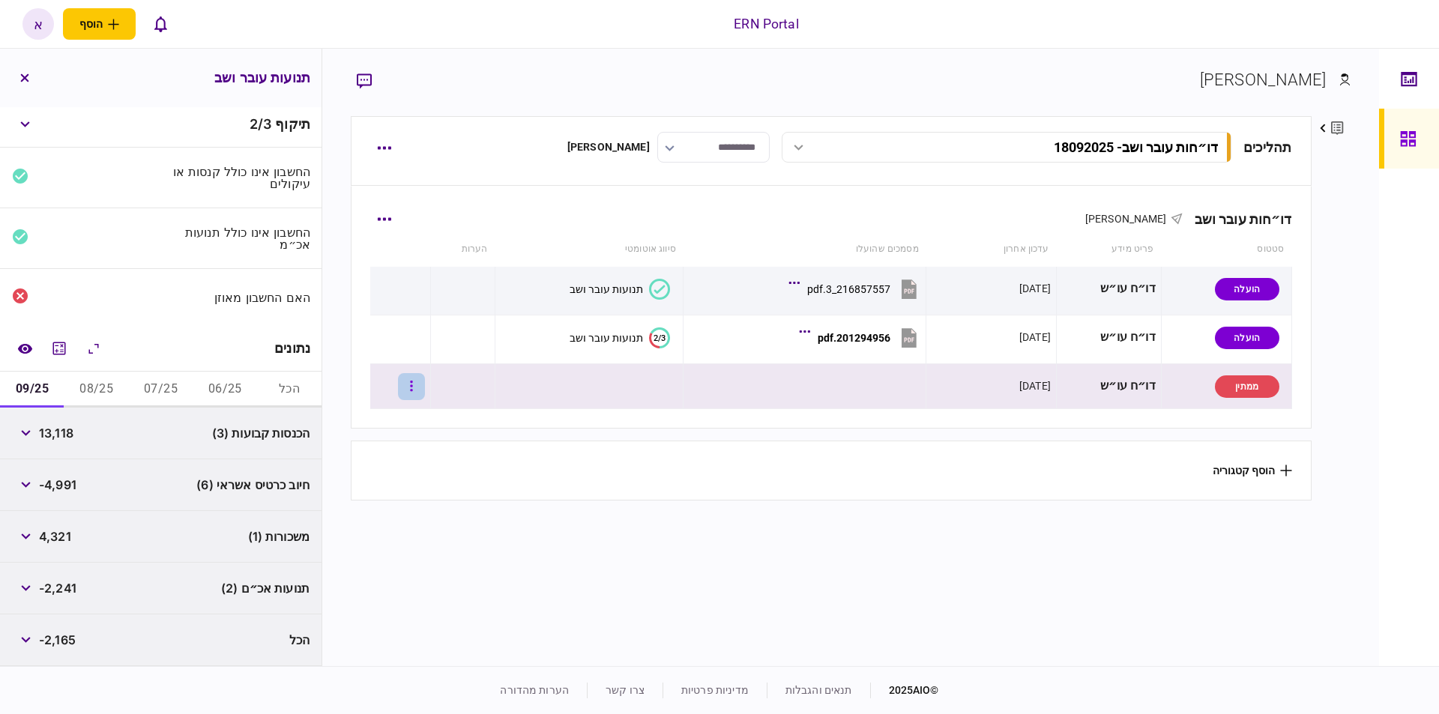
click at [413, 392] on icon "button" at bounding box center [411, 386] width 3 height 14
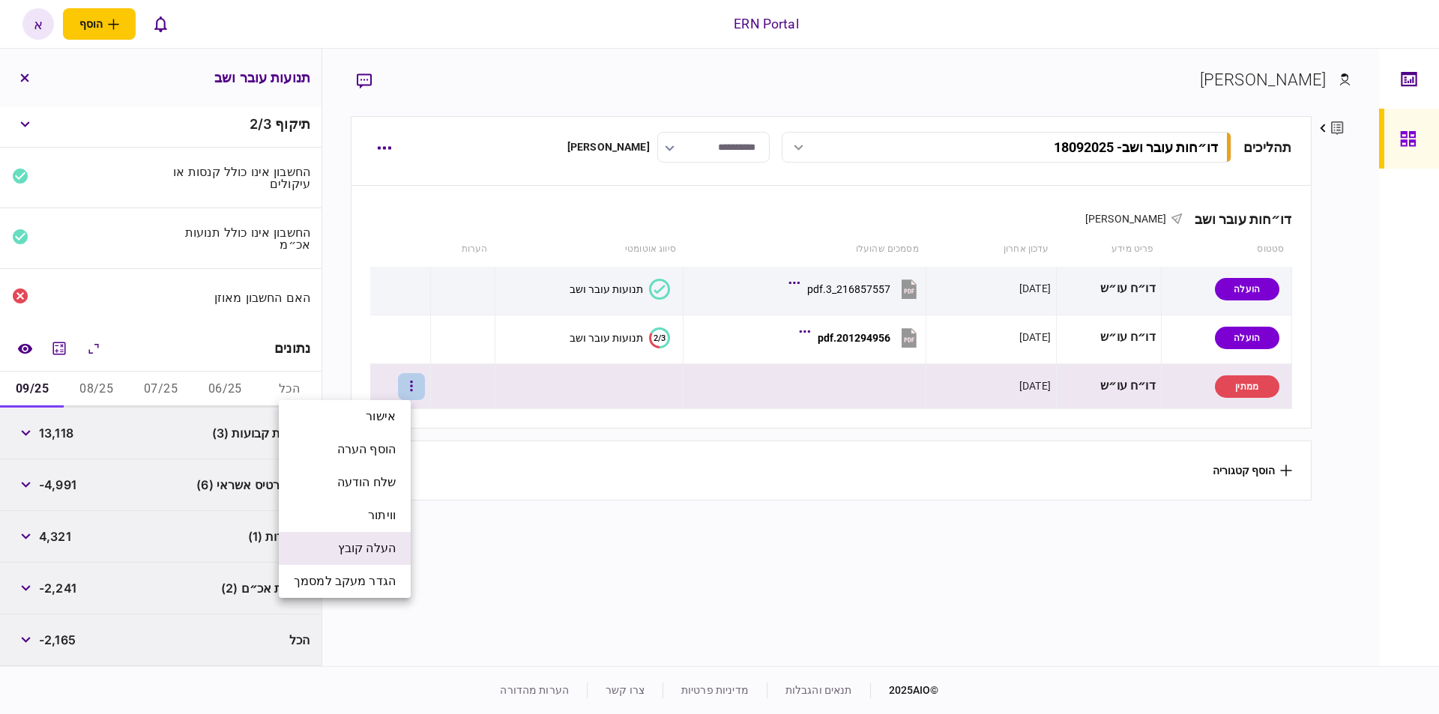
click at [399, 549] on li "העלה קובץ" at bounding box center [345, 548] width 132 height 33
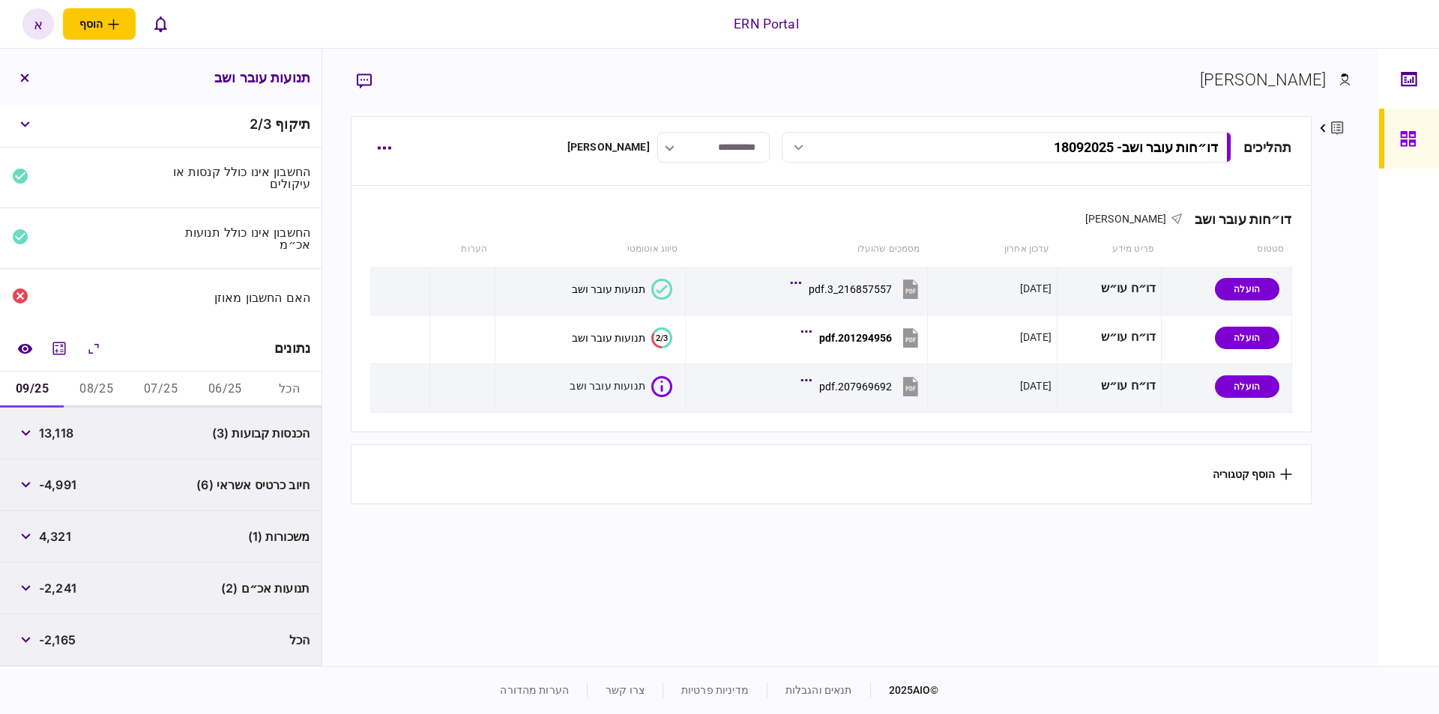
click at [623, 554] on section "תהליכים דו״חות עובר ושב - 18092025 דו״חות עובר ושב - 18092025 11:26 18/09/2025 …" at bounding box center [831, 389] width 960 height 546
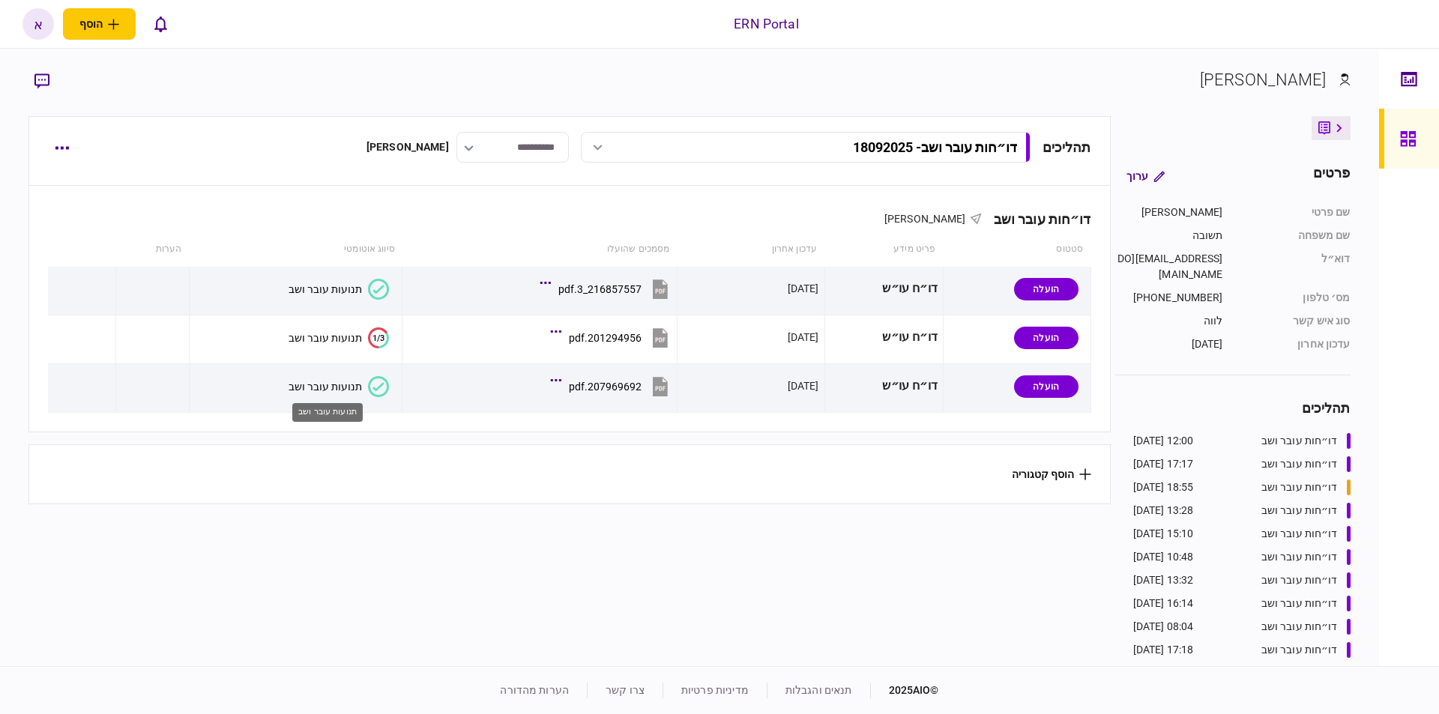
drag, startPoint x: 347, startPoint y: 385, endPoint x: 355, endPoint y: 384, distance: 7.5
click at [349, 385] on div "תנועות עובר ושב" at bounding box center [325, 387] width 73 height 12
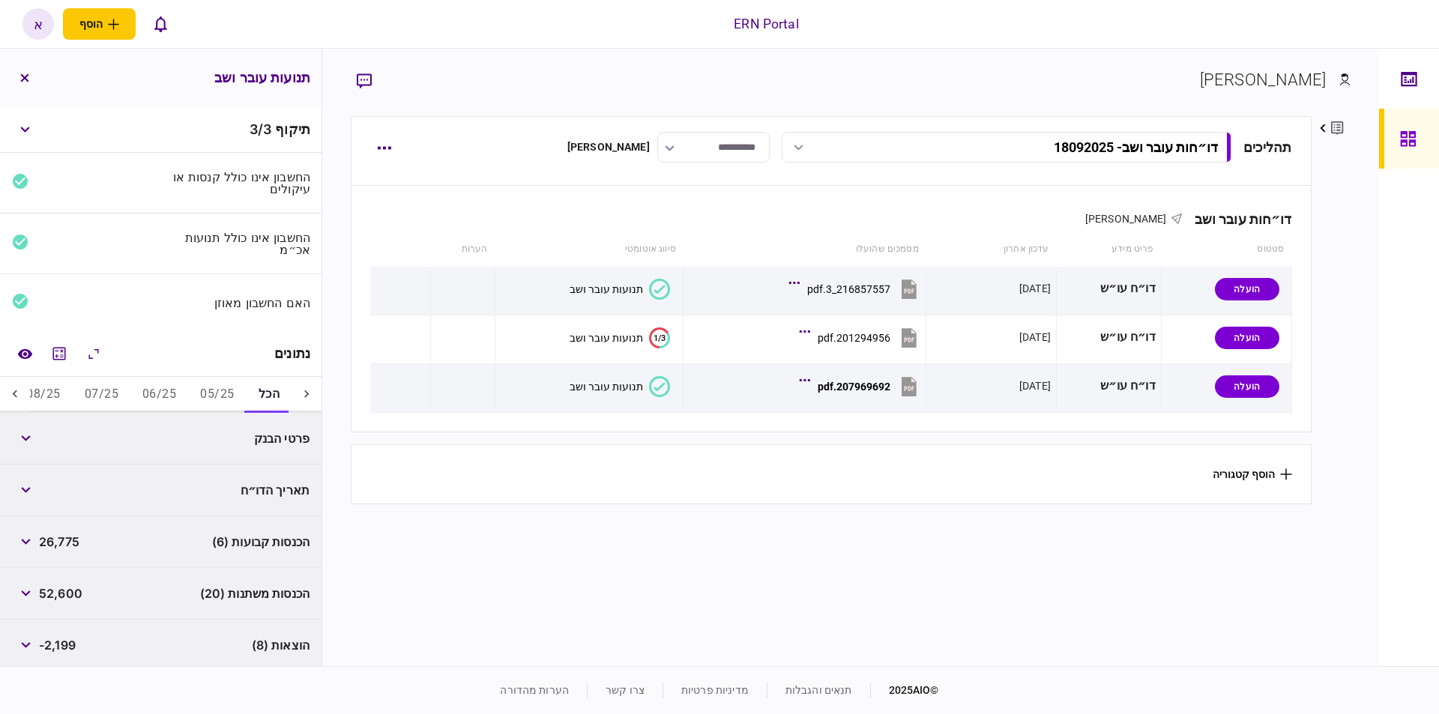
click at [210, 390] on button "05/25" at bounding box center [217, 395] width 58 height 36
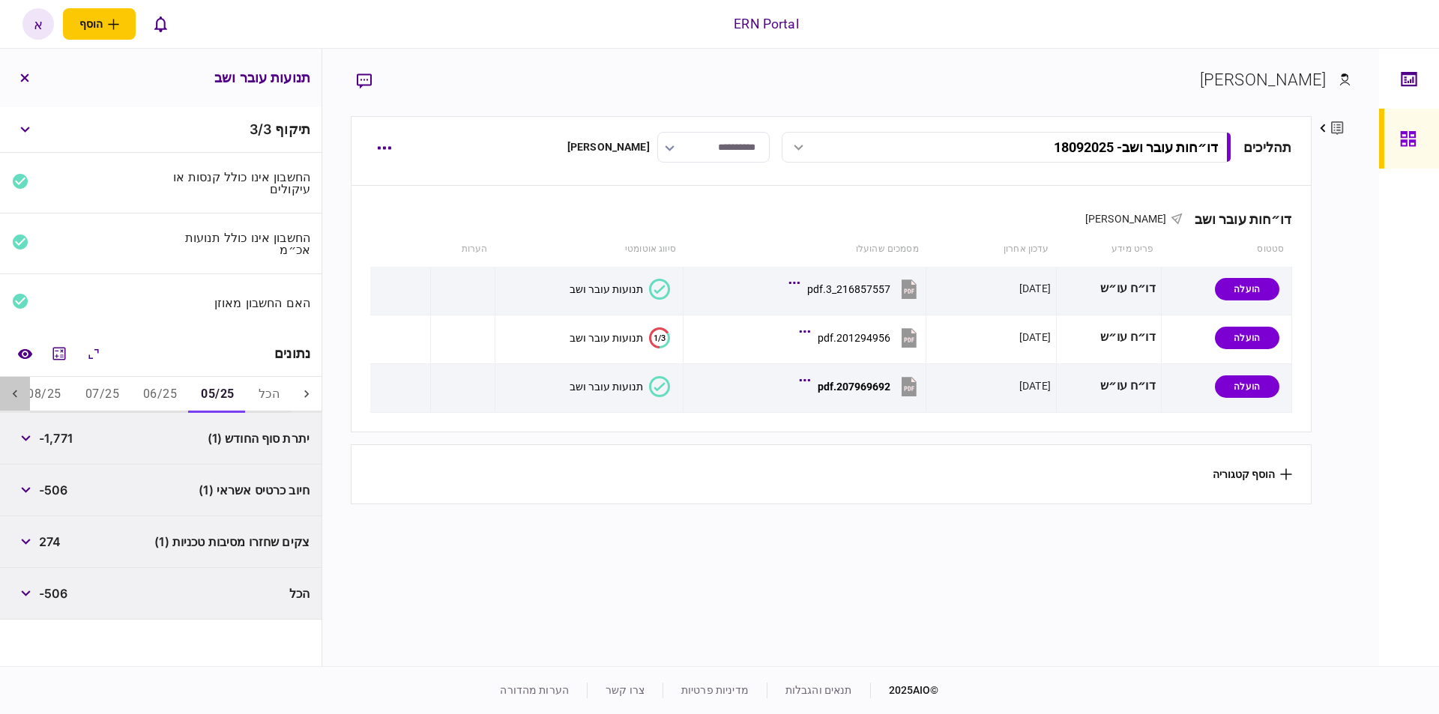
click at [13, 400] on icon at bounding box center [14, 394] width 15 height 15
click at [12, 400] on icon at bounding box center [14, 394] width 15 height 15
click at [62, 355] on icon "מחשבון" at bounding box center [59, 354] width 18 height 18
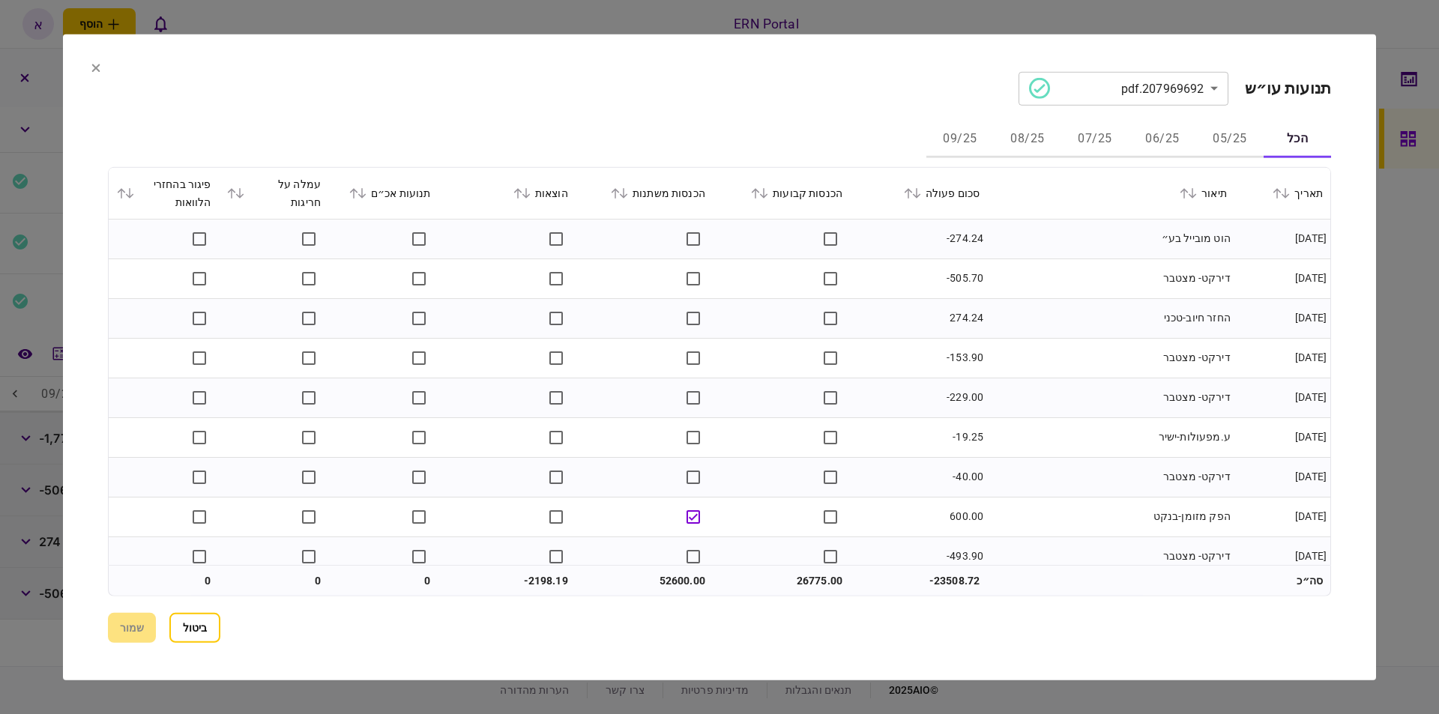
click at [1169, 144] on button "06/25" at bounding box center [1162, 139] width 67 height 36
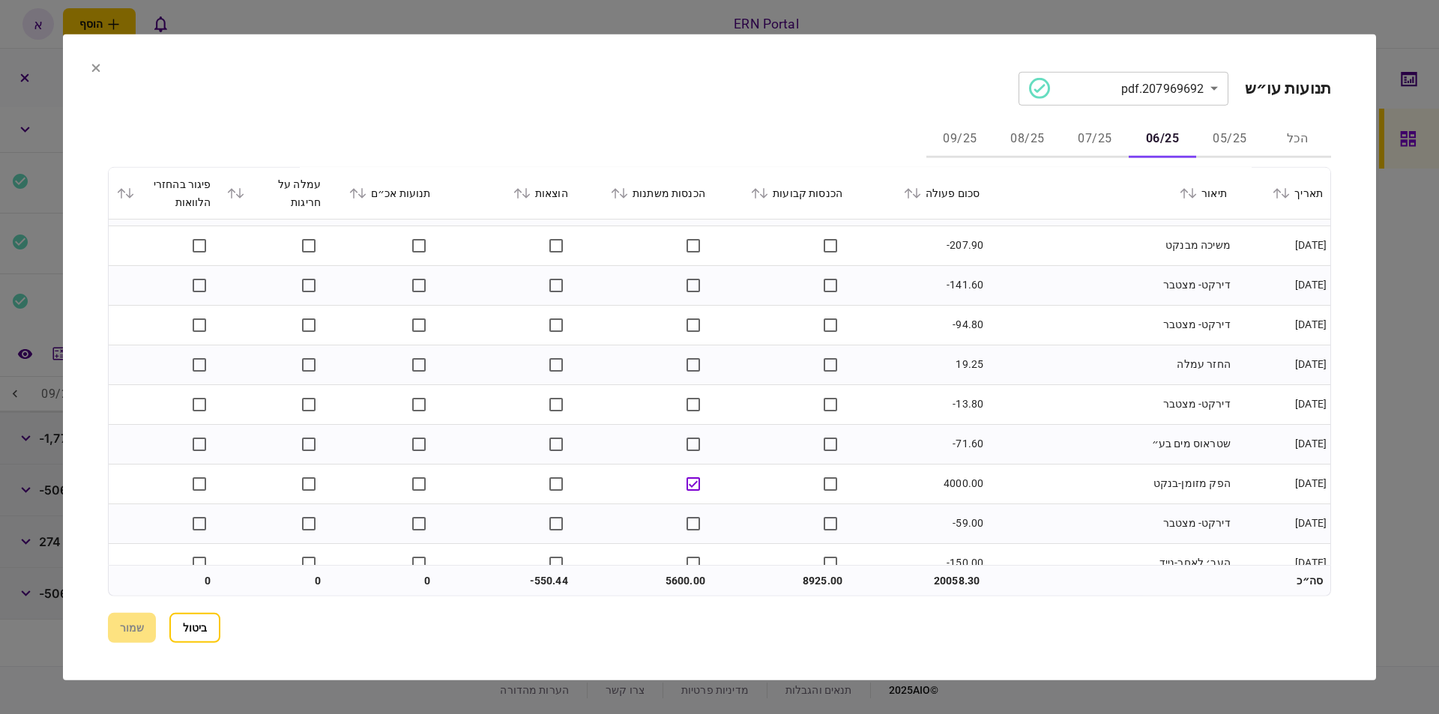
scroll to position [1086, 0]
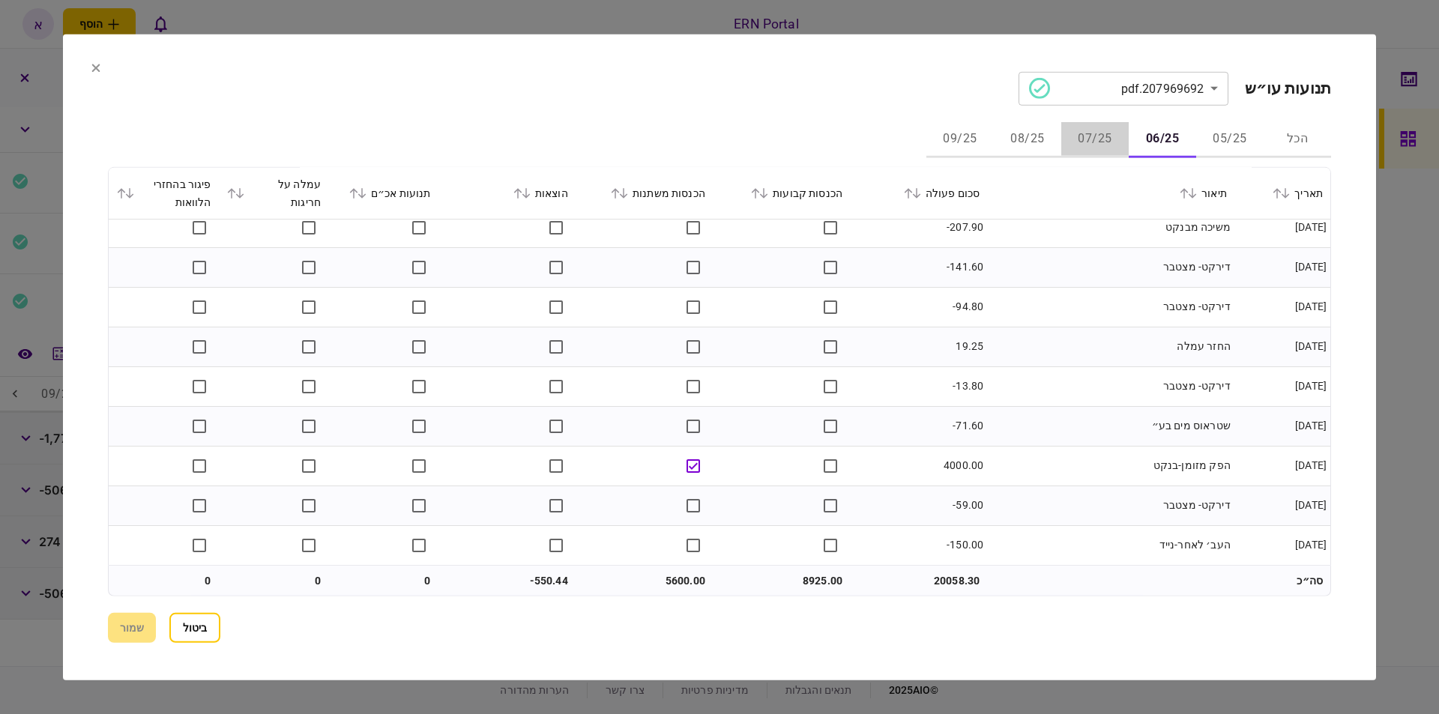
click at [1089, 154] on button "07/25" at bounding box center [1094, 139] width 67 height 36
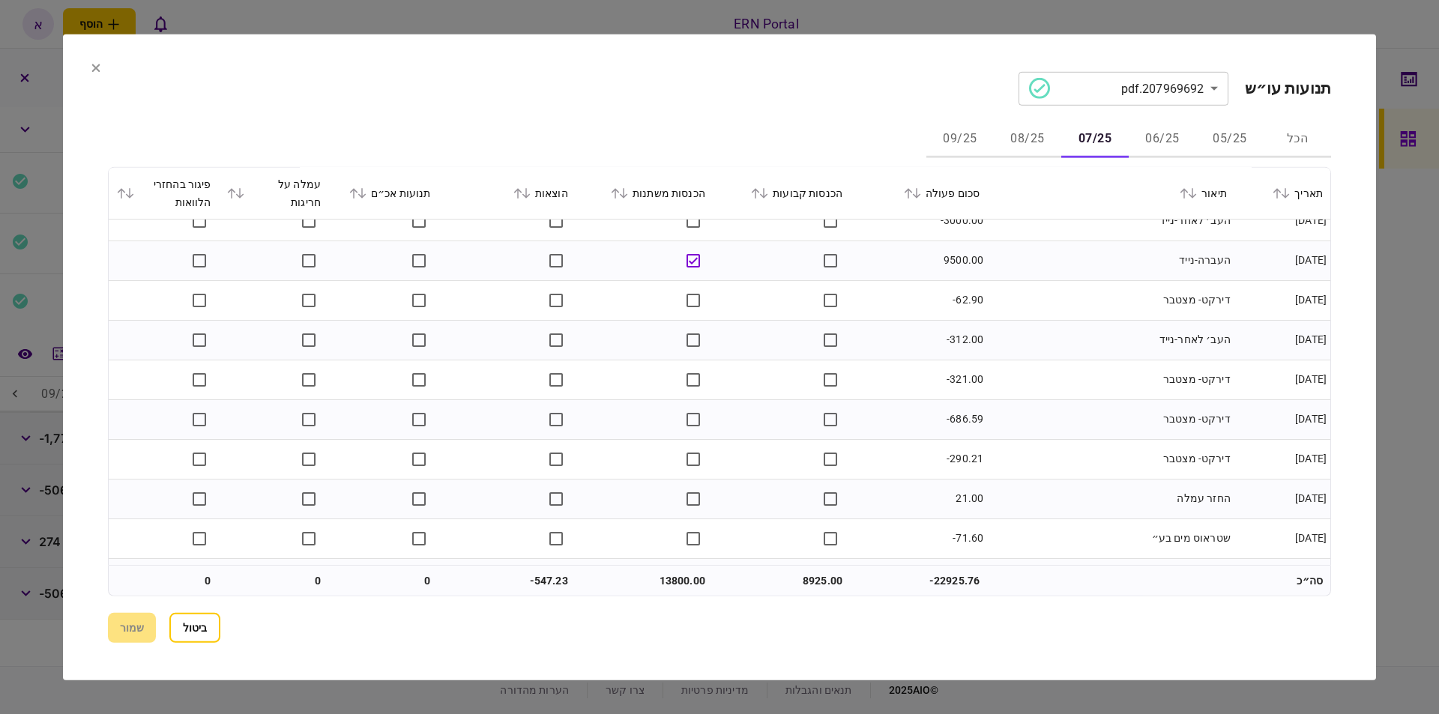
scroll to position [1523, 0]
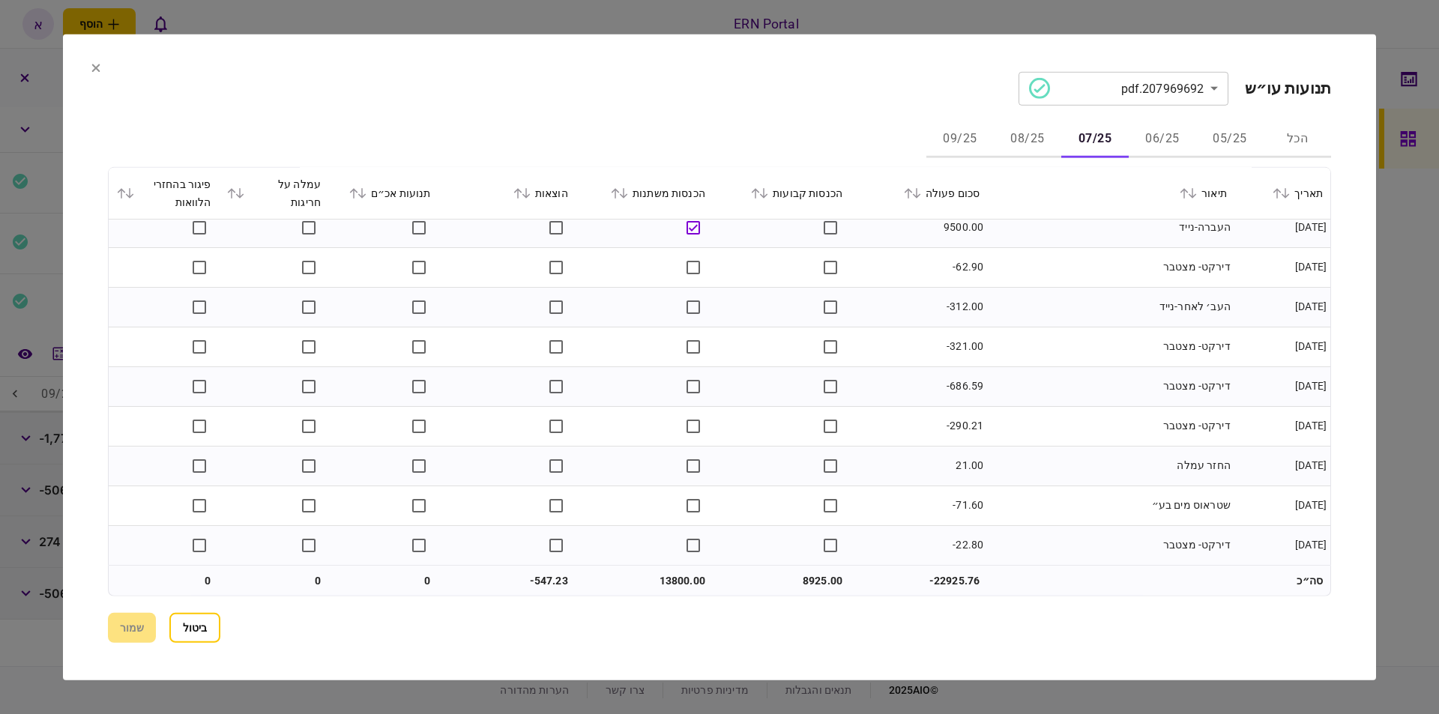
click at [1035, 141] on button "08/25" at bounding box center [1027, 139] width 67 height 36
drag, startPoint x: 970, startPoint y: 145, endPoint x: 980, endPoint y: 145, distance: 10.5
click at [969, 144] on button "09/25" at bounding box center [959, 139] width 67 height 36
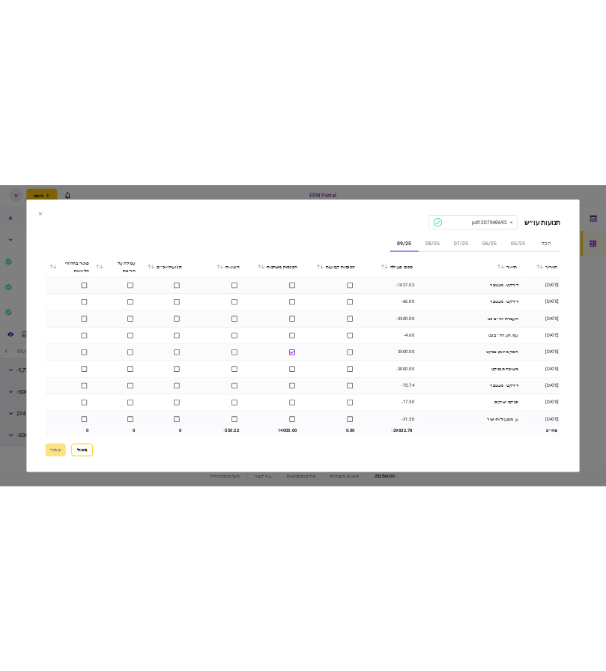
scroll to position [0, 0]
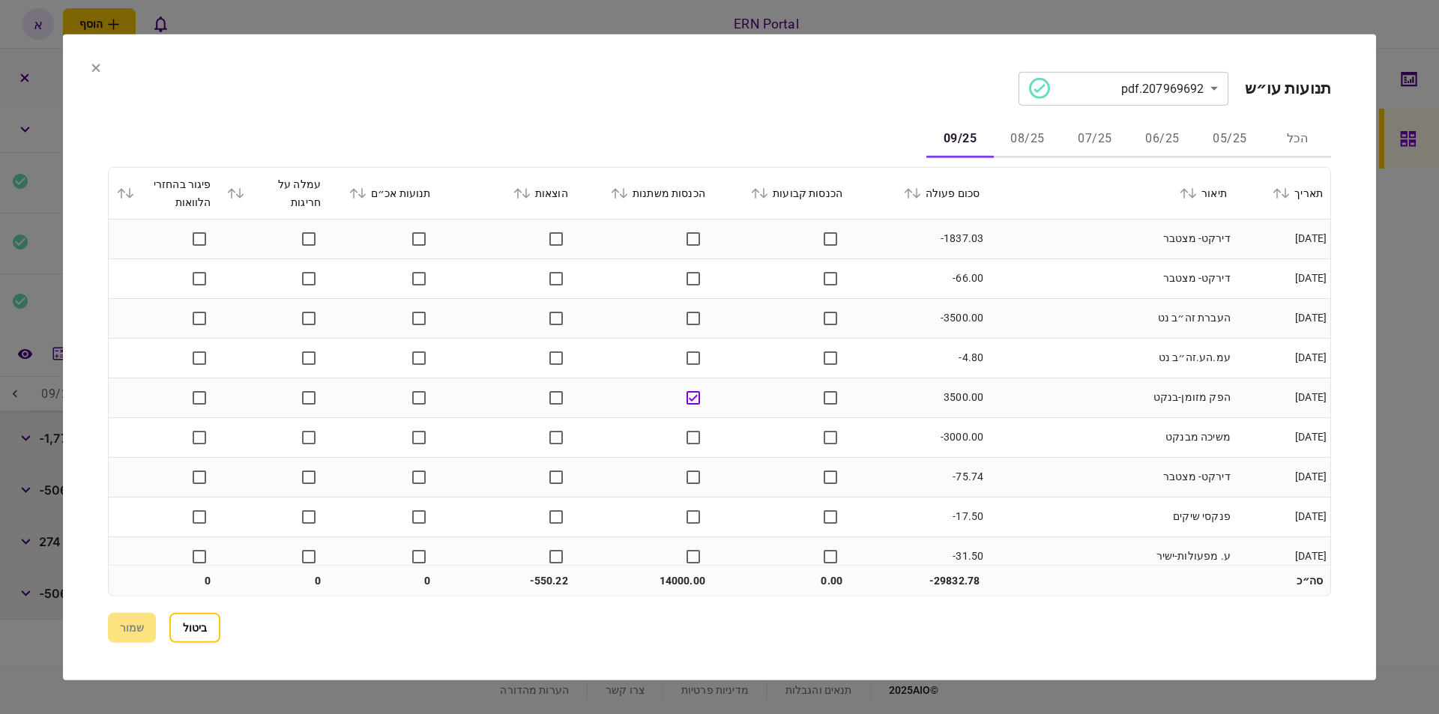
drag, startPoint x: 203, startPoint y: 630, endPoint x: 208, endPoint y: 621, distance: 10.1
click at [204, 630] on button "ביטול" at bounding box center [194, 628] width 51 height 30
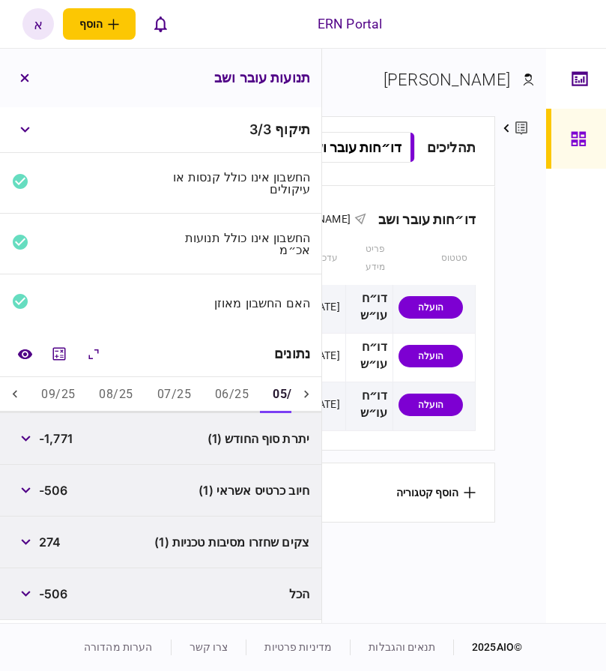
click at [229, 396] on button "06/25" at bounding box center [232, 395] width 58 height 36
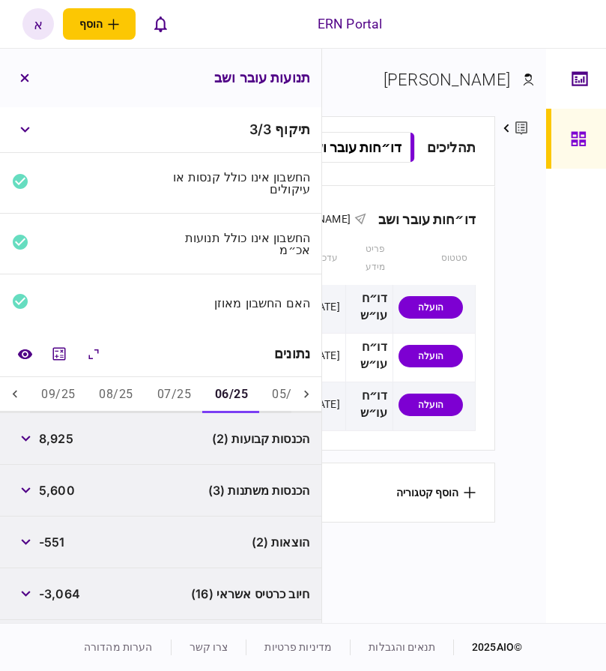
click at [52, 443] on span "8,925" at bounding box center [56, 438] width 34 height 18
copy span "8,925"
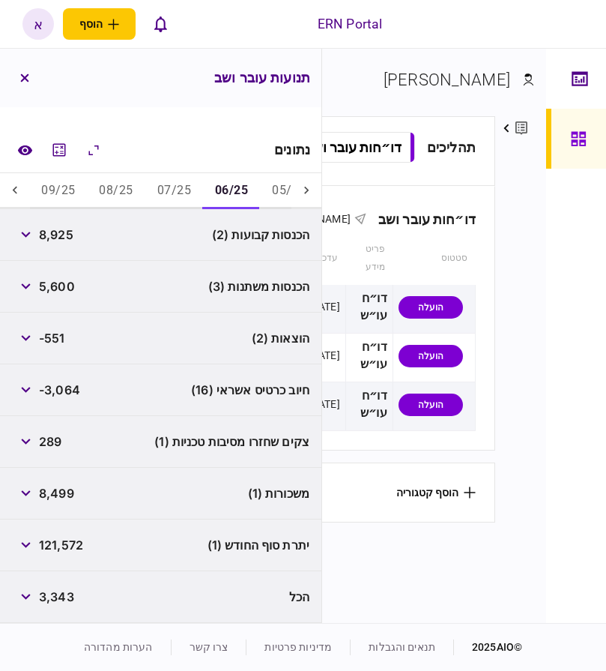
click at [63, 549] on span "121,572" at bounding box center [61, 545] width 44 height 18
copy span "121,572"
click at [166, 181] on button "07/25" at bounding box center [174, 191] width 58 height 36
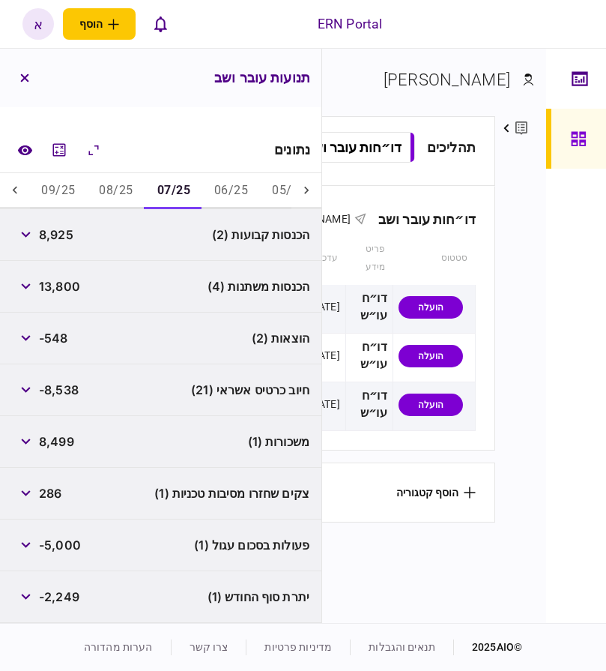
click at [61, 235] on span "8,925" at bounding box center [56, 235] width 34 height 18
click at [63, 237] on span "8,925" at bounding box center [56, 235] width 34 height 18
copy span "8,925"
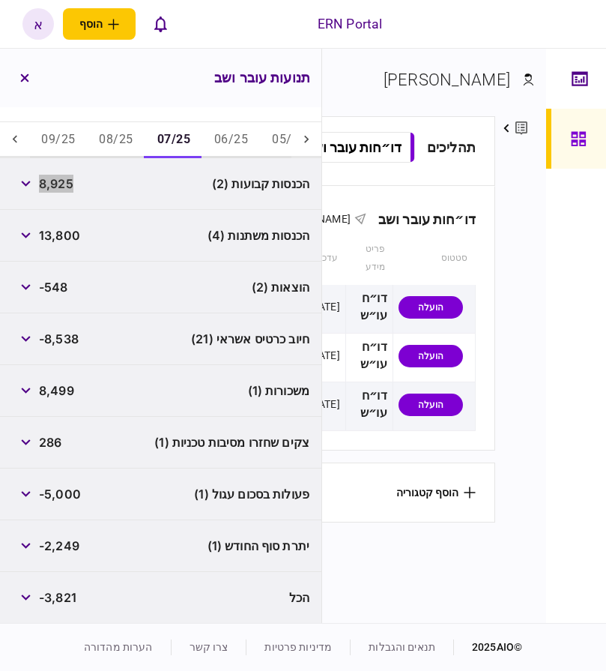
scroll to position [256, 0]
click at [236, 143] on button "06/25" at bounding box center [231, 139] width 58 height 36
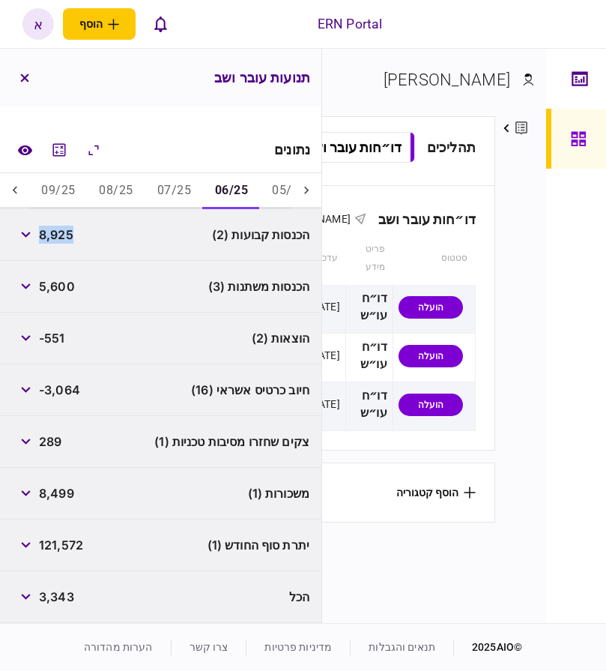
scroll to position [204, 0]
click at [121, 193] on button "08/25" at bounding box center [116, 191] width 58 height 36
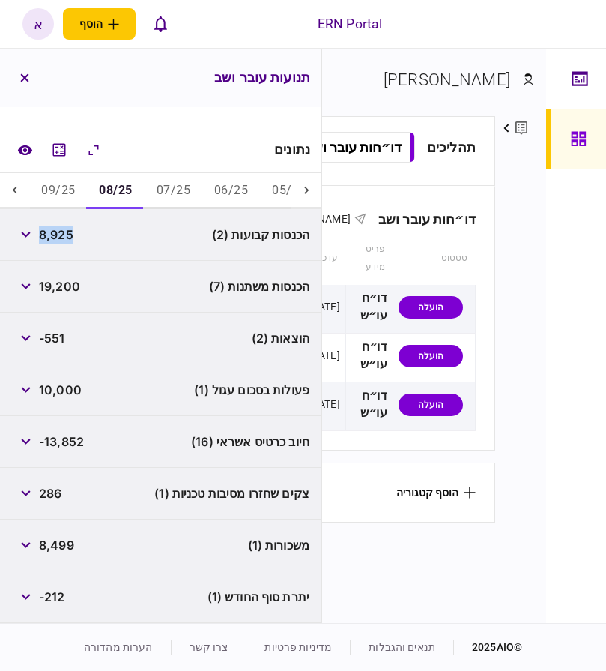
copy span "8,925"
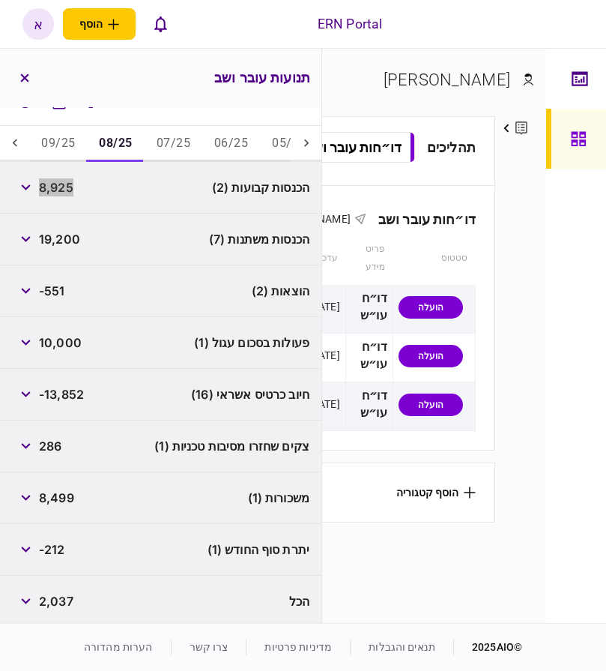
scroll to position [256, 0]
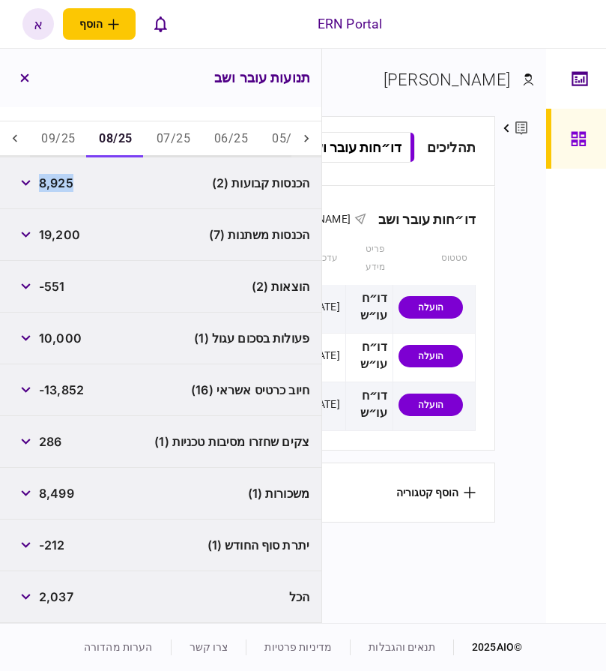
click at [55, 546] on span "-212" at bounding box center [52, 545] width 26 height 18
copy span "212"
click at [54, 145] on button "09/25" at bounding box center [58, 139] width 58 height 36
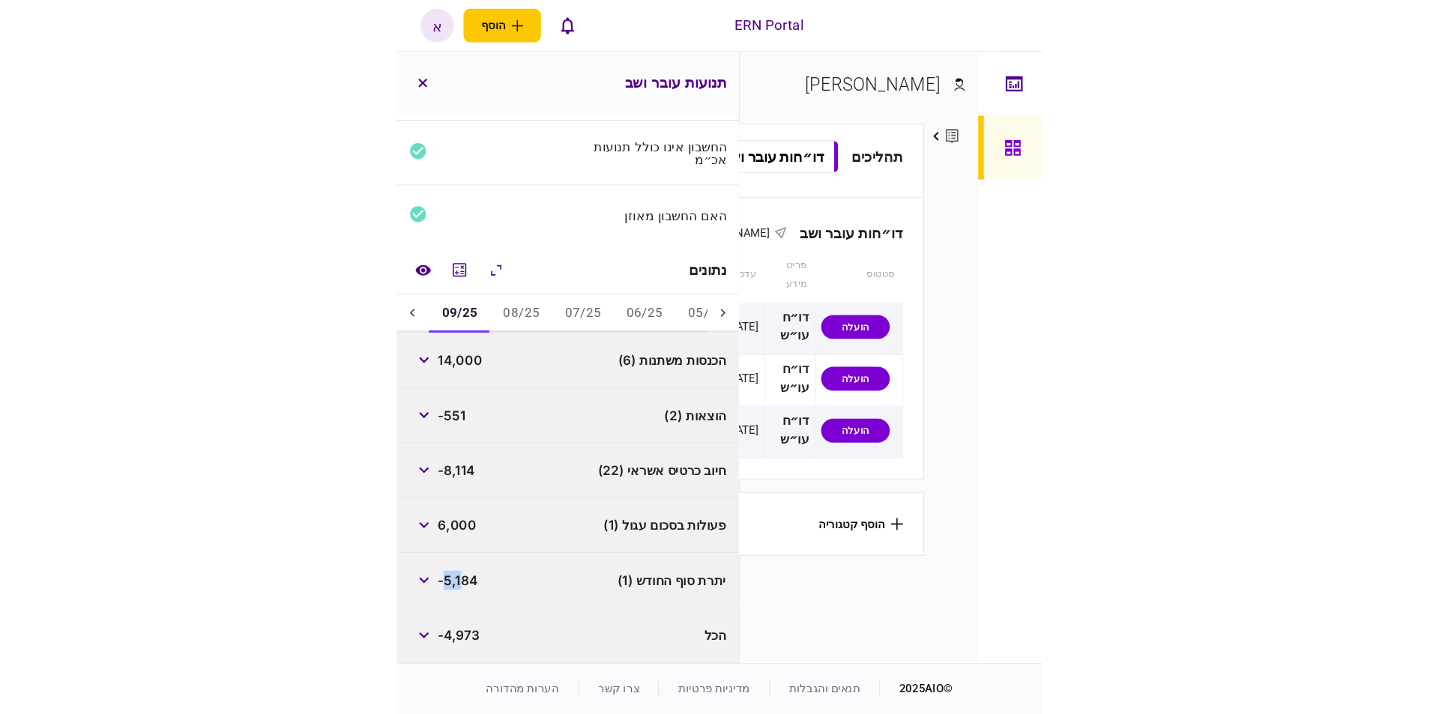
scroll to position [100, 0]
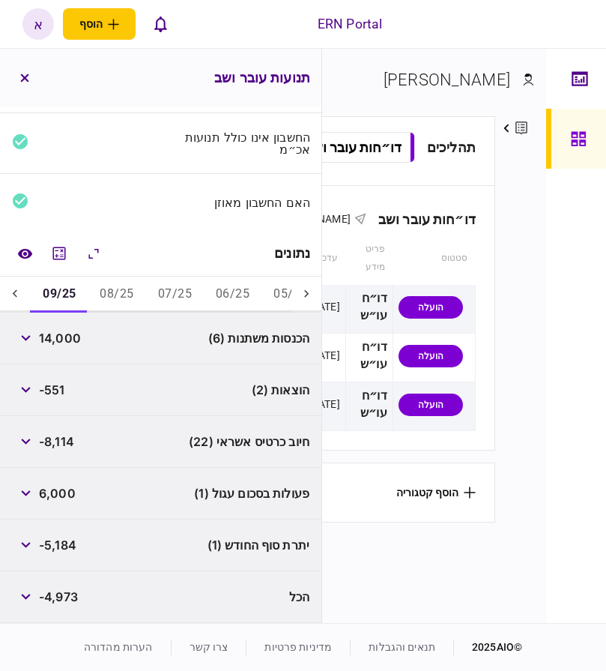
click at [56, 338] on span "14,000" at bounding box center [60, 338] width 42 height 18
click at [57, 338] on span "14,000" at bounding box center [60, 338] width 42 height 18
copy span "14,000"
click at [55, 253] on icon "מחשבון" at bounding box center [59, 253] width 18 height 18
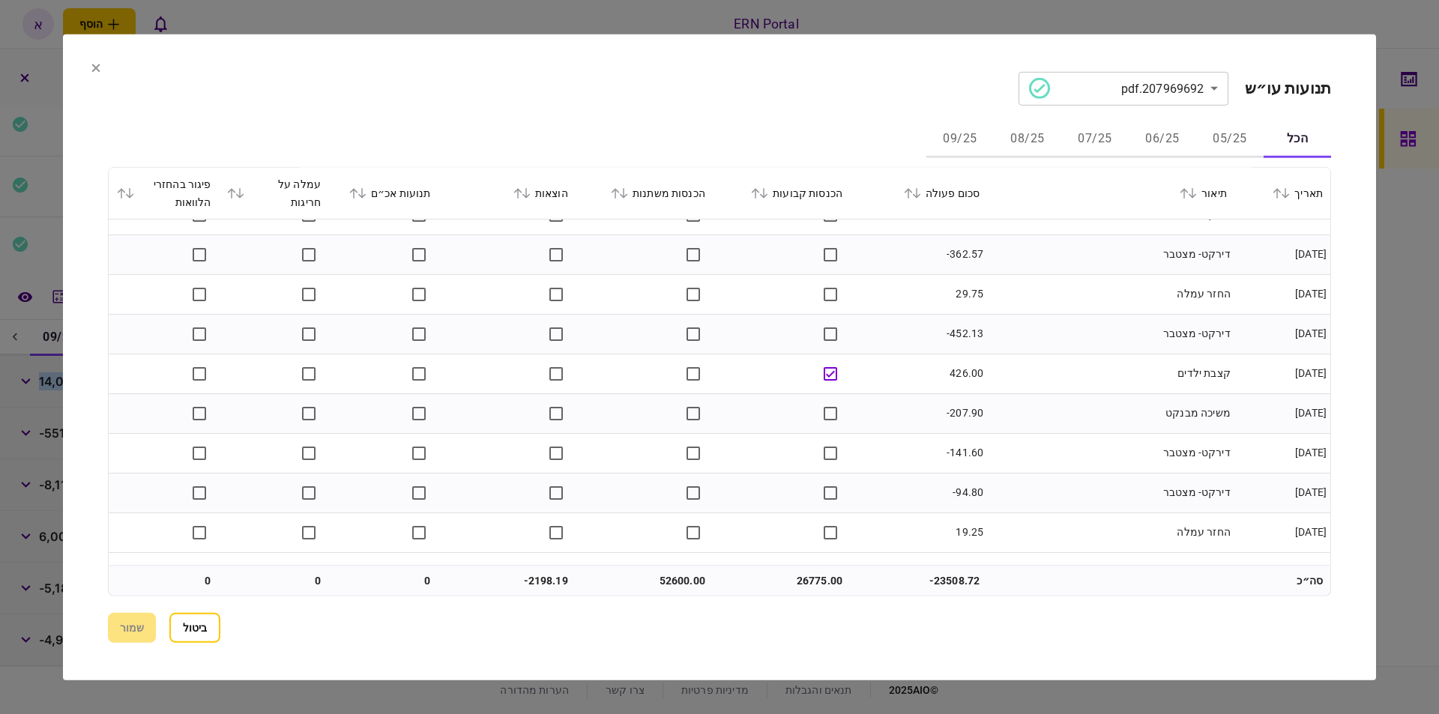
scroll to position [1019, 0]
click at [962, 138] on button "09/25" at bounding box center [959, 139] width 67 height 36
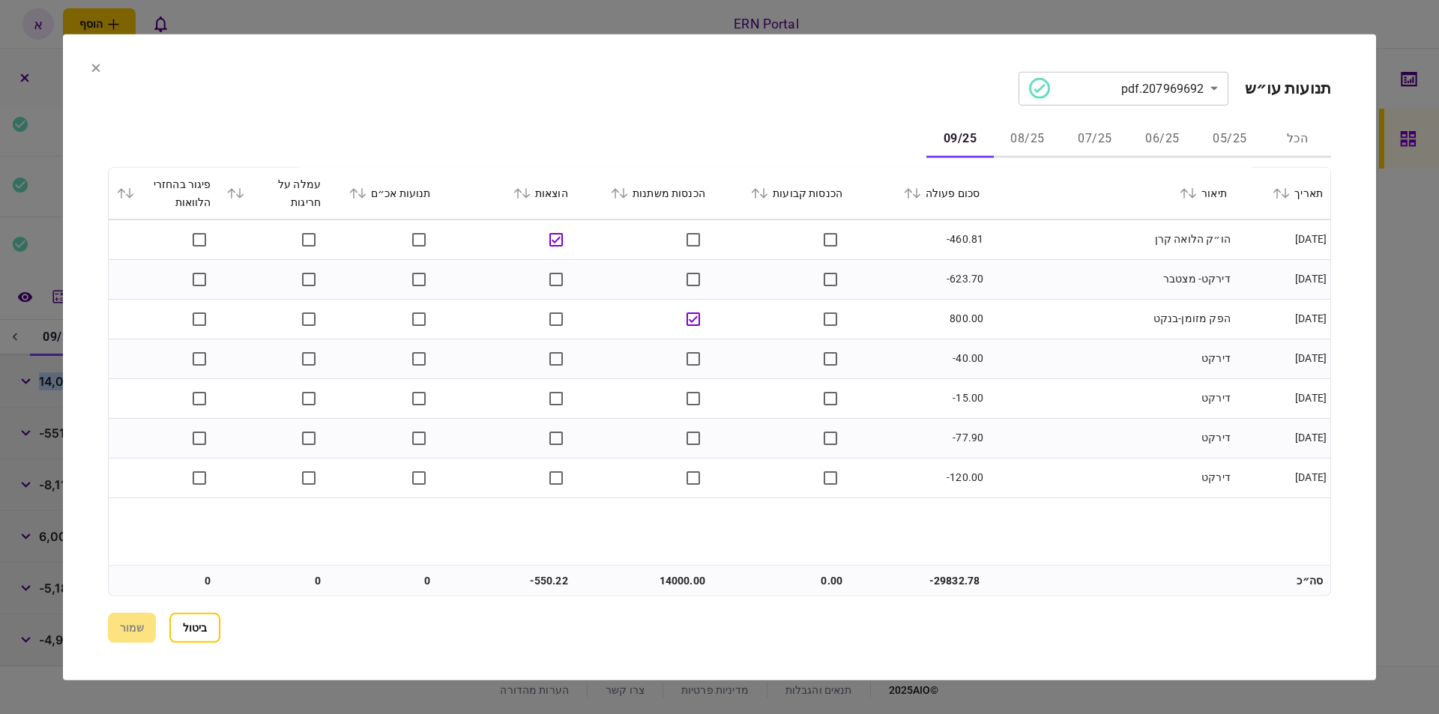
scroll to position [910, 0]
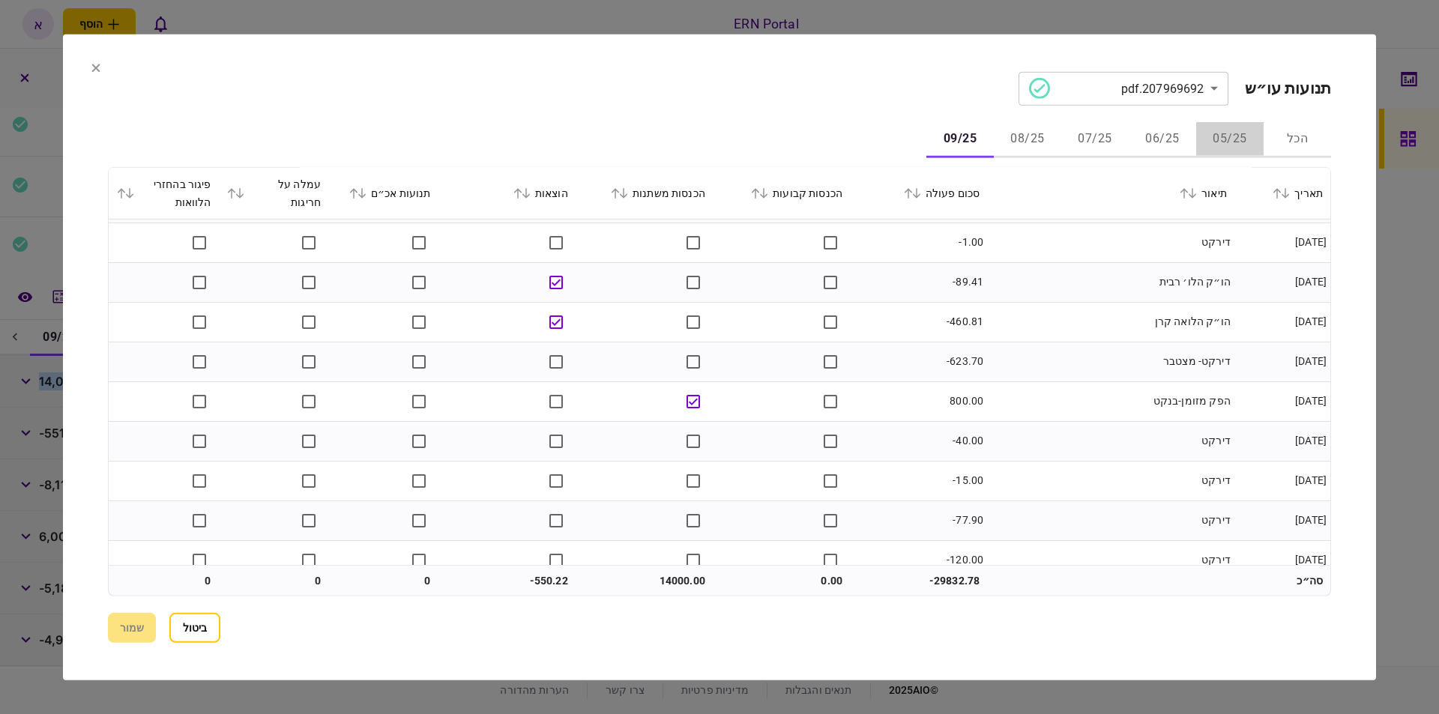
click at [1234, 136] on button "05/25" at bounding box center [1229, 139] width 67 height 36
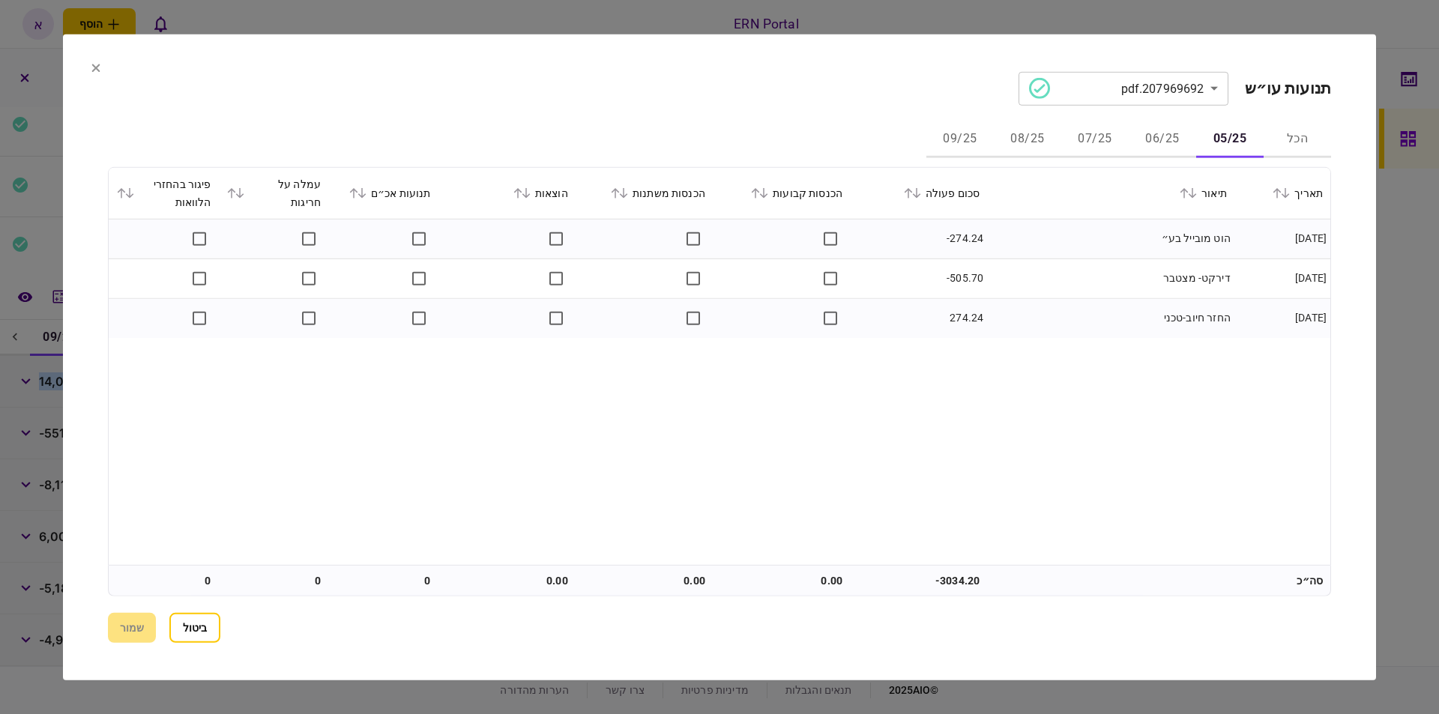
click at [1157, 136] on button "06/25" at bounding box center [1162, 139] width 67 height 36
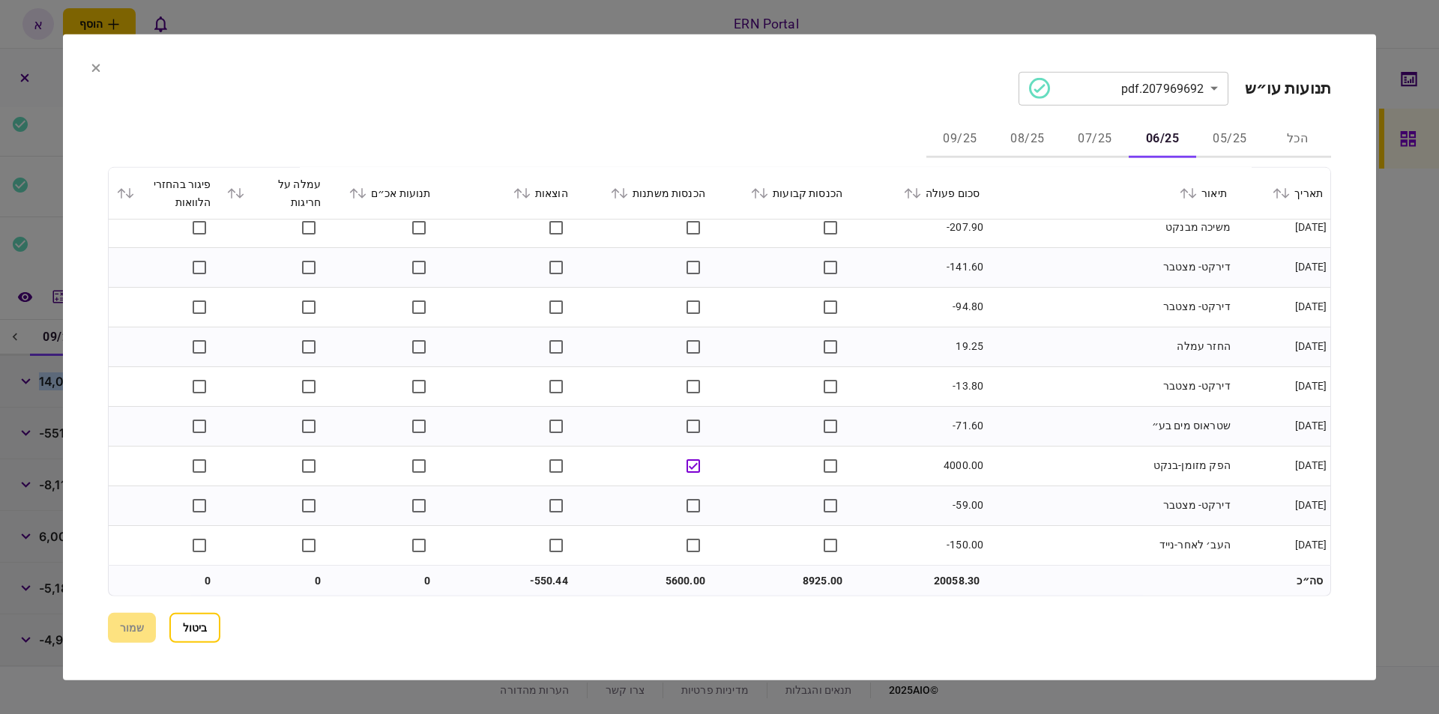
scroll to position [1086, 0]
click at [203, 615] on button "ביטול" at bounding box center [194, 628] width 51 height 30
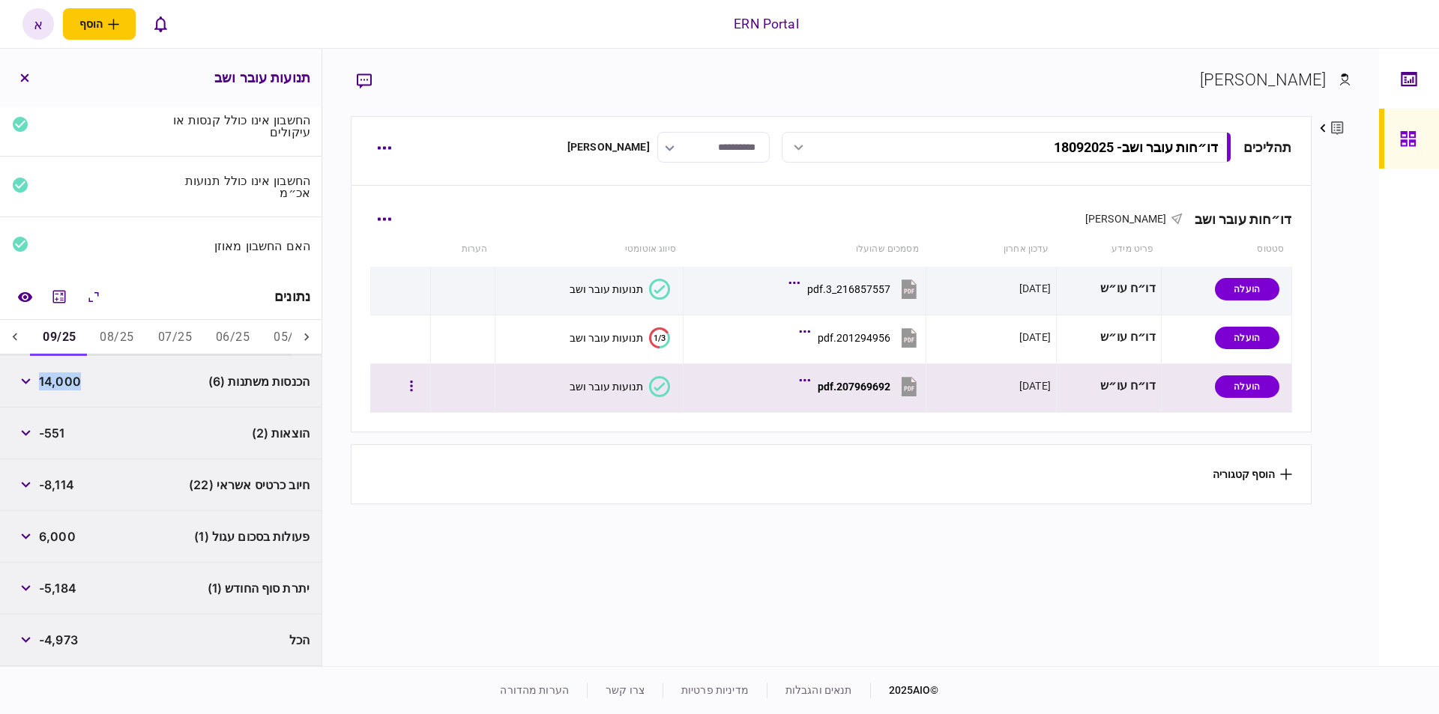
click at [845, 398] on button "207969692.pdf" at bounding box center [862, 387] width 118 height 34
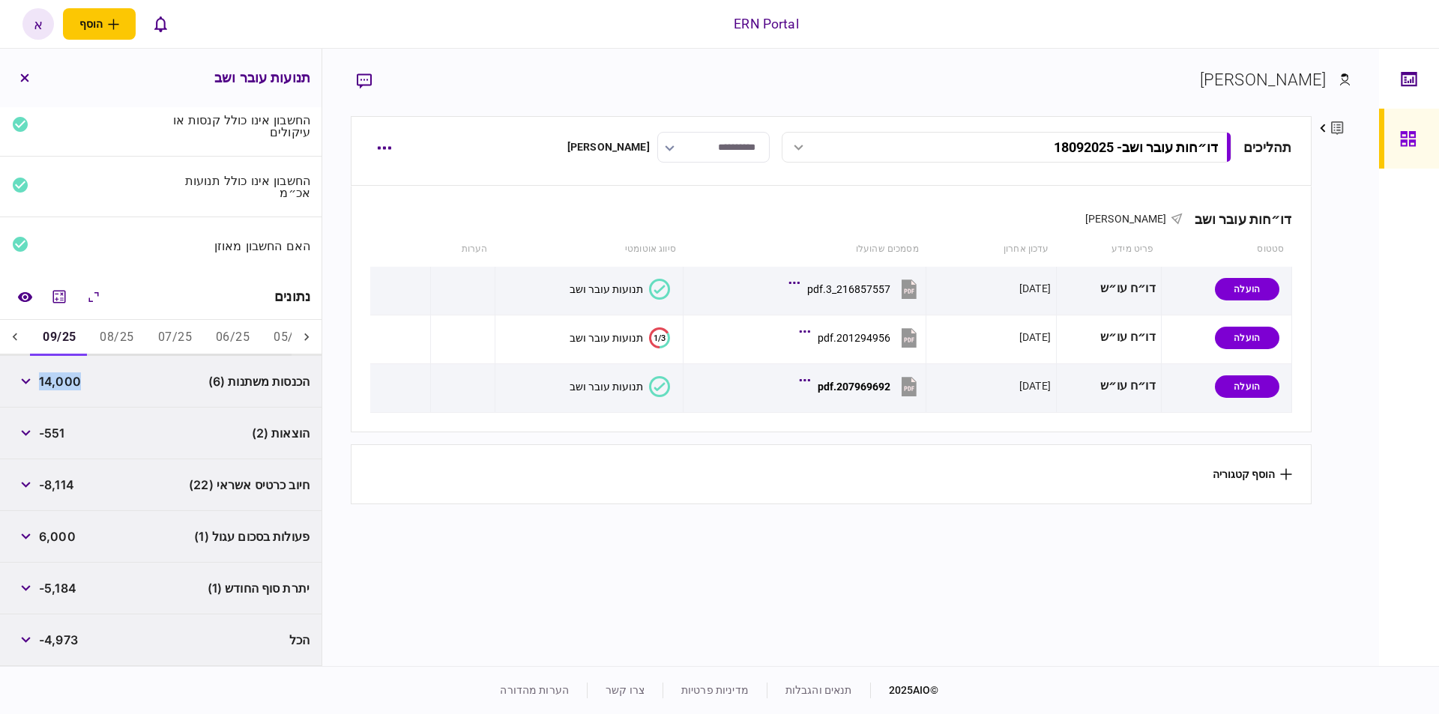
click at [108, 340] on button "08/25" at bounding box center [117, 338] width 58 height 36
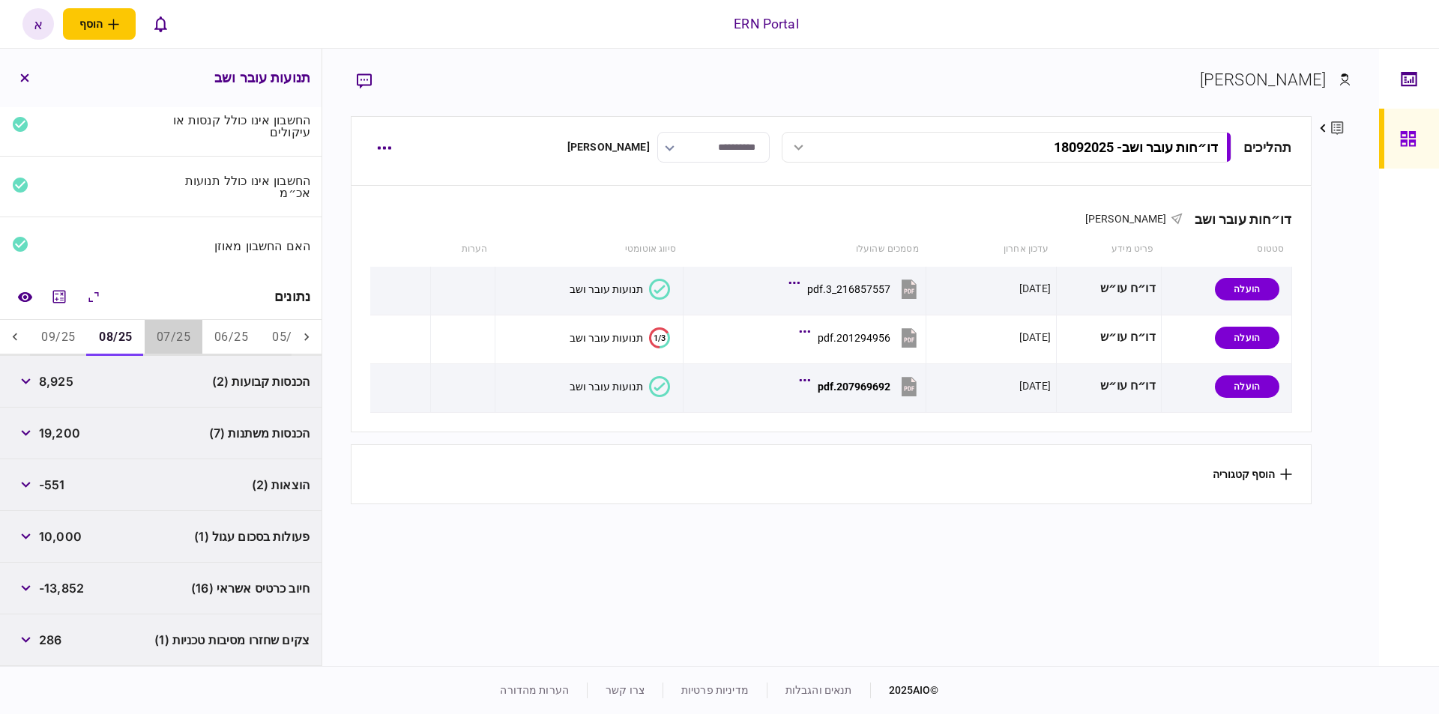
click at [178, 341] on button "07/25" at bounding box center [174, 338] width 58 height 36
click at [223, 341] on button "06/25" at bounding box center [231, 338] width 58 height 36
click at [59, 295] on icon "מחשבון" at bounding box center [59, 297] width 18 height 18
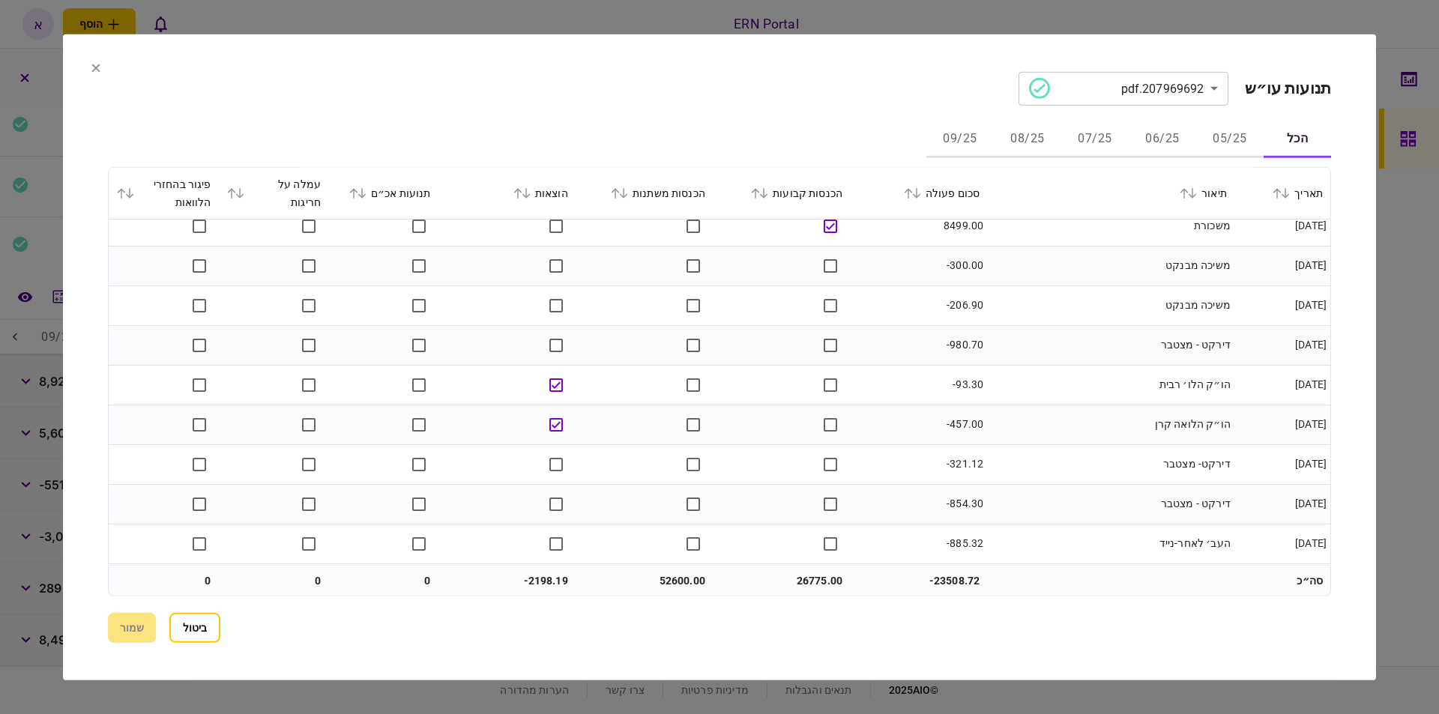
scroll to position [4012, 0]
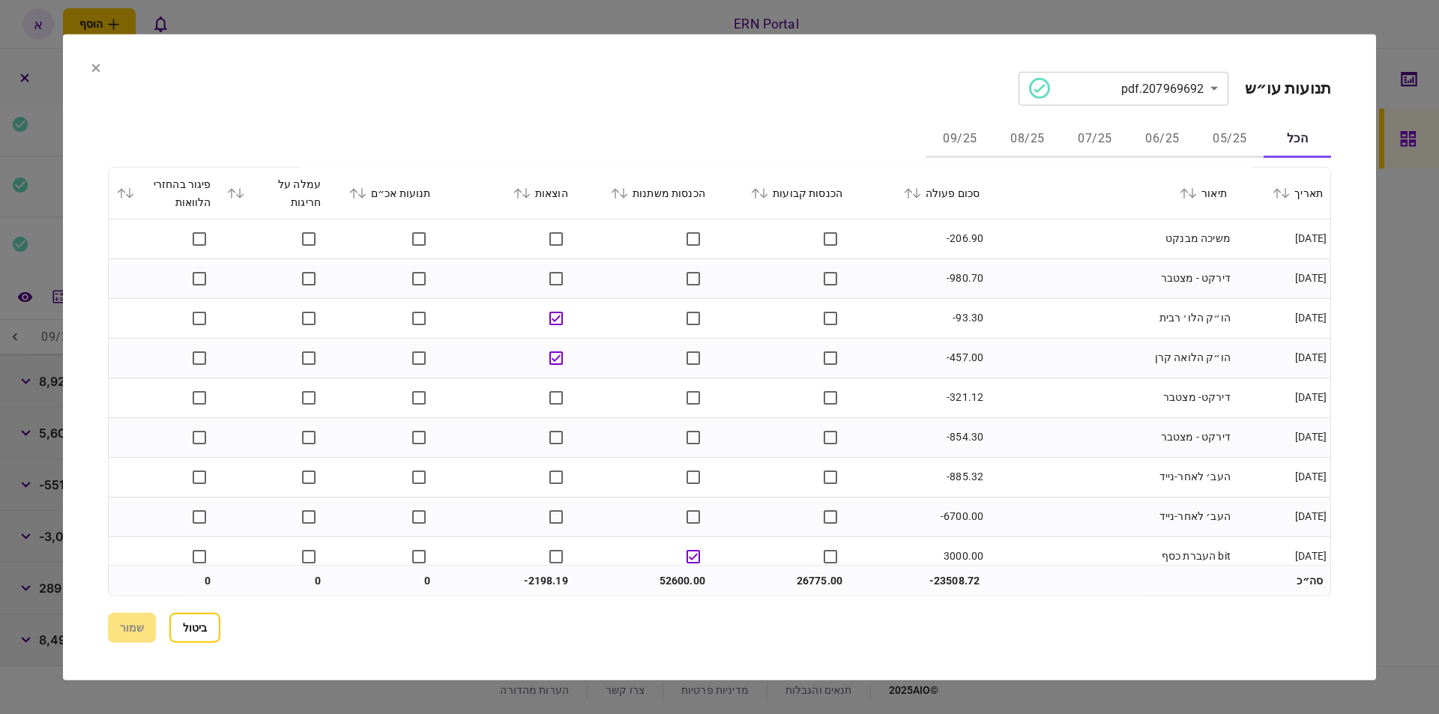
click at [1407, 453] on div at bounding box center [719, 357] width 1439 height 714
